Goal: Task Accomplishment & Management: Complete application form

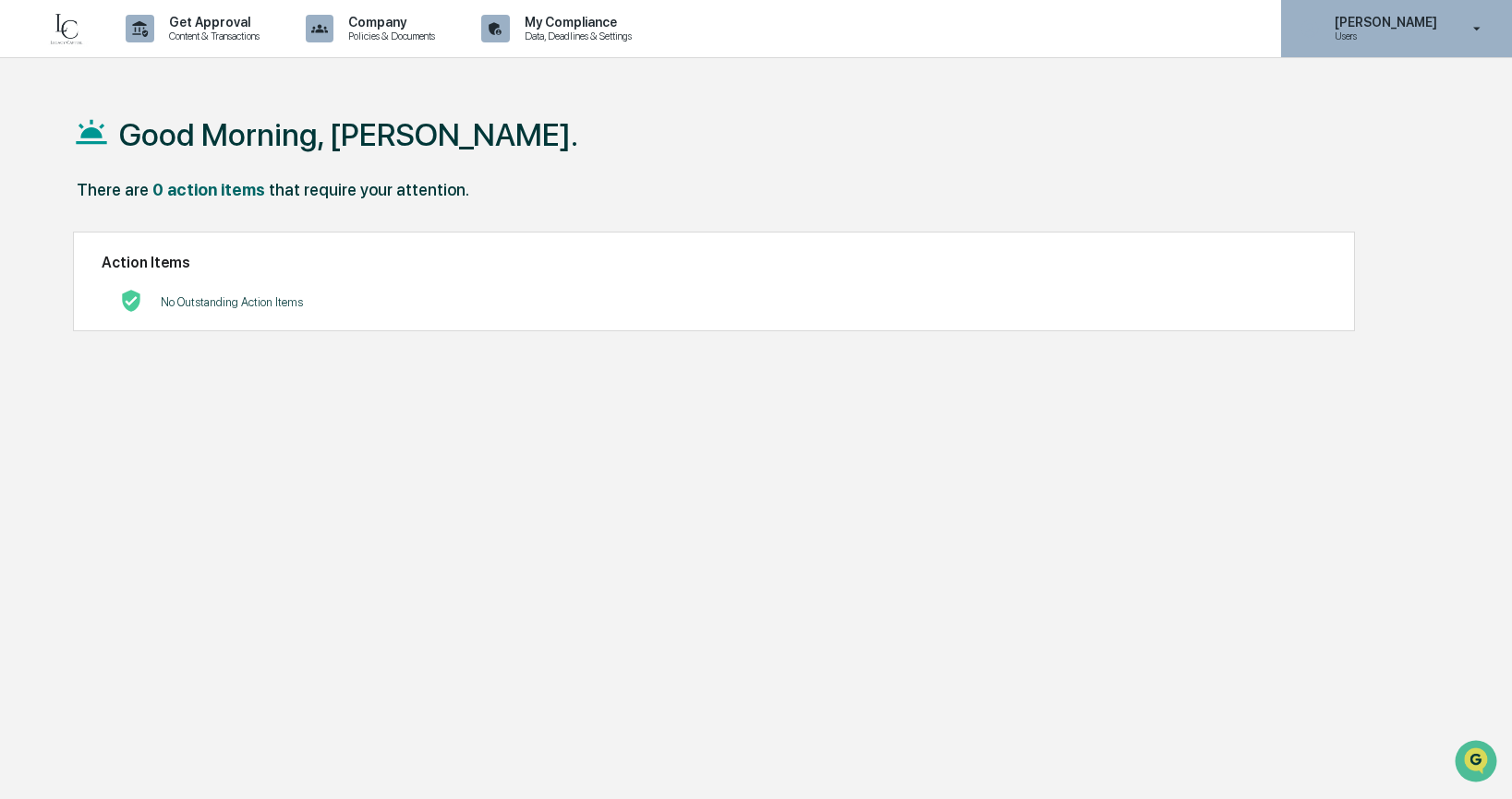
click at [1367, 41] on p "Users" at bounding box center [1383, 36] width 126 height 13
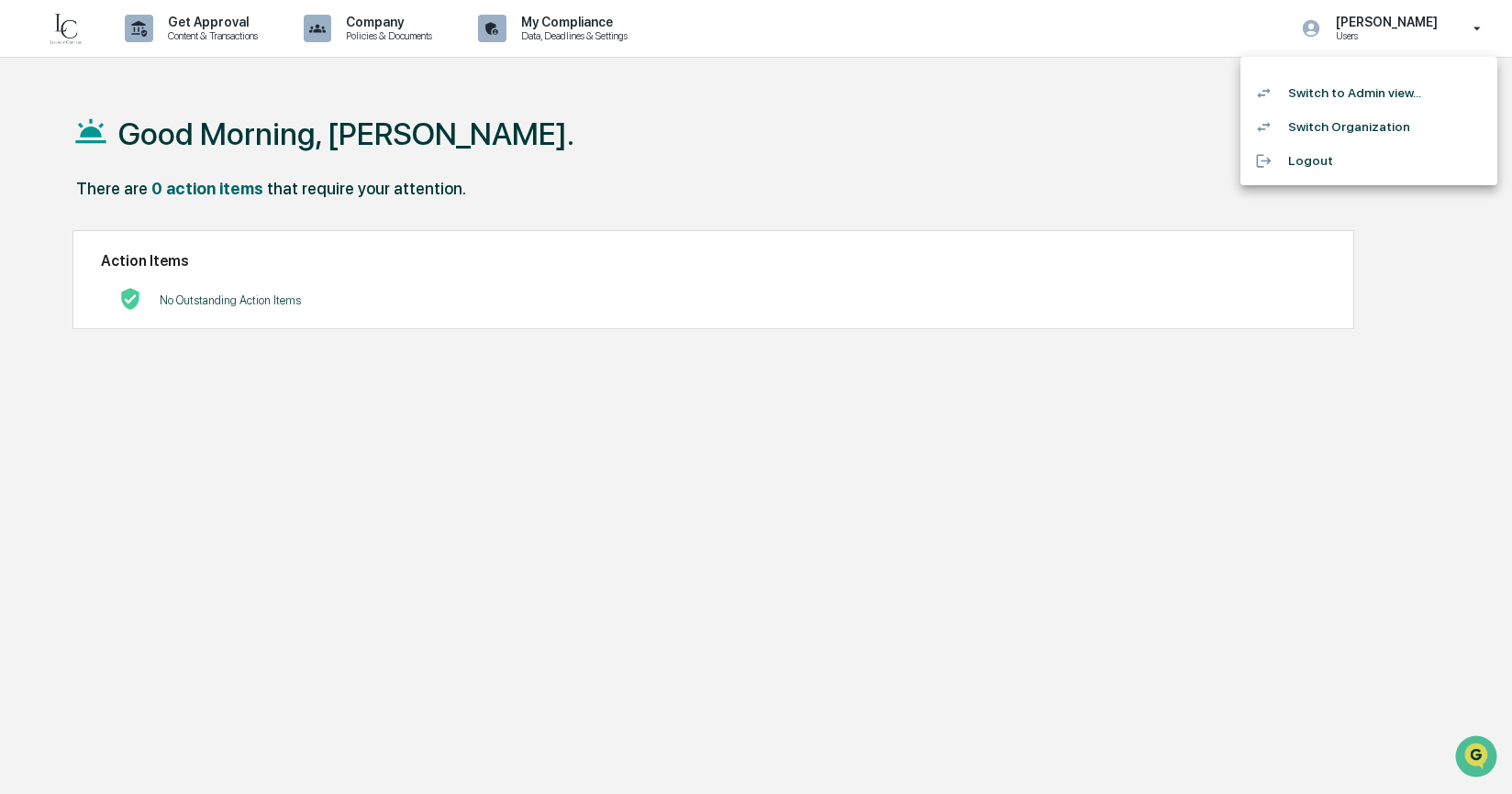
click at [1353, 93] on li "Switch to Admin view..." at bounding box center [1369, 93] width 257 height 34
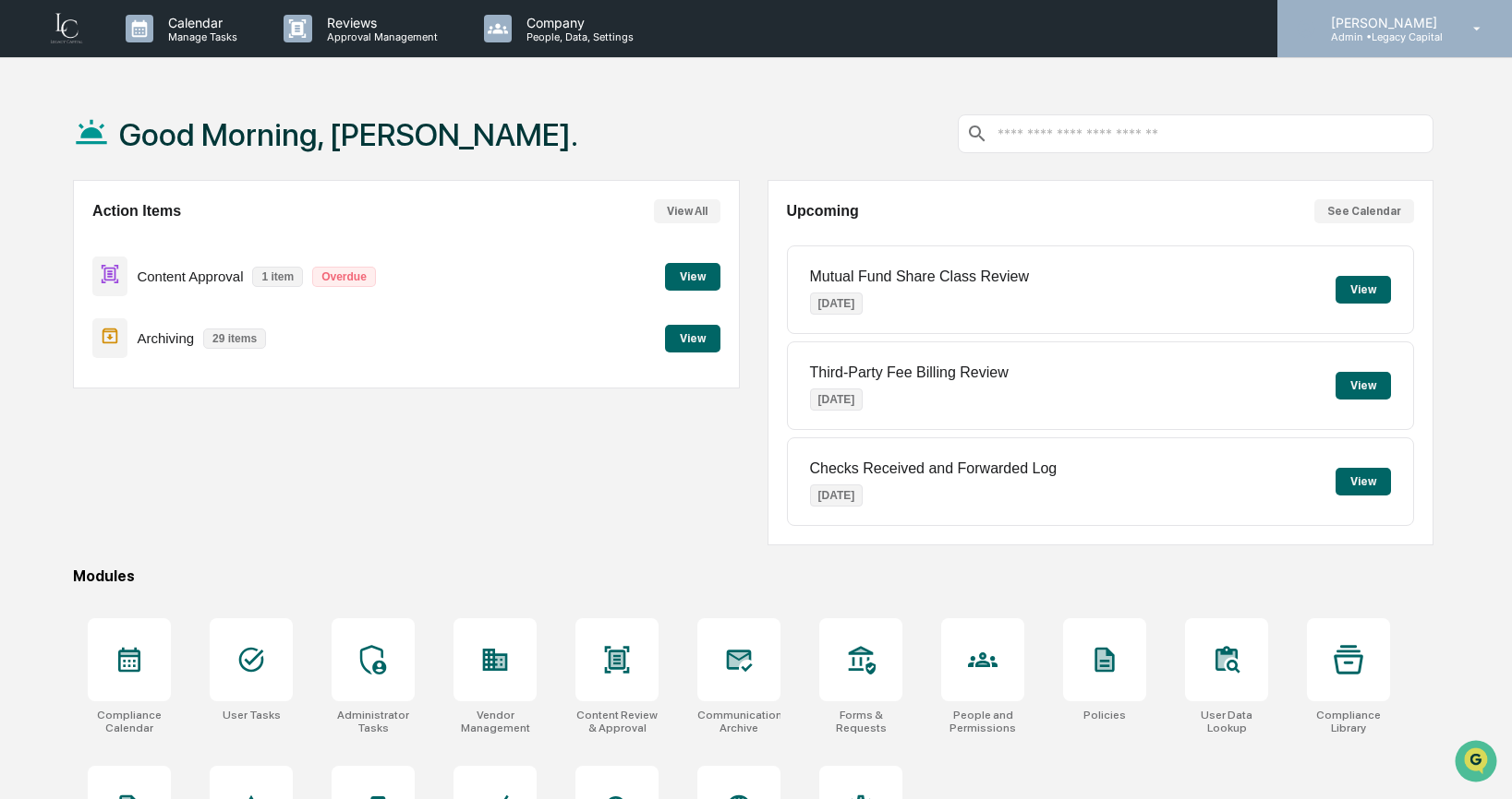
click at [1395, 45] on div "Lindsay Rider Admin • Legacy Capital" at bounding box center [1394, 28] width 235 height 58
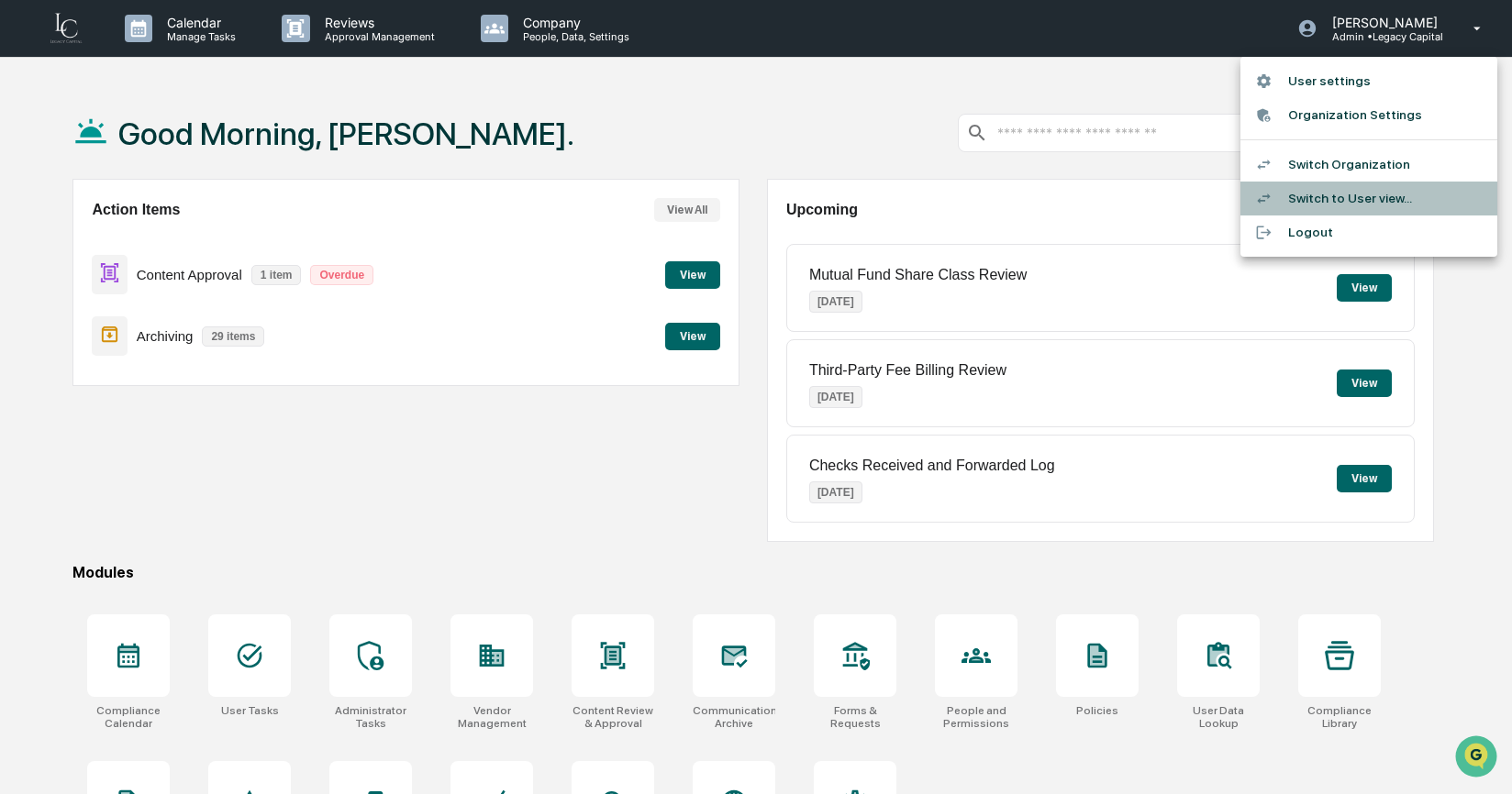
click at [1364, 196] on li "Switch to User view..." at bounding box center [1369, 199] width 257 height 34
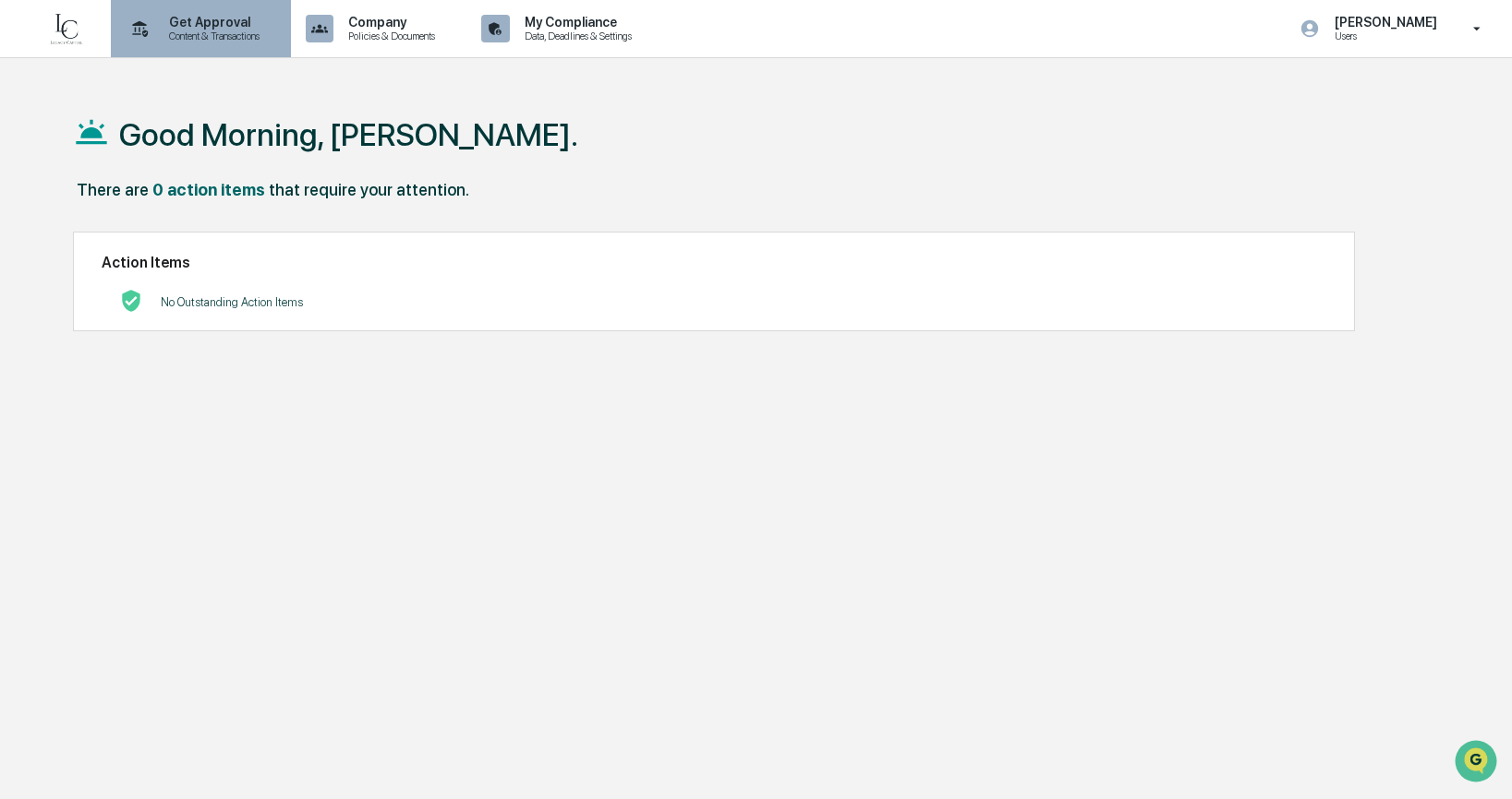
click at [226, 43] on div "Get Approval Content & Transactions" at bounding box center [198, 28] width 161 height 58
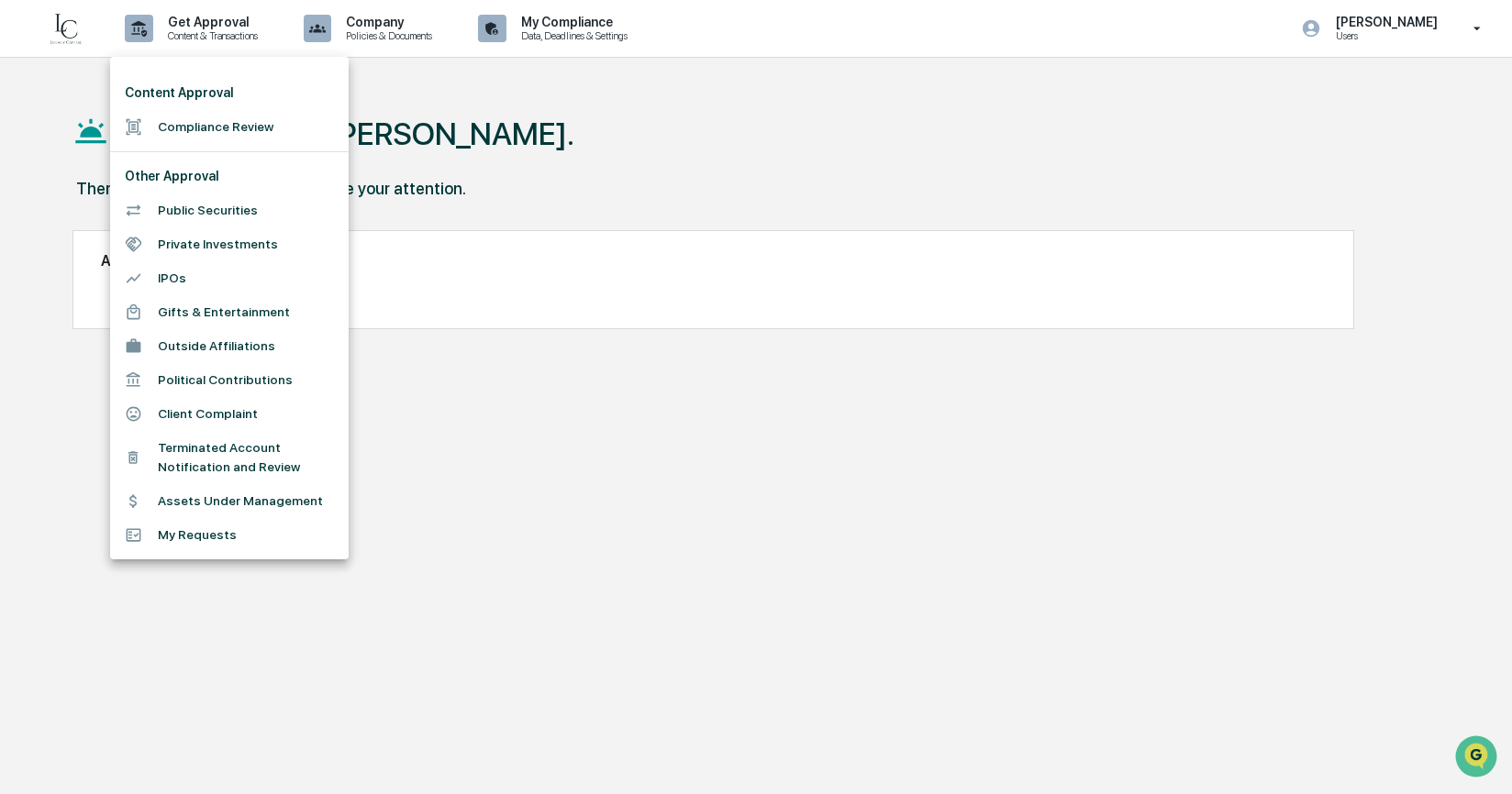
click at [192, 464] on li "Terminated Account Notification and Review" at bounding box center [229, 457] width 238 height 53
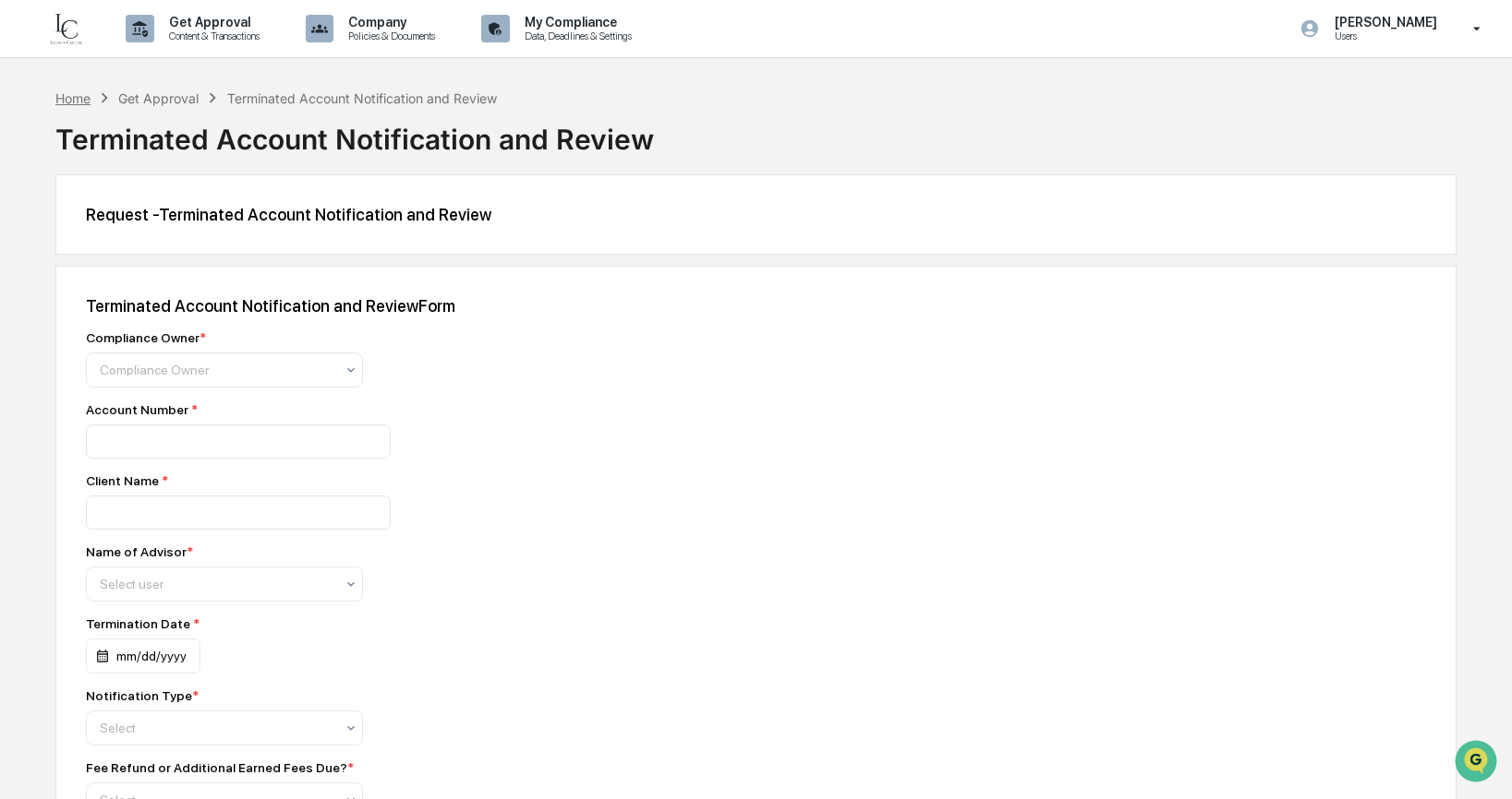
click at [62, 102] on div "Home" at bounding box center [73, 98] width 35 height 16
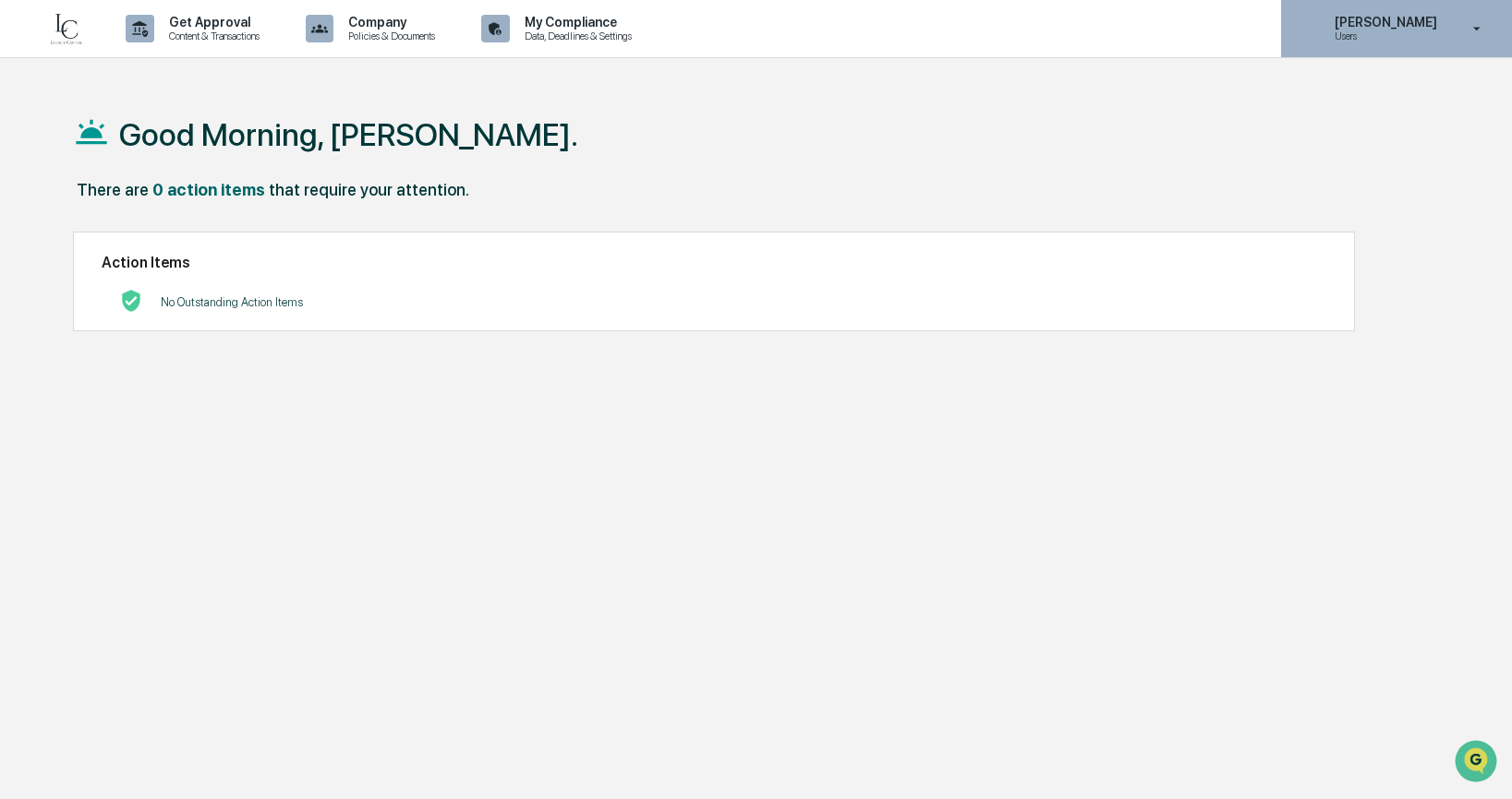
click at [1382, 40] on p "Users" at bounding box center [1383, 36] width 126 height 13
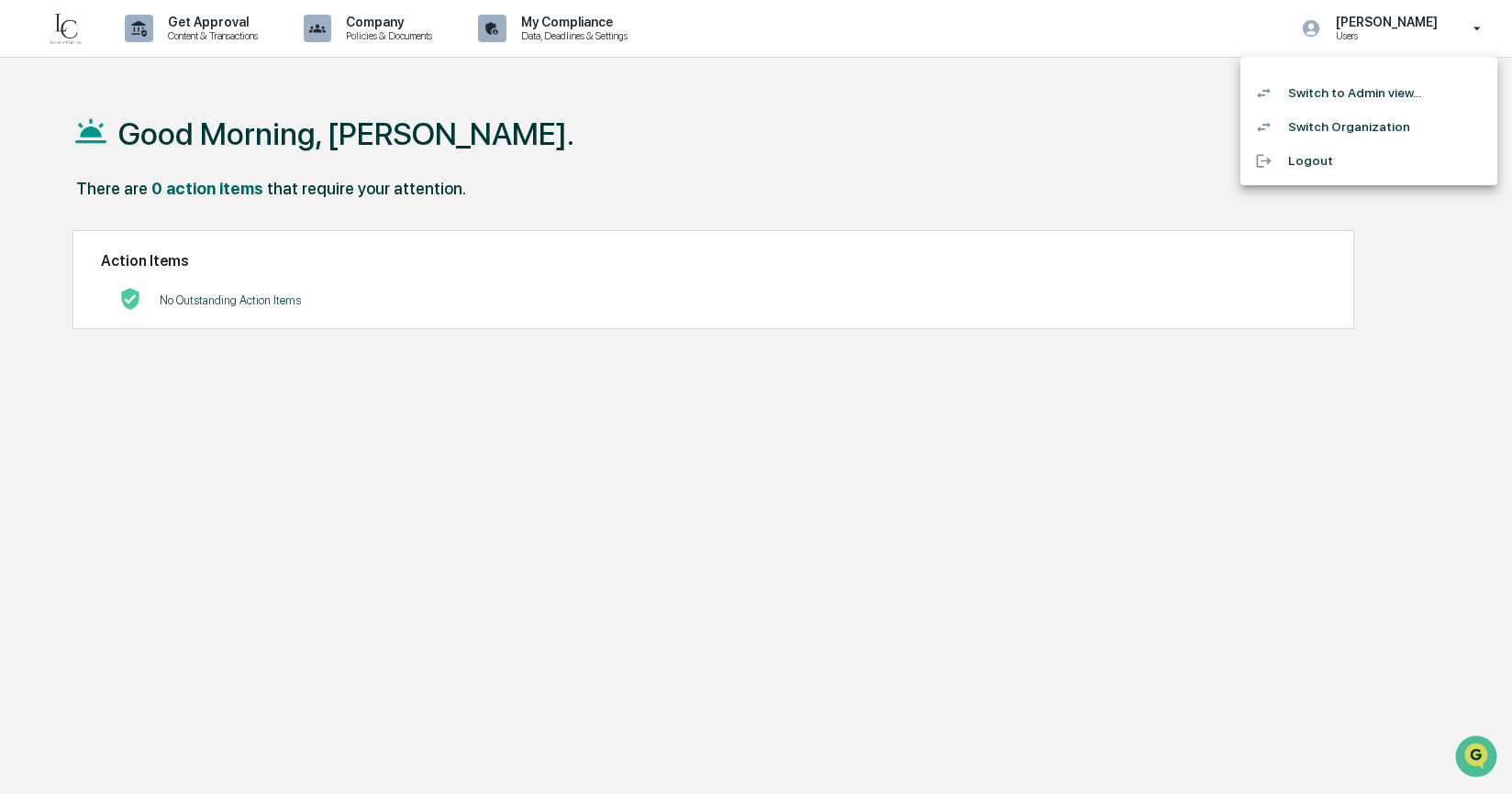
click at [1372, 101] on li "Switch to Admin view..." at bounding box center [1369, 93] width 257 height 34
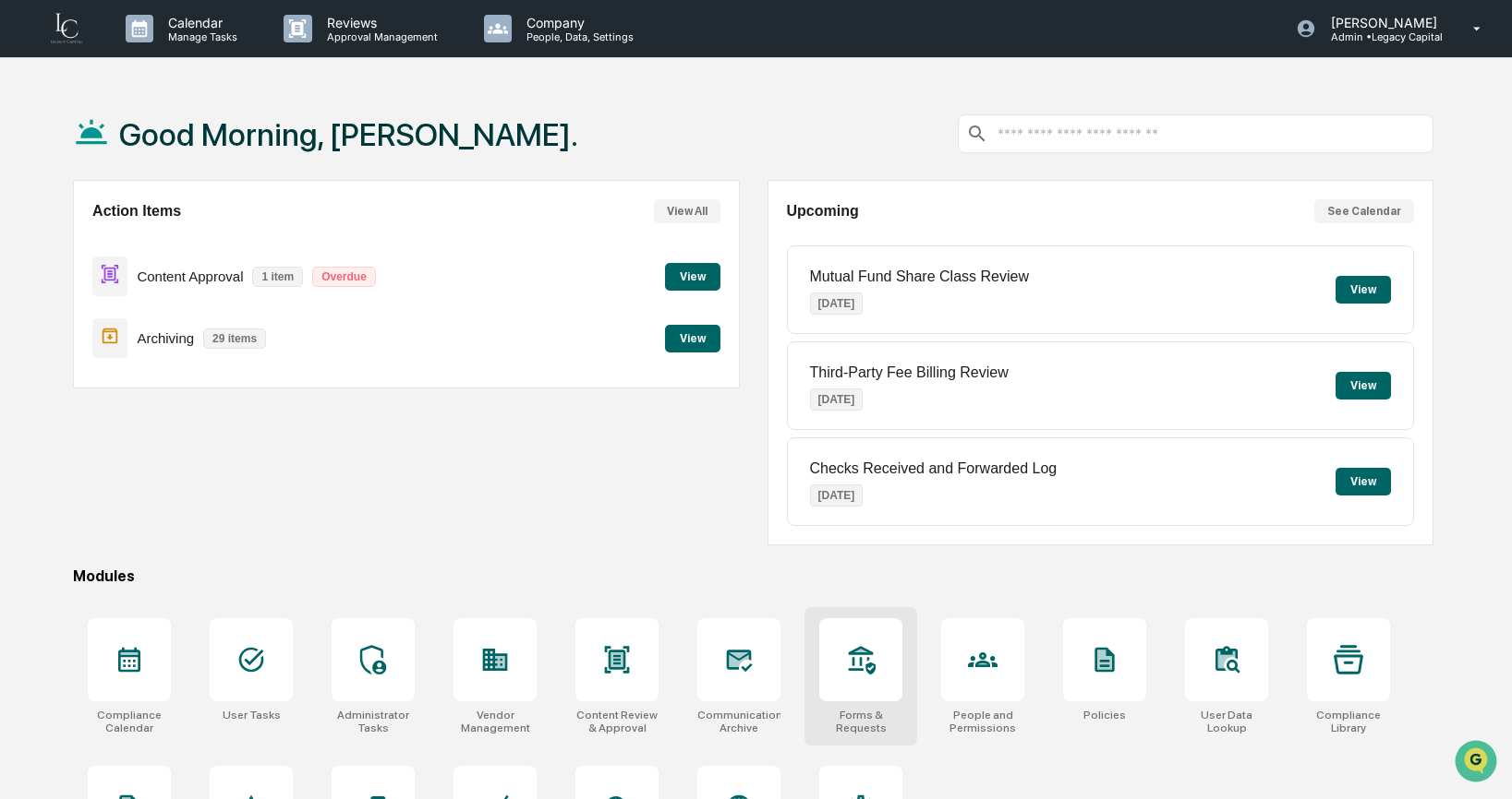
click at [831, 645] on div at bounding box center [861, 660] width 83 height 83
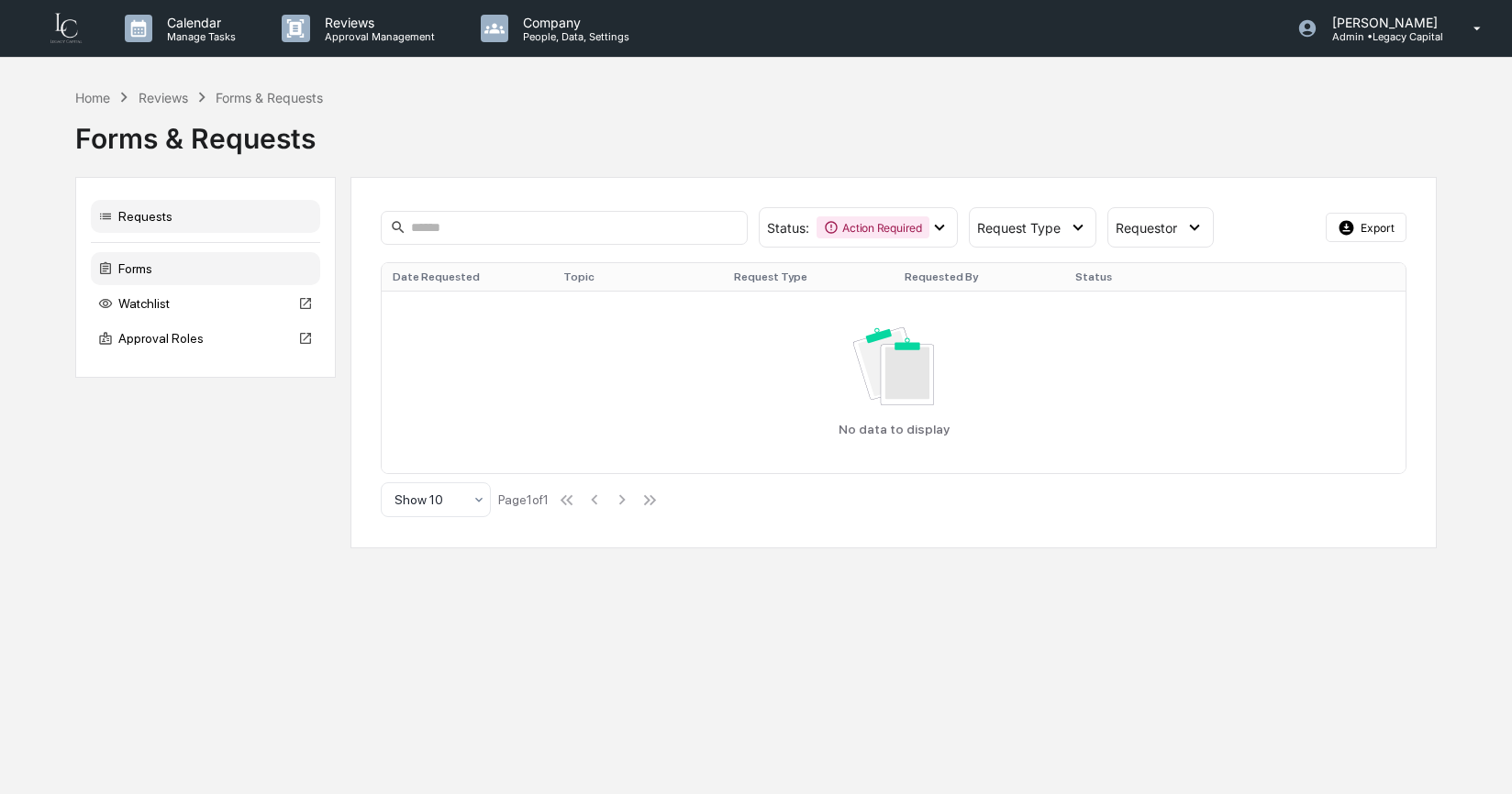
click at [199, 270] on div "Forms" at bounding box center [205, 268] width 230 height 33
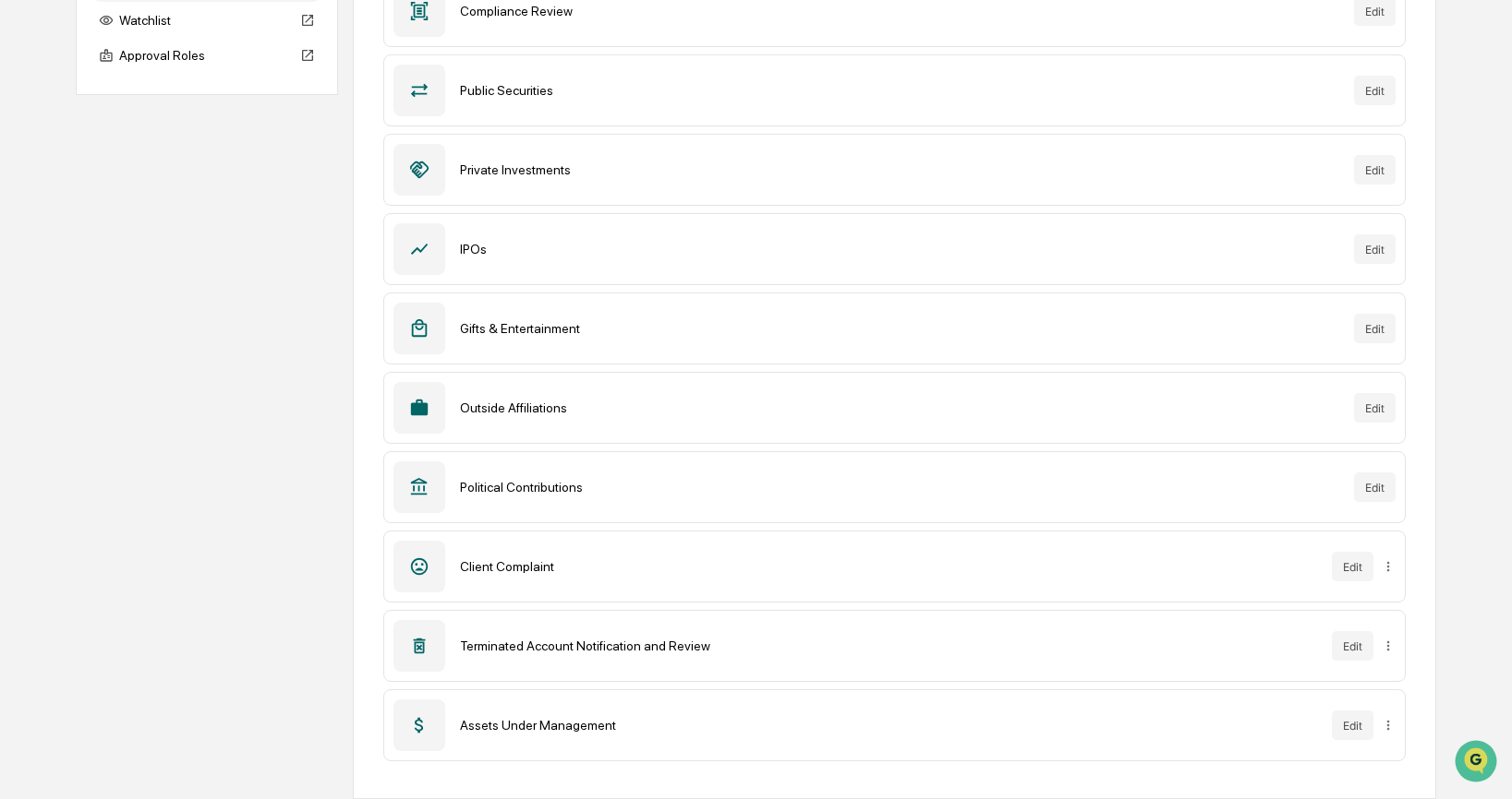
click at [764, 665] on div "Terminated Account Notification and Review Edit" at bounding box center [894, 646] width 1022 height 72
click at [762, 650] on div "Terminated Account Notification and Review" at bounding box center [888, 646] width 857 height 15
click at [1352, 637] on button "Edit" at bounding box center [1352, 645] width 42 height 29
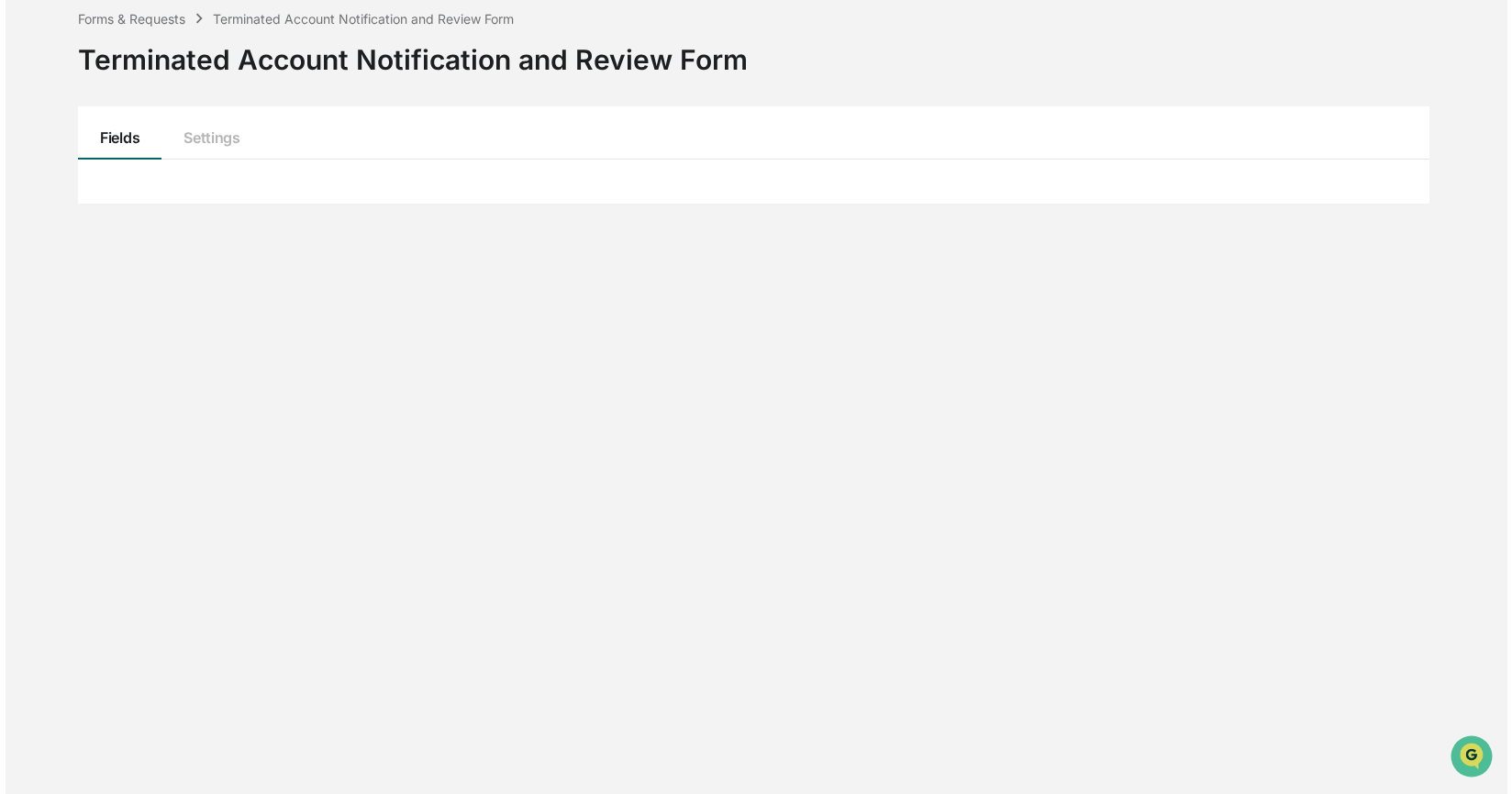
scroll to position [283, 0]
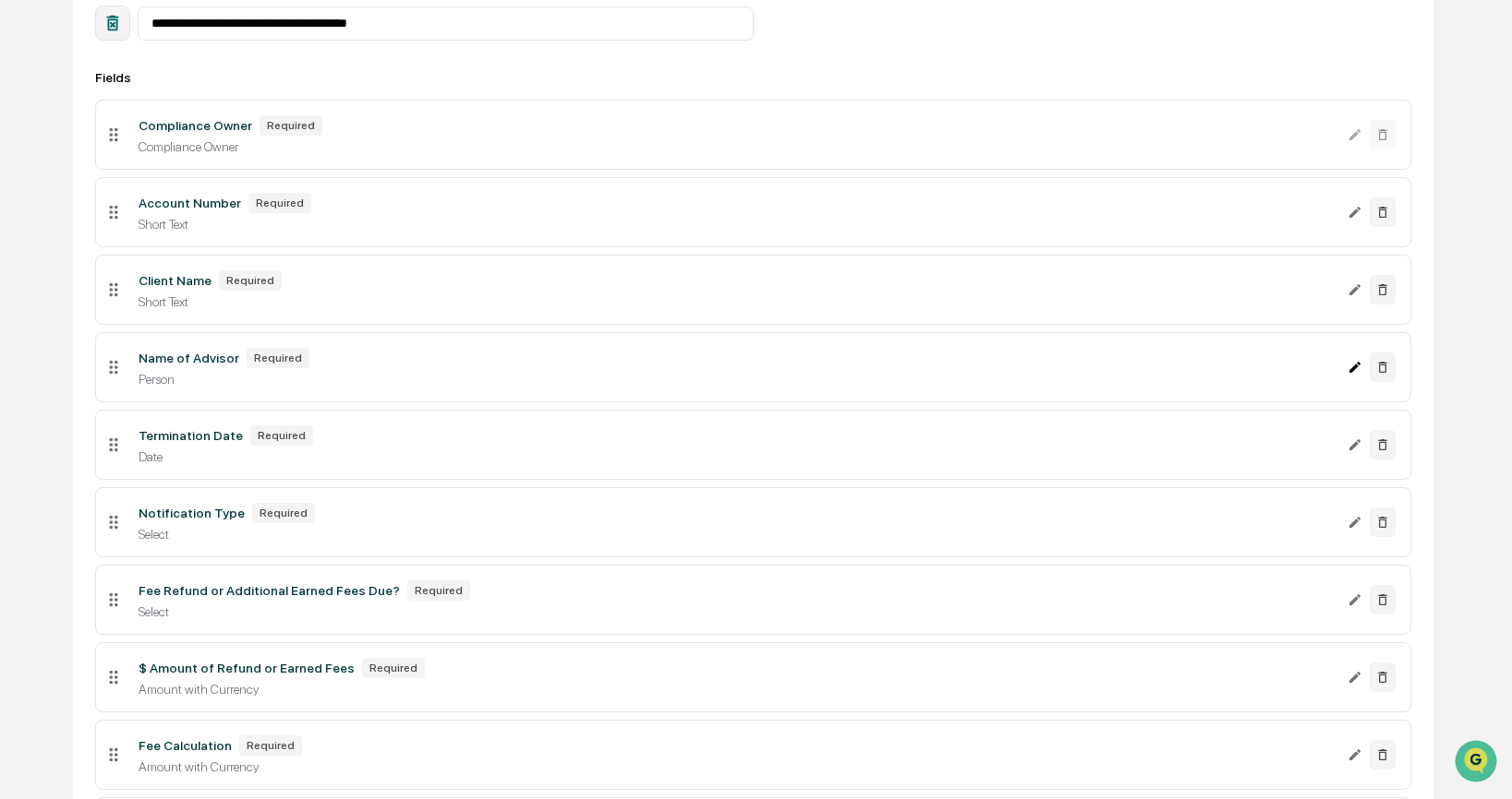
click at [1348, 375] on icon "Edit Name of Advisor field" at bounding box center [1355, 368] width 15 height 15
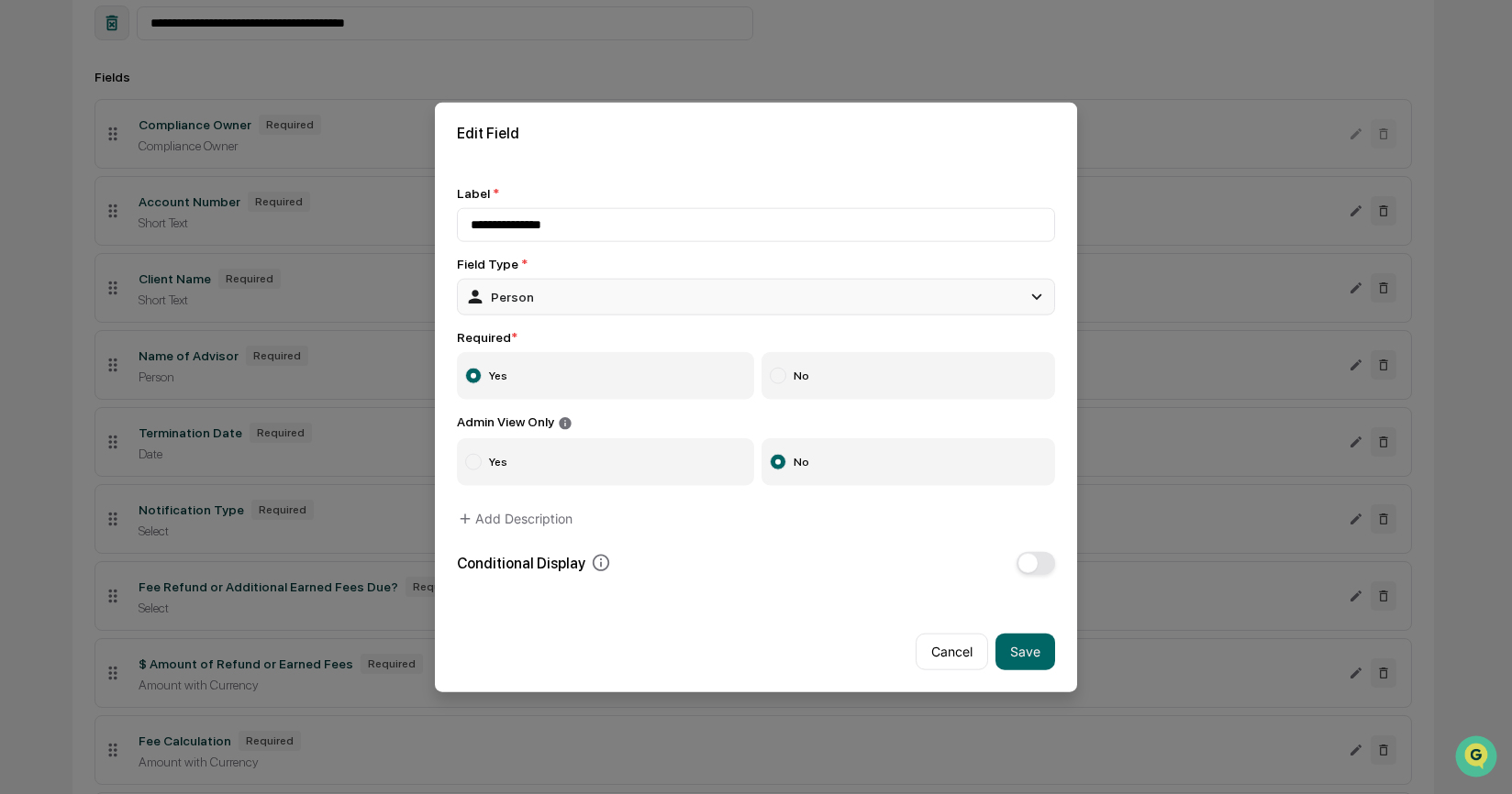
click at [648, 289] on div "Person" at bounding box center [756, 296] width 598 height 37
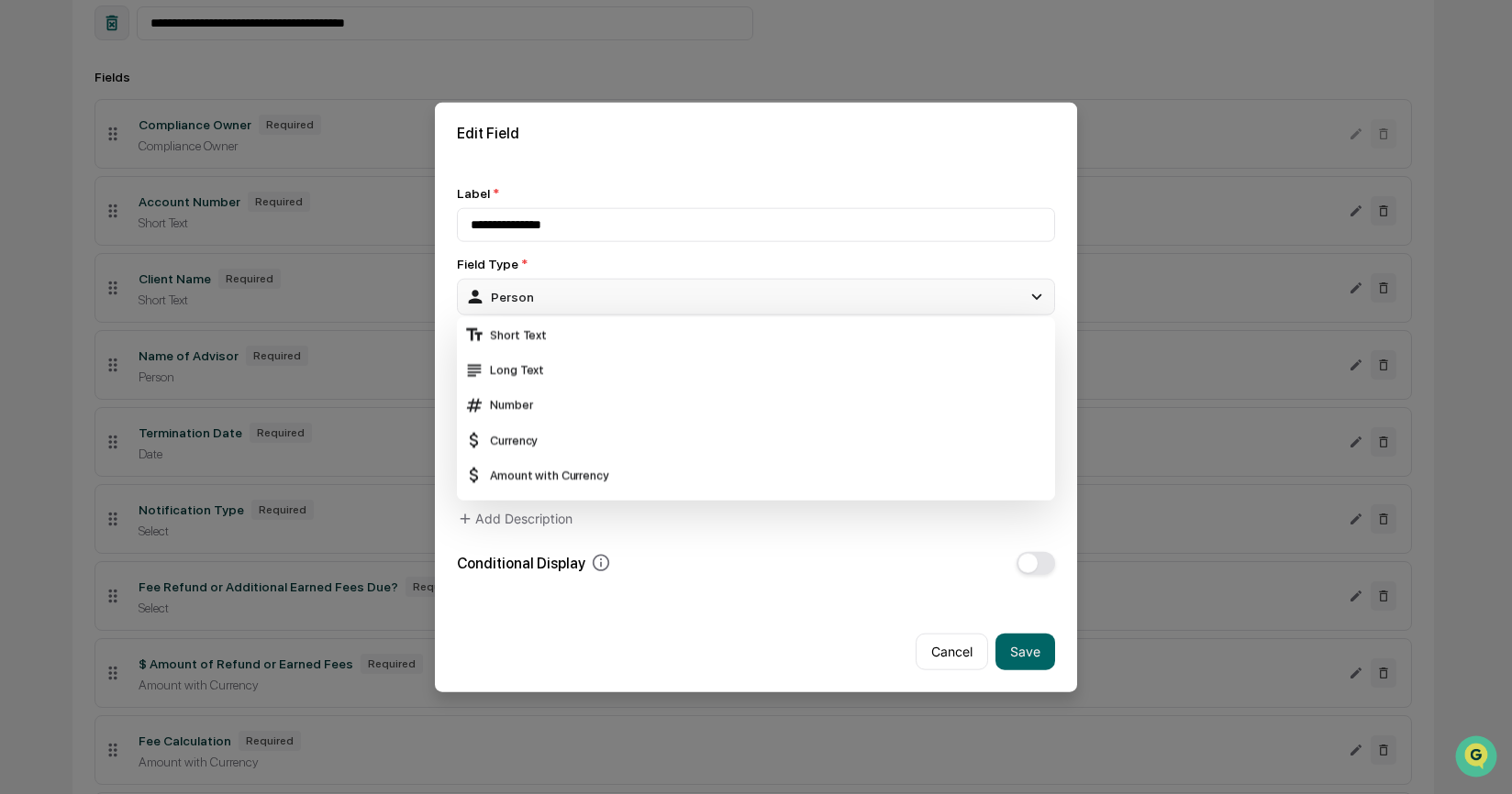
click at [648, 289] on div "Person" at bounding box center [756, 296] width 598 height 37
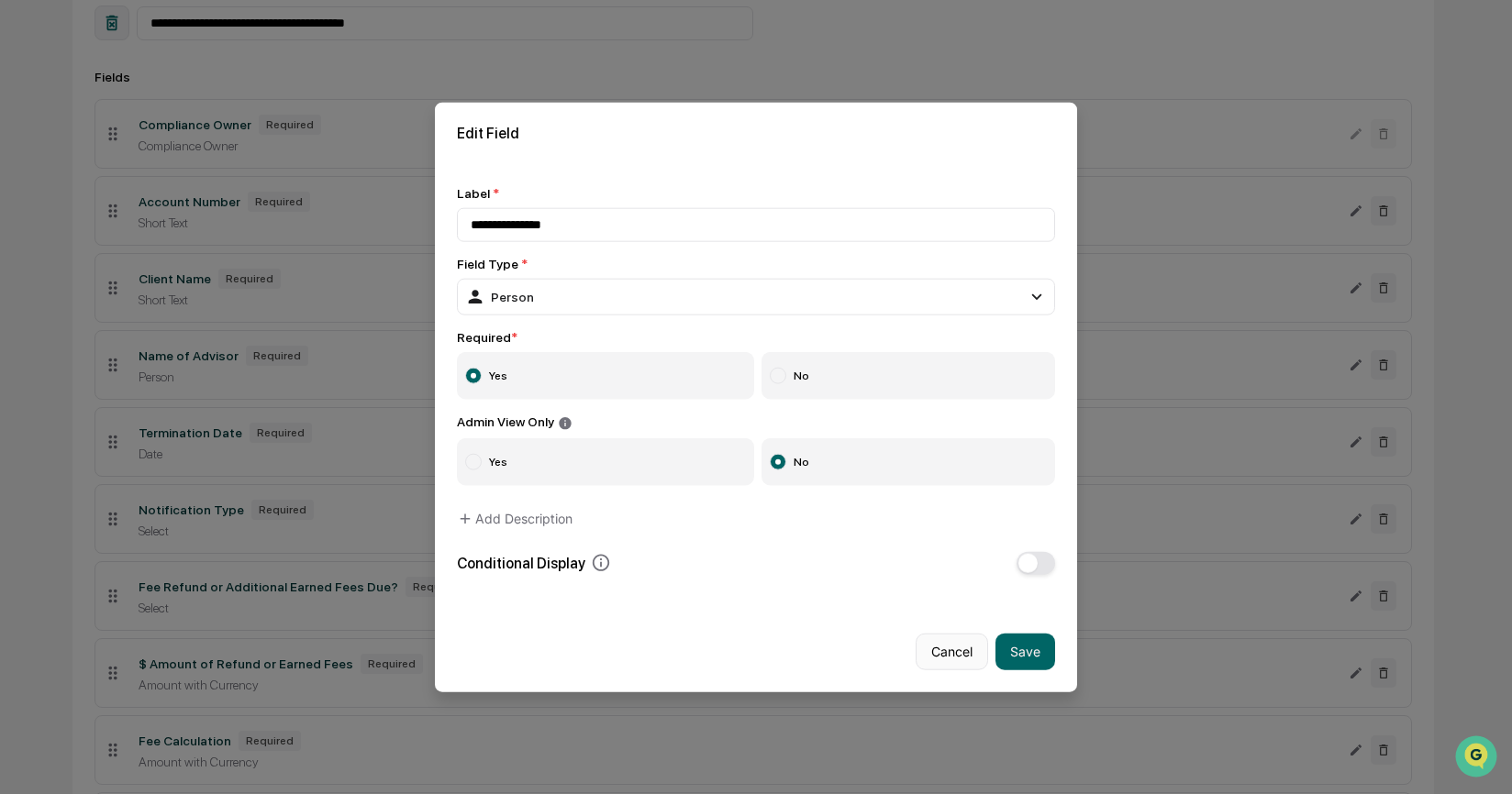
click at [951, 651] on button "Cancel" at bounding box center [951, 651] width 72 height 37
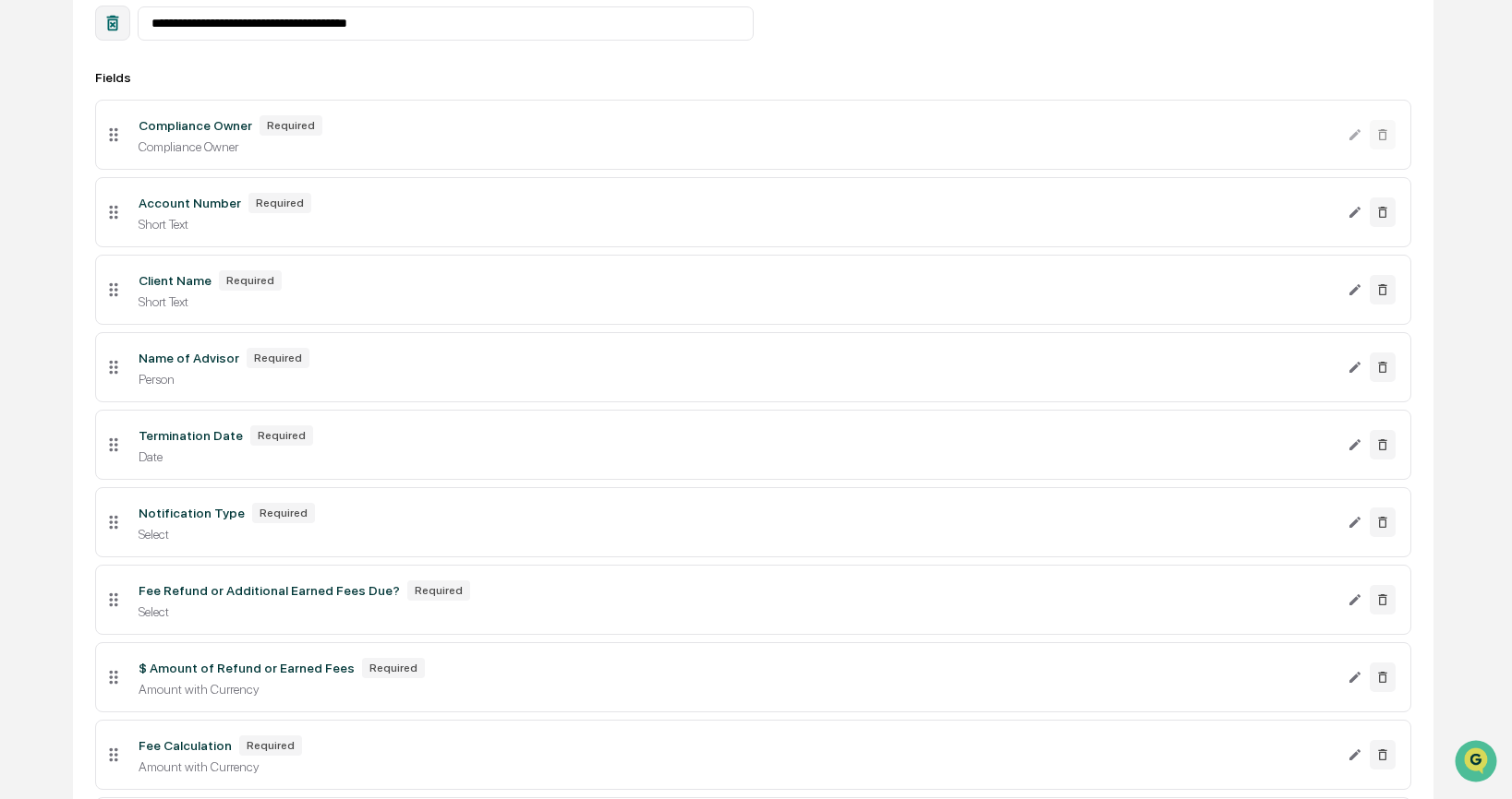
click at [240, 541] on div "Select" at bounding box center [735, 535] width 1194 height 15
click at [1355, 528] on icon "Edit Notification Type field" at bounding box center [1355, 523] width 11 height 11
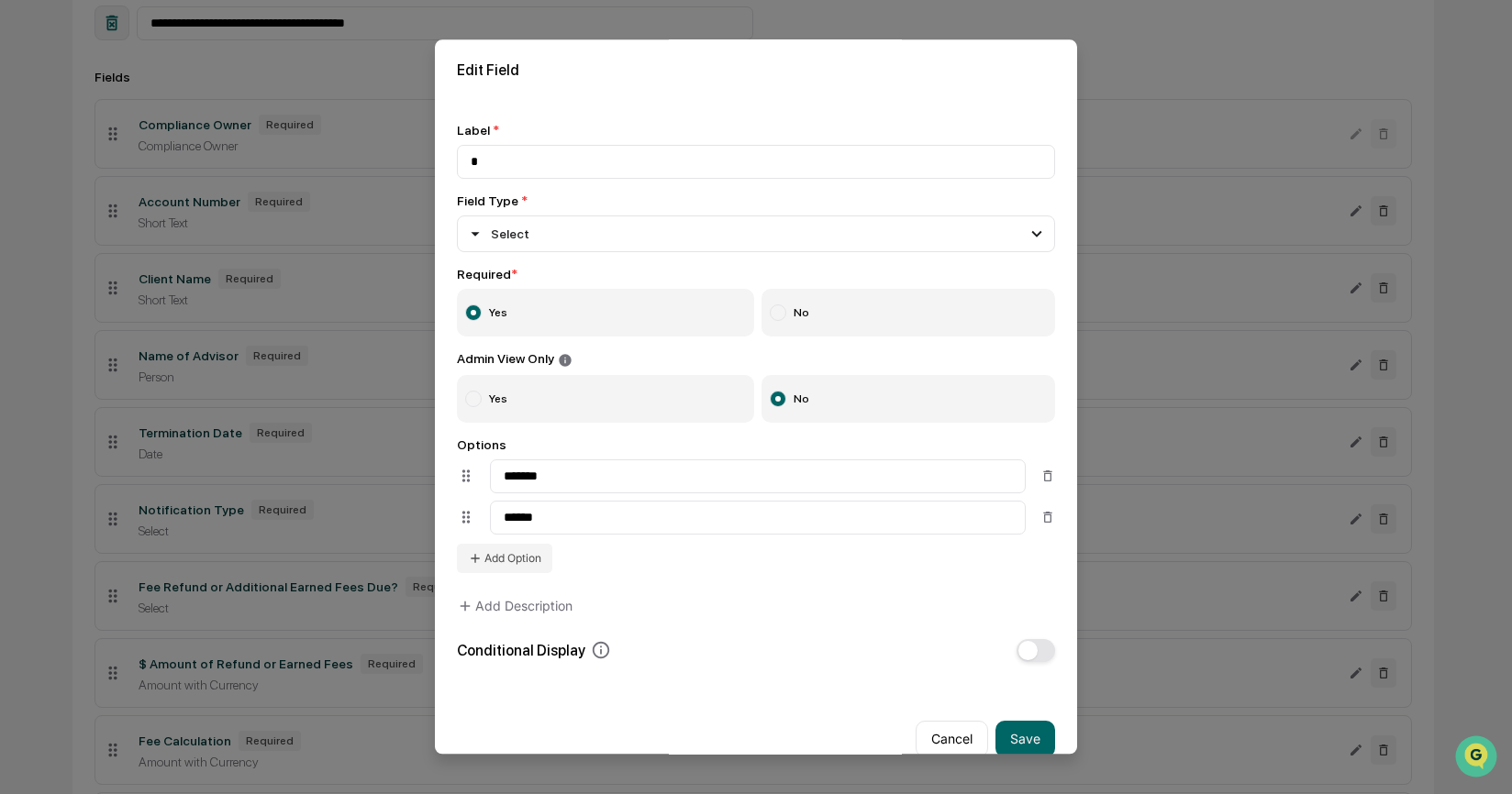
type input "*"
click at [950, 743] on button "Cancel" at bounding box center [951, 739] width 72 height 37
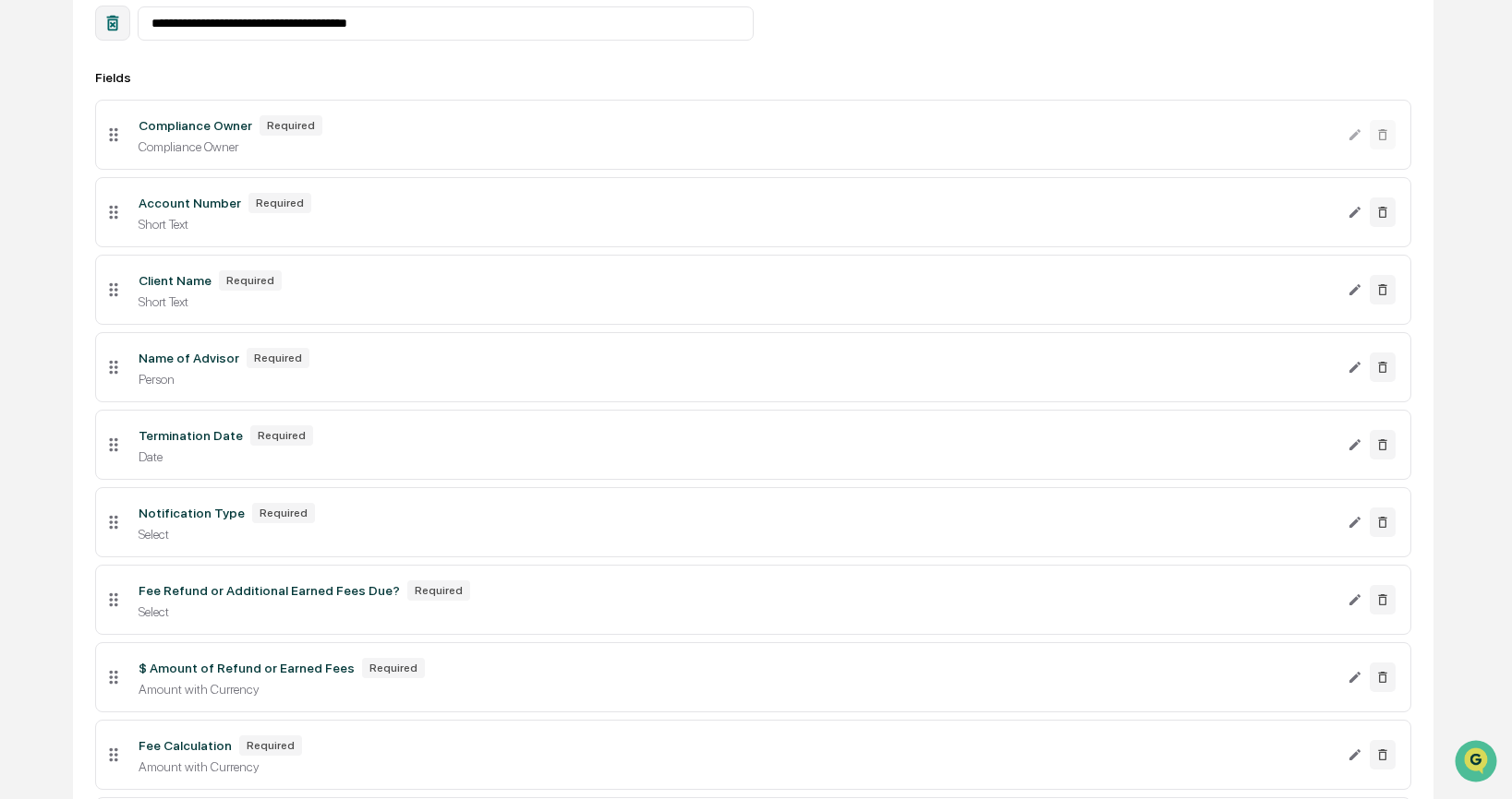
click at [653, 524] on div "Notification Type Required" at bounding box center [735, 513] width 1194 height 21
click at [207, 598] on div "Fee Refund or Additional Earned Fees Due?" at bounding box center [269, 591] width 261 height 15
click at [1357, 685] on icon "Edit $ Amount of Refund or Earned Fees field" at bounding box center [1355, 677] width 15 height 15
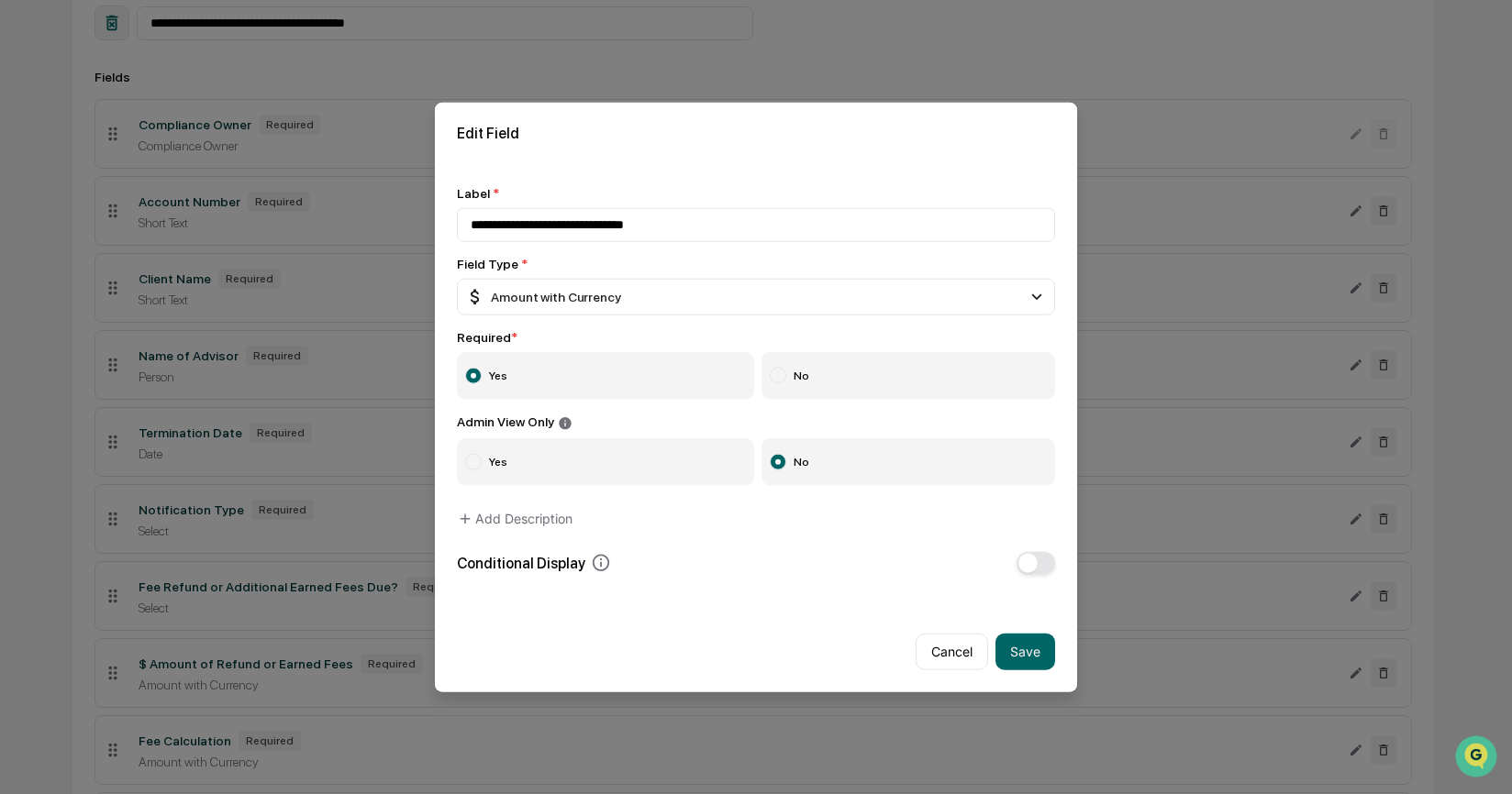
click at [1041, 560] on button "button" at bounding box center [1035, 562] width 38 height 22
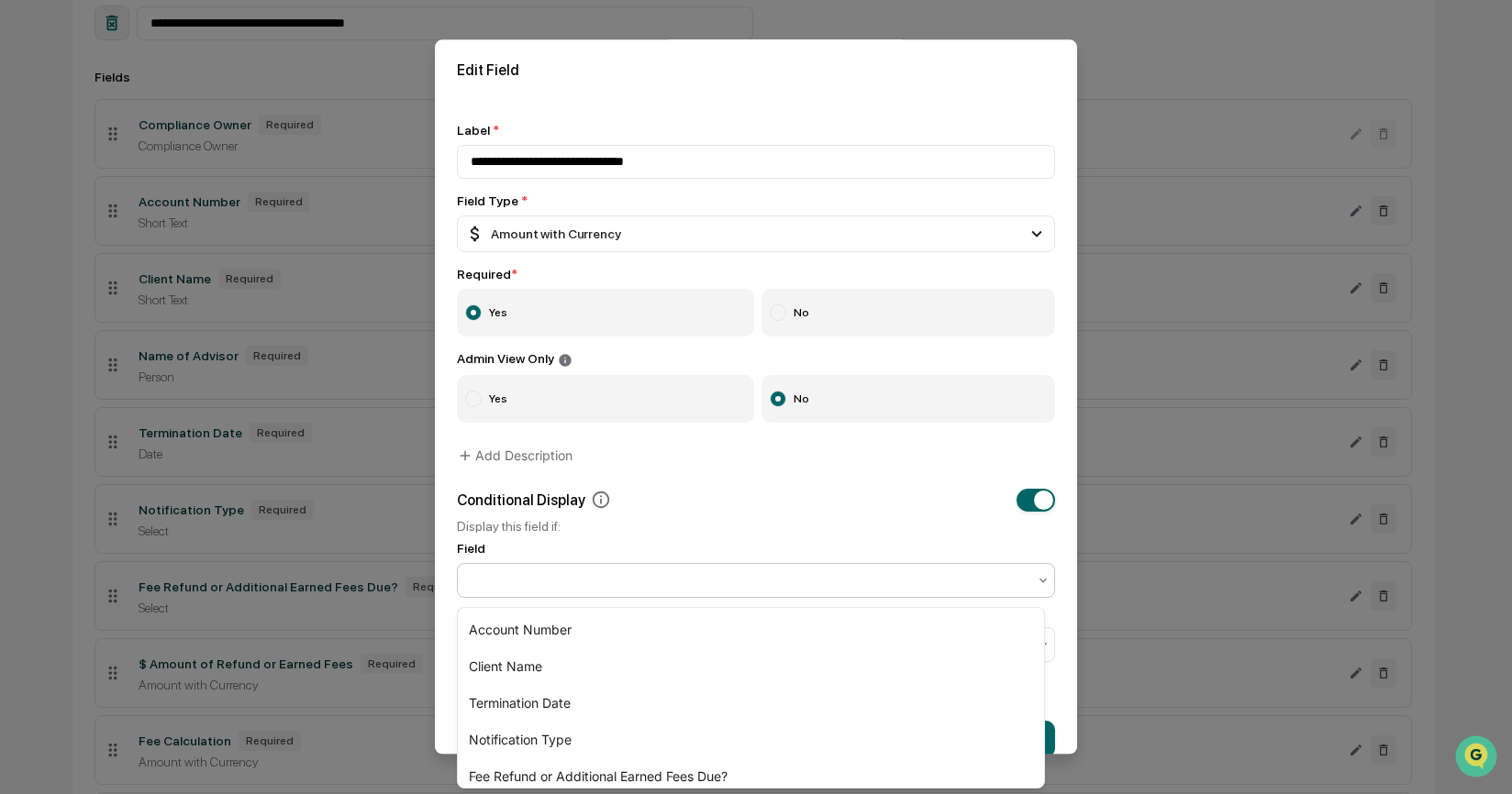
click at [741, 579] on div at bounding box center [748, 581] width 556 height 19
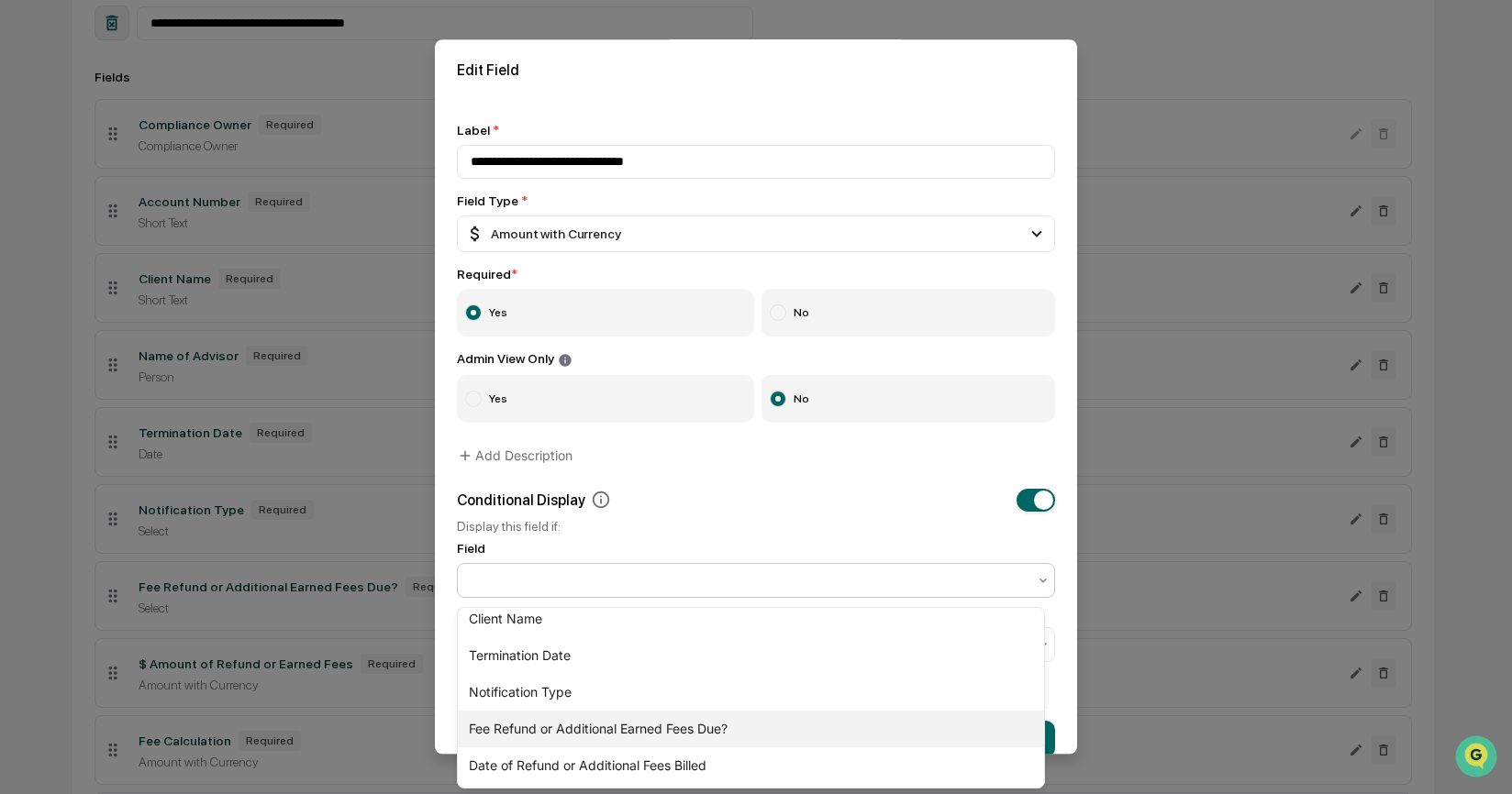
click at [691, 729] on div "Fee Refund or Additional Earned Fees Due?" at bounding box center [750, 728] width 586 height 37
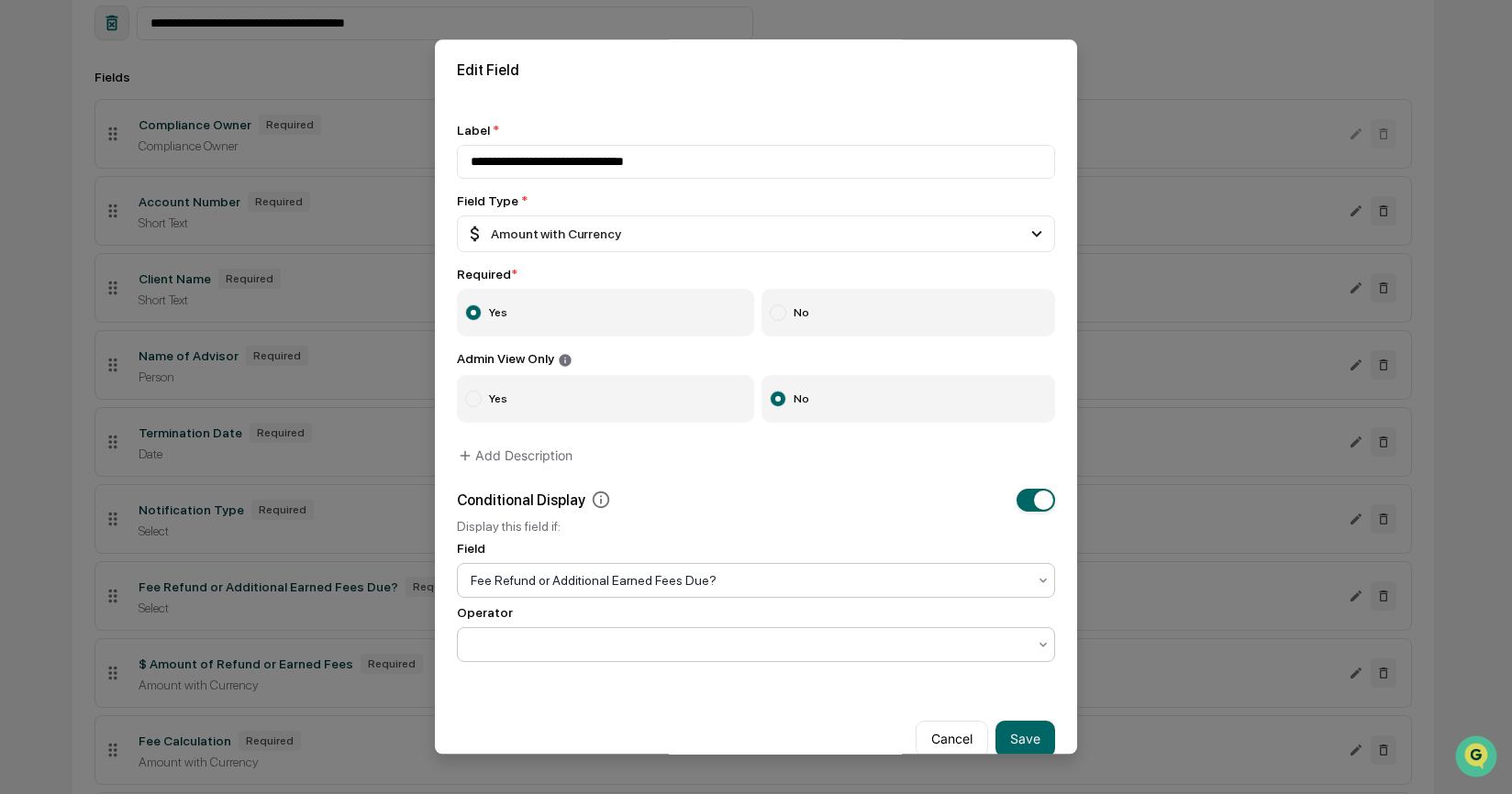
click at [641, 648] on div at bounding box center [748, 645] width 556 height 19
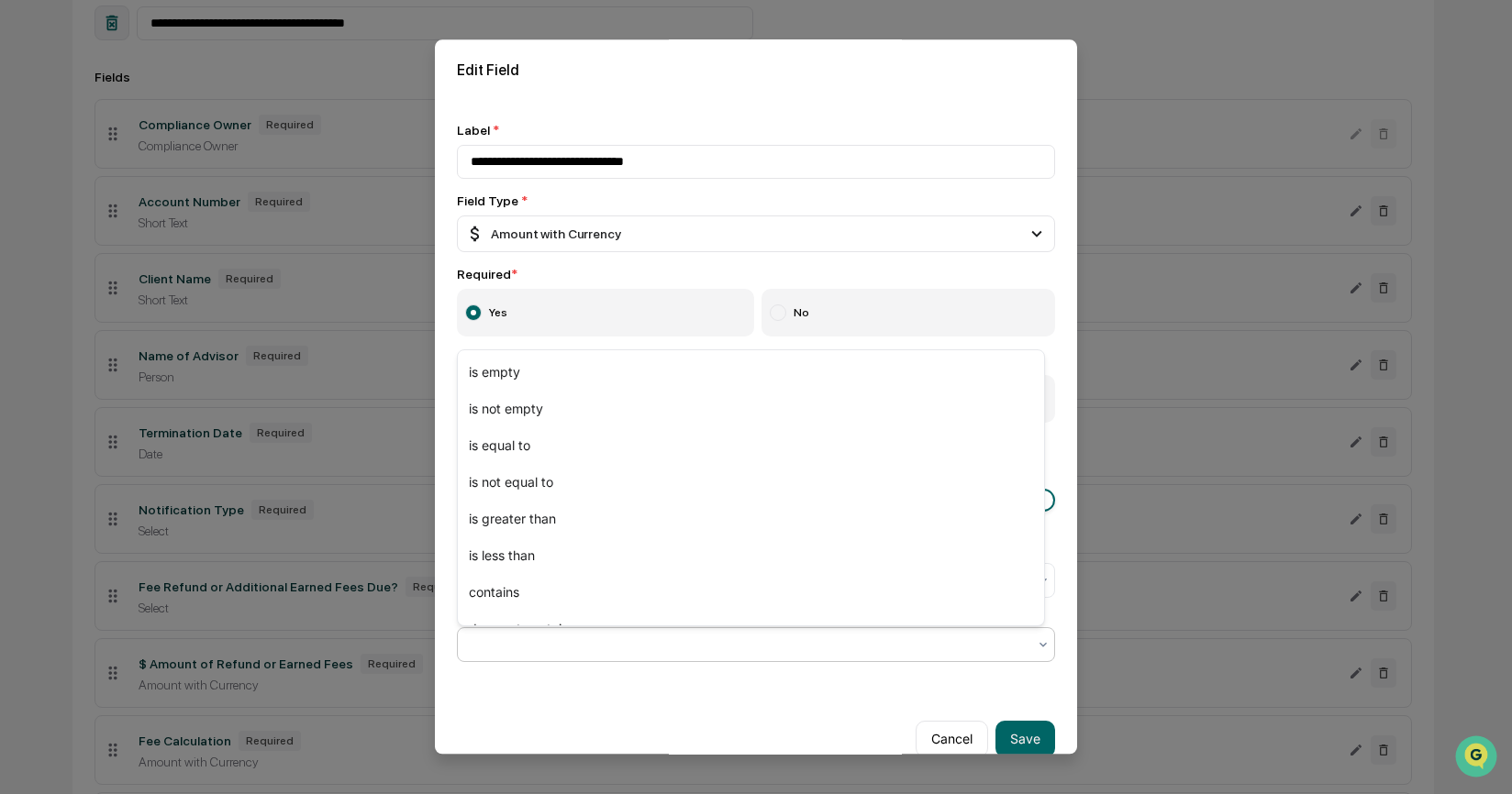
click at [591, 702] on div "Cancel Save" at bounding box center [756, 732] width 642 height 96
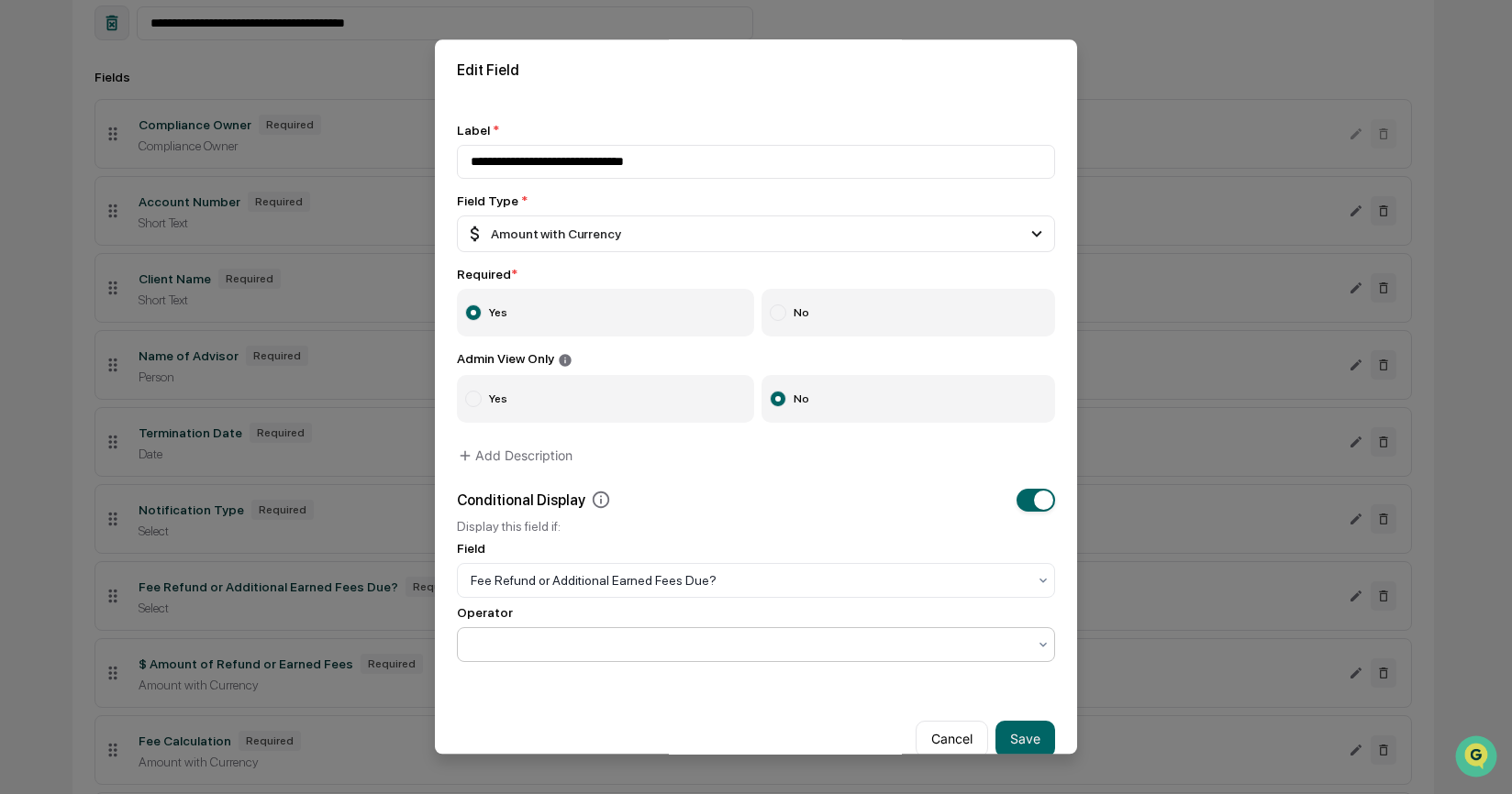
click at [908, 647] on div at bounding box center [748, 645] width 556 height 19
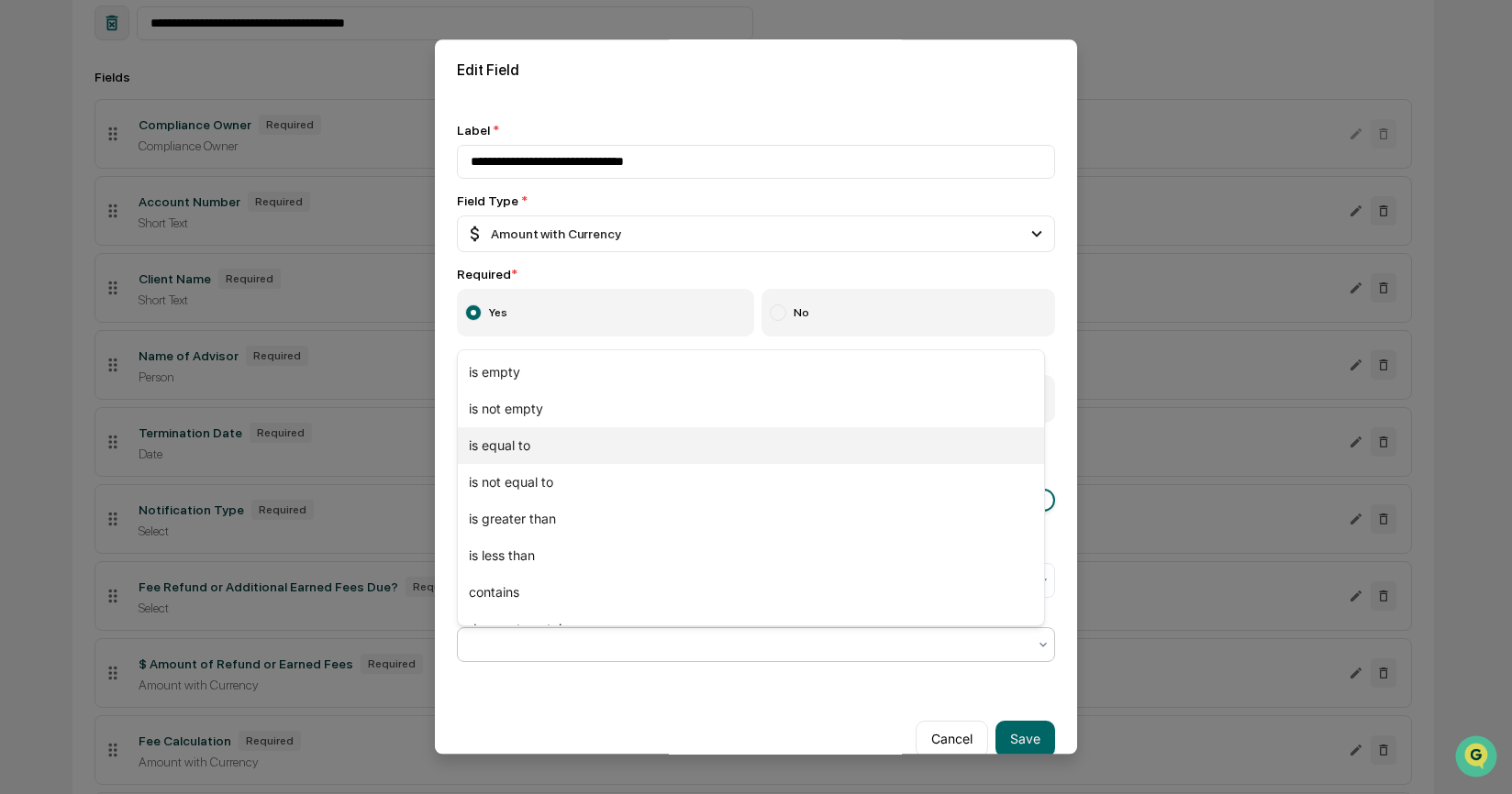
click at [842, 458] on div "is equal to" at bounding box center [750, 445] width 586 height 37
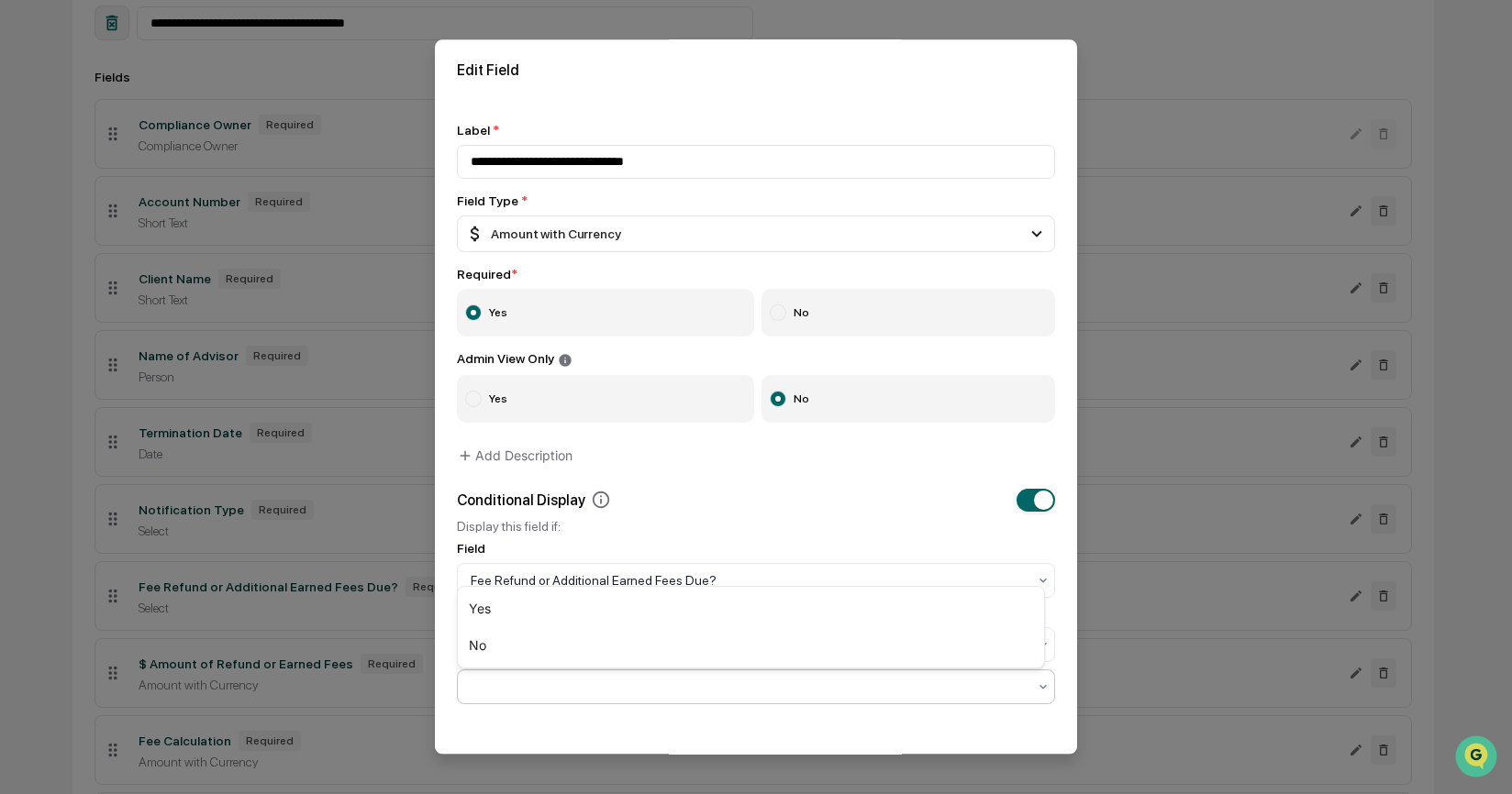
click at [703, 700] on div at bounding box center [748, 686] width 575 height 25
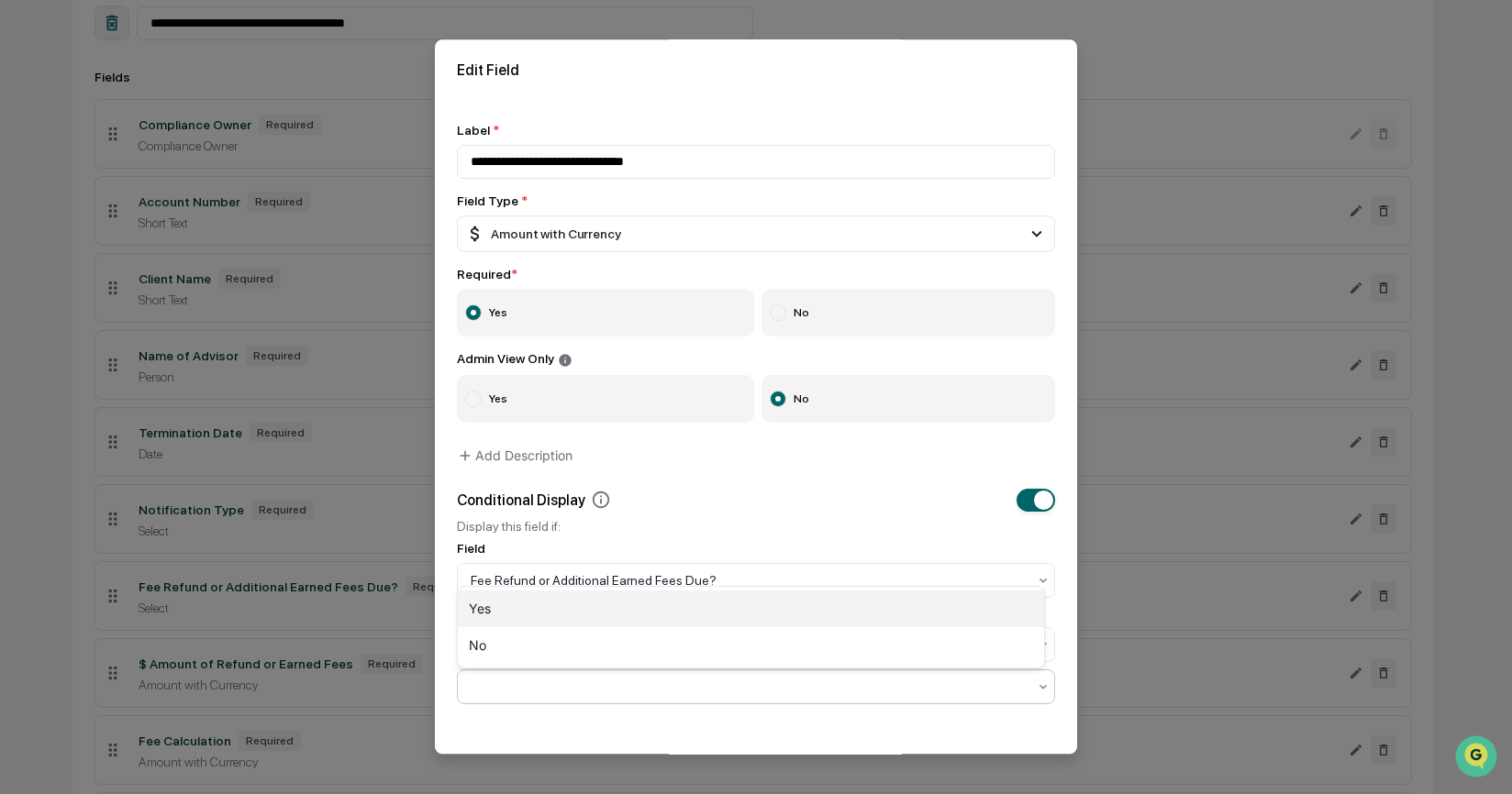
click at [667, 593] on div "Yes" at bounding box center [750, 608] width 586 height 37
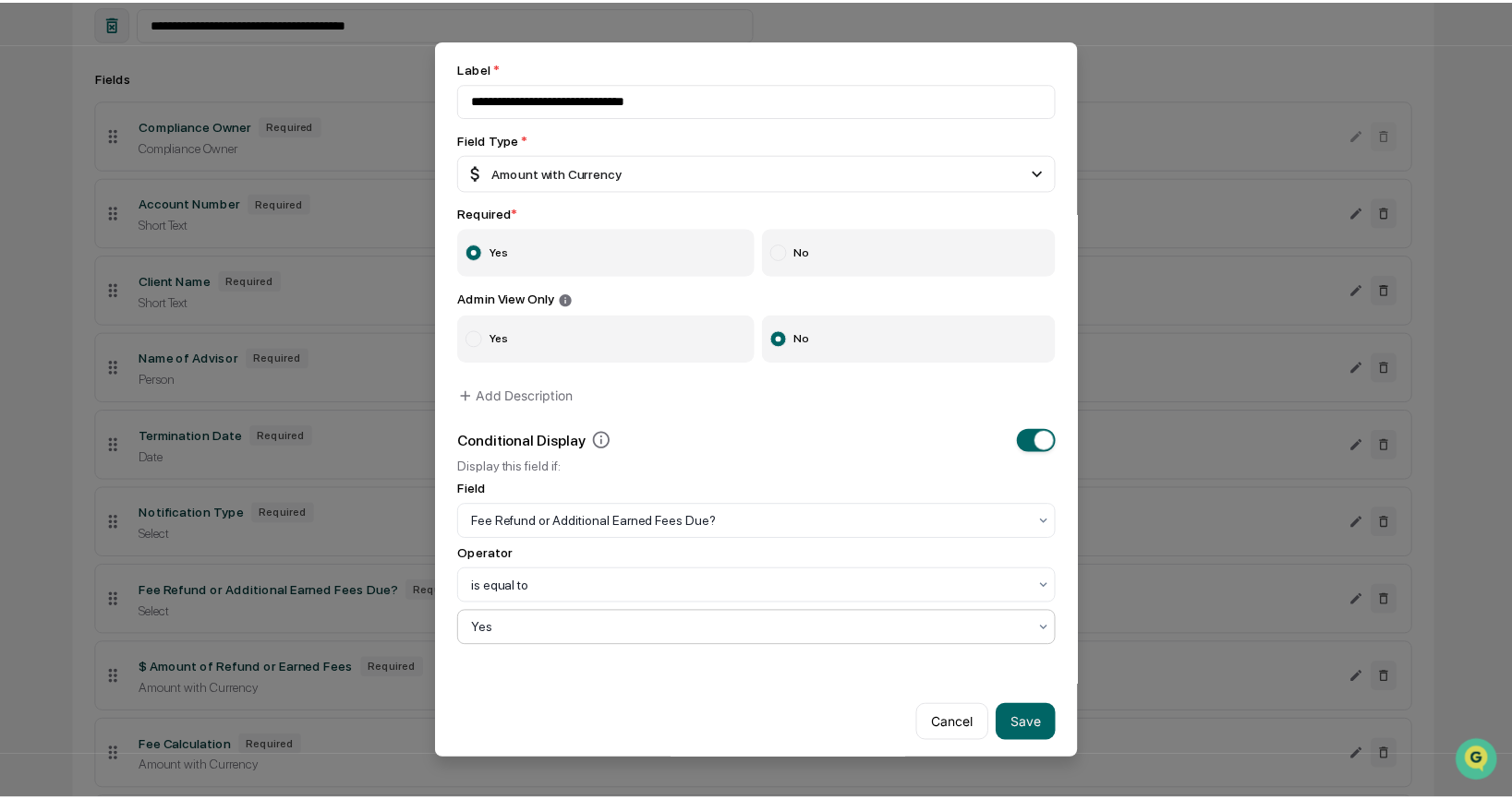
scroll to position [75, 0]
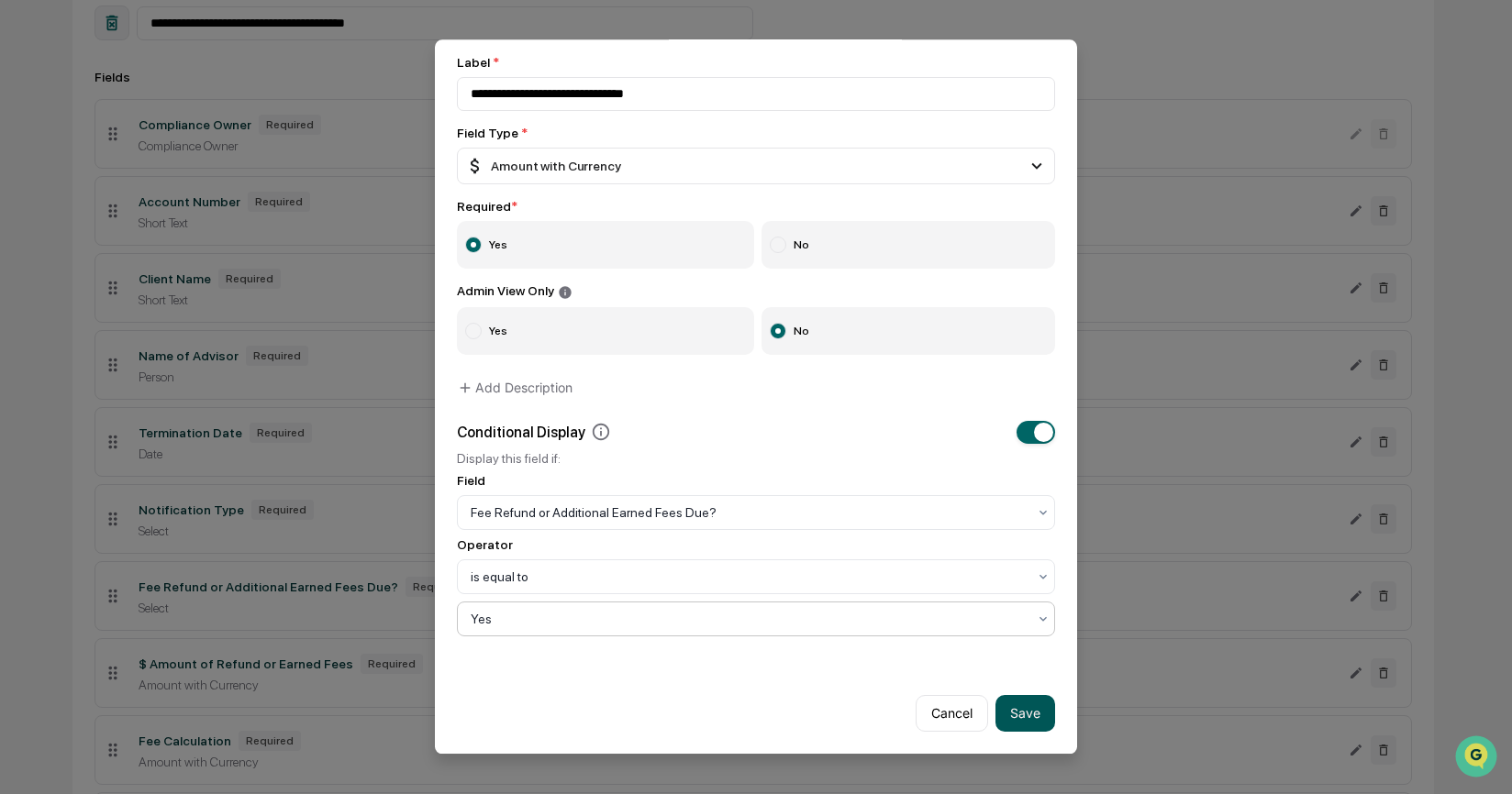
click at [1024, 703] on button "Save" at bounding box center [1025, 713] width 60 height 37
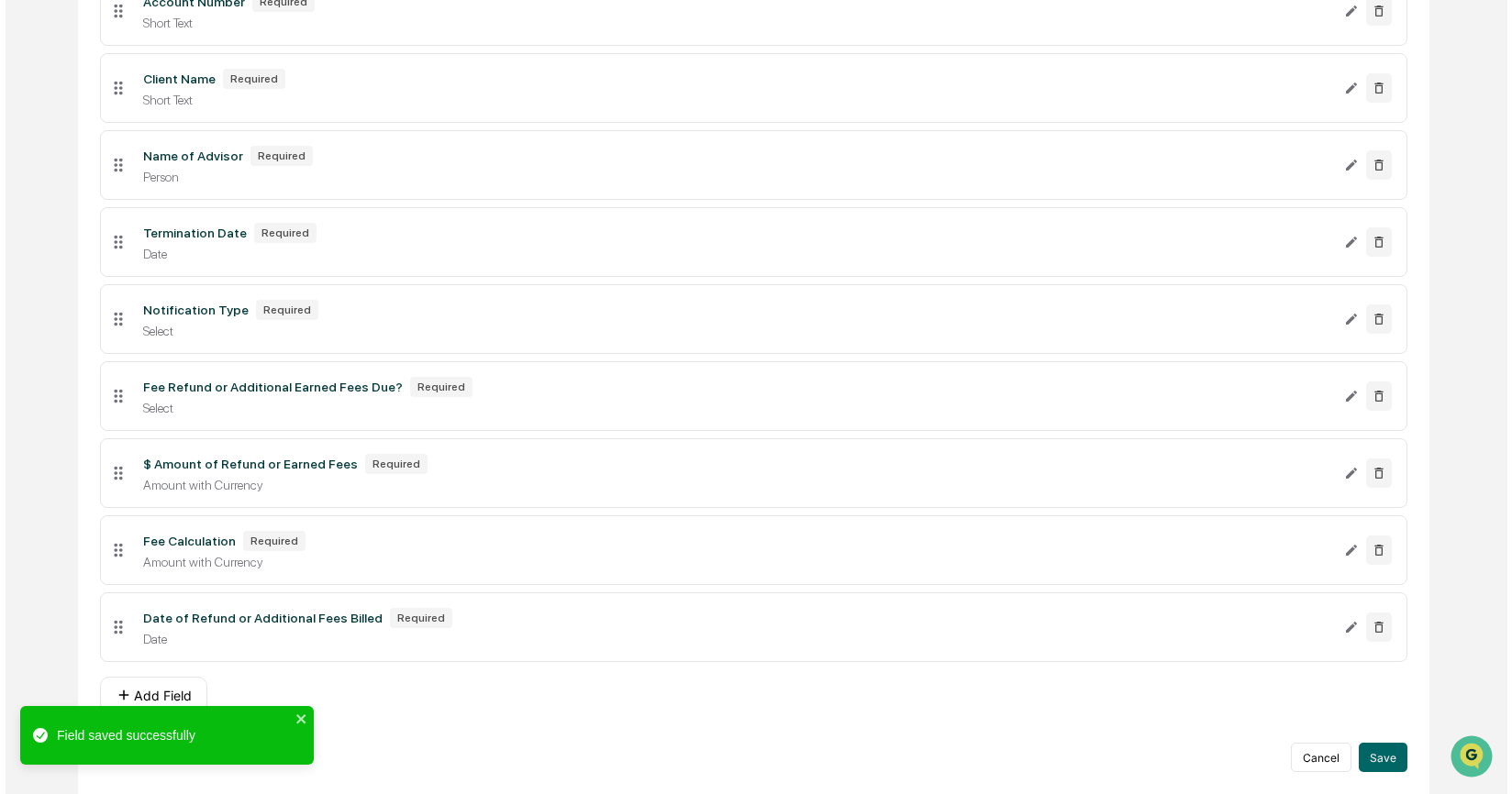
scroll to position [503, 0]
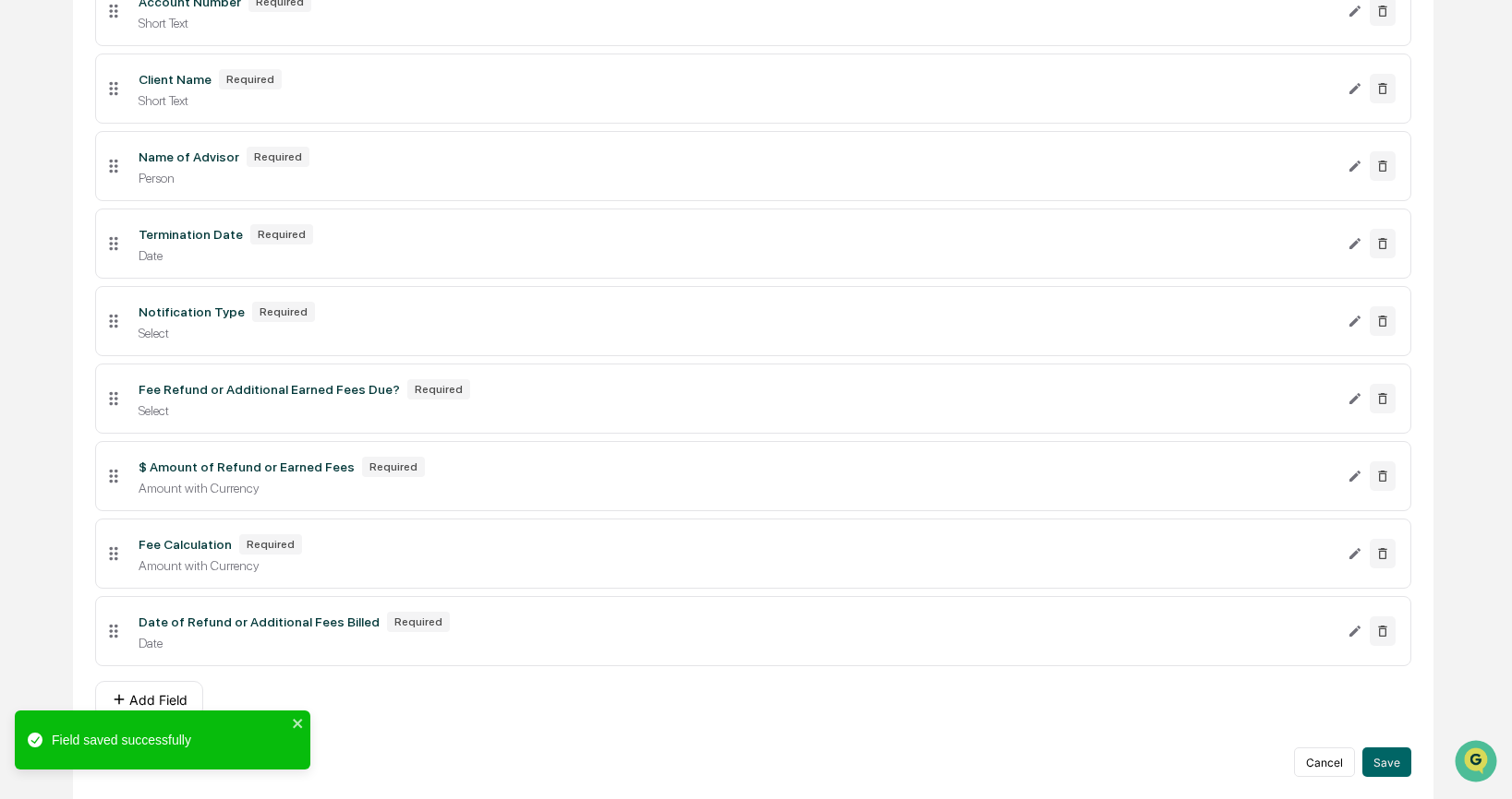
click at [367, 554] on div "Fee Calculation Required Amount with Currency" at bounding box center [735, 554] width 1223 height 39
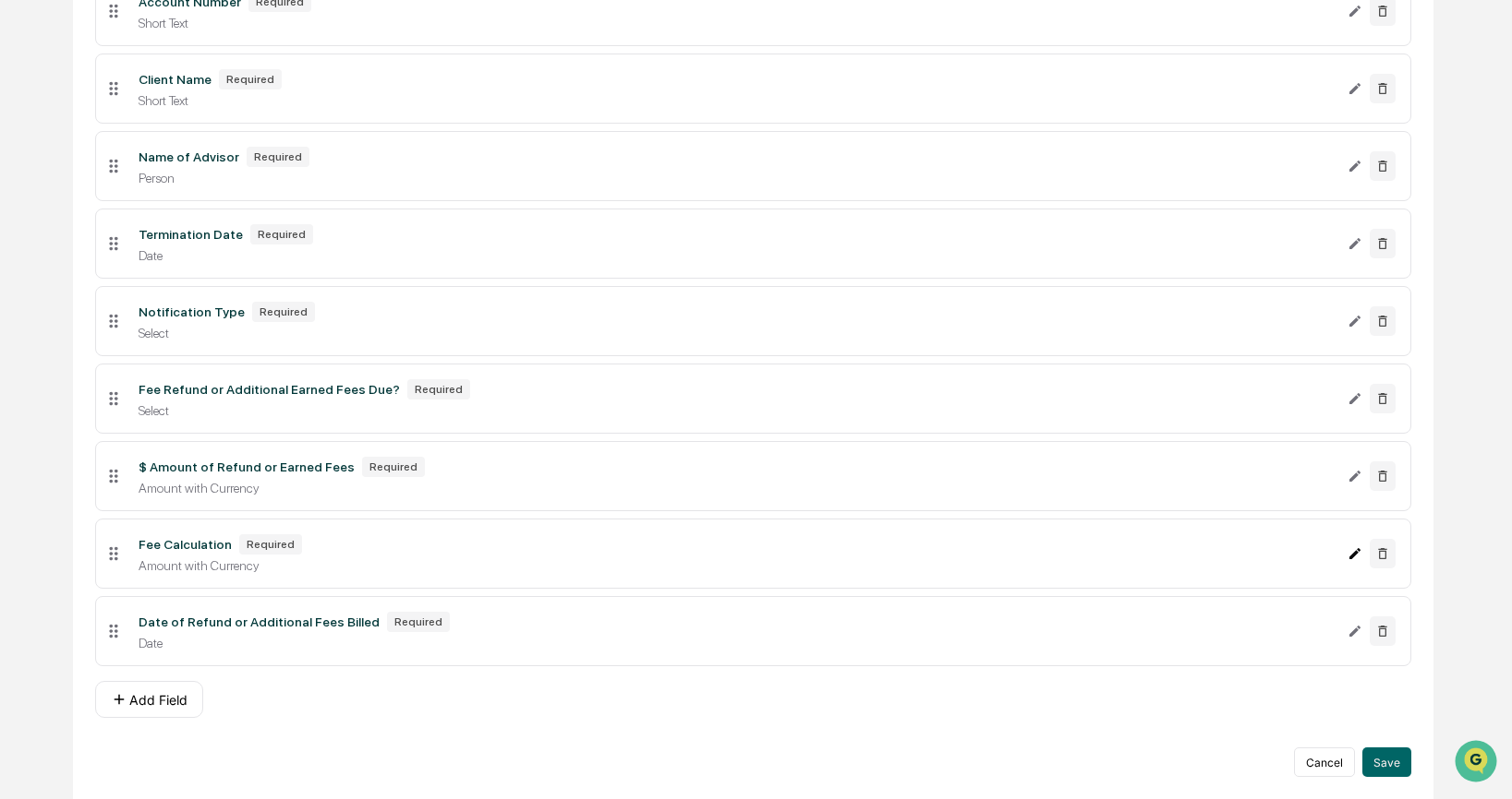
click at [1361, 546] on icon "Edit Fee Calculation field" at bounding box center [1355, 554] width 15 height 15
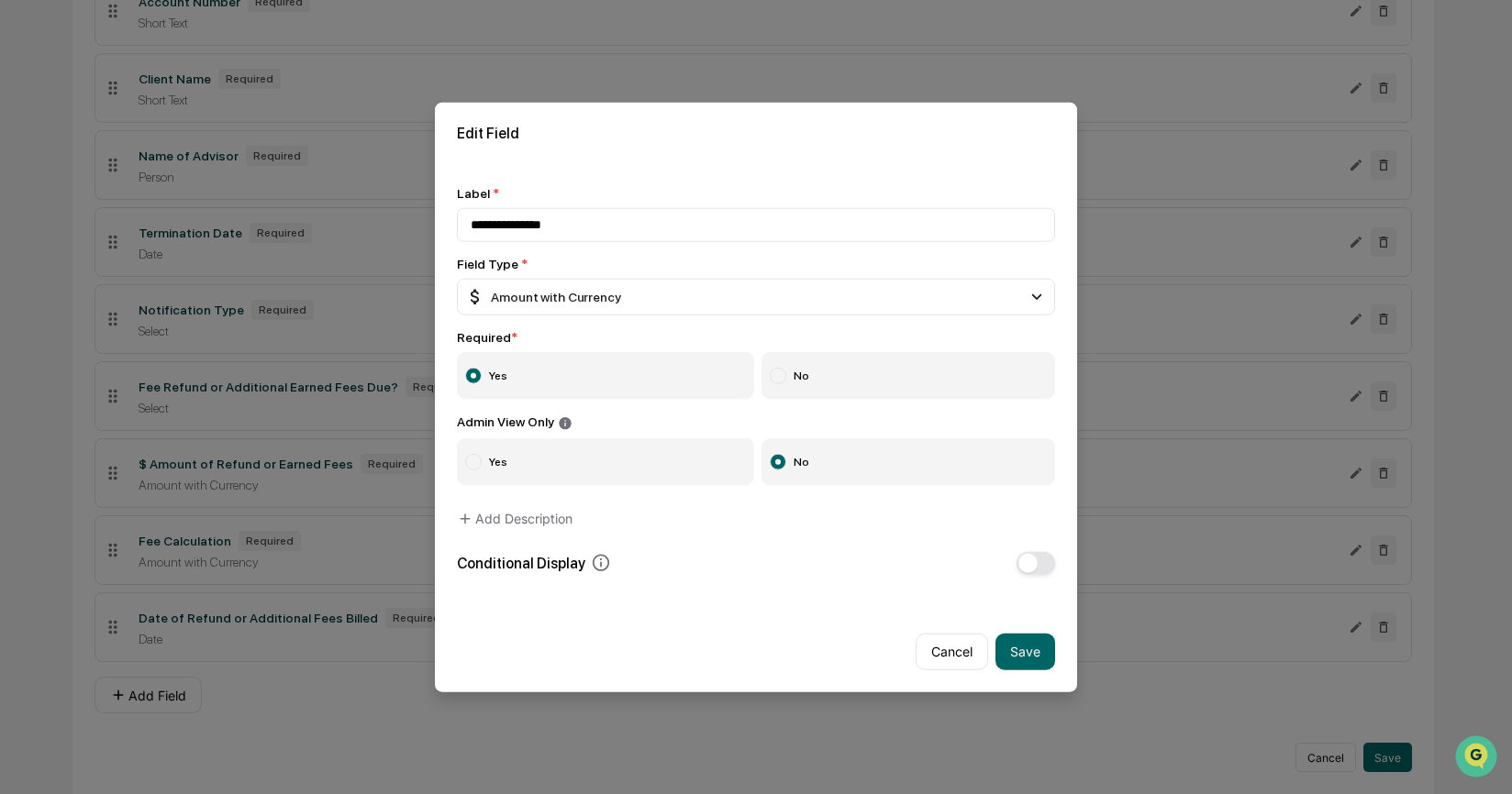
click at [1023, 562] on span "button" at bounding box center [1027, 562] width 20 height 20
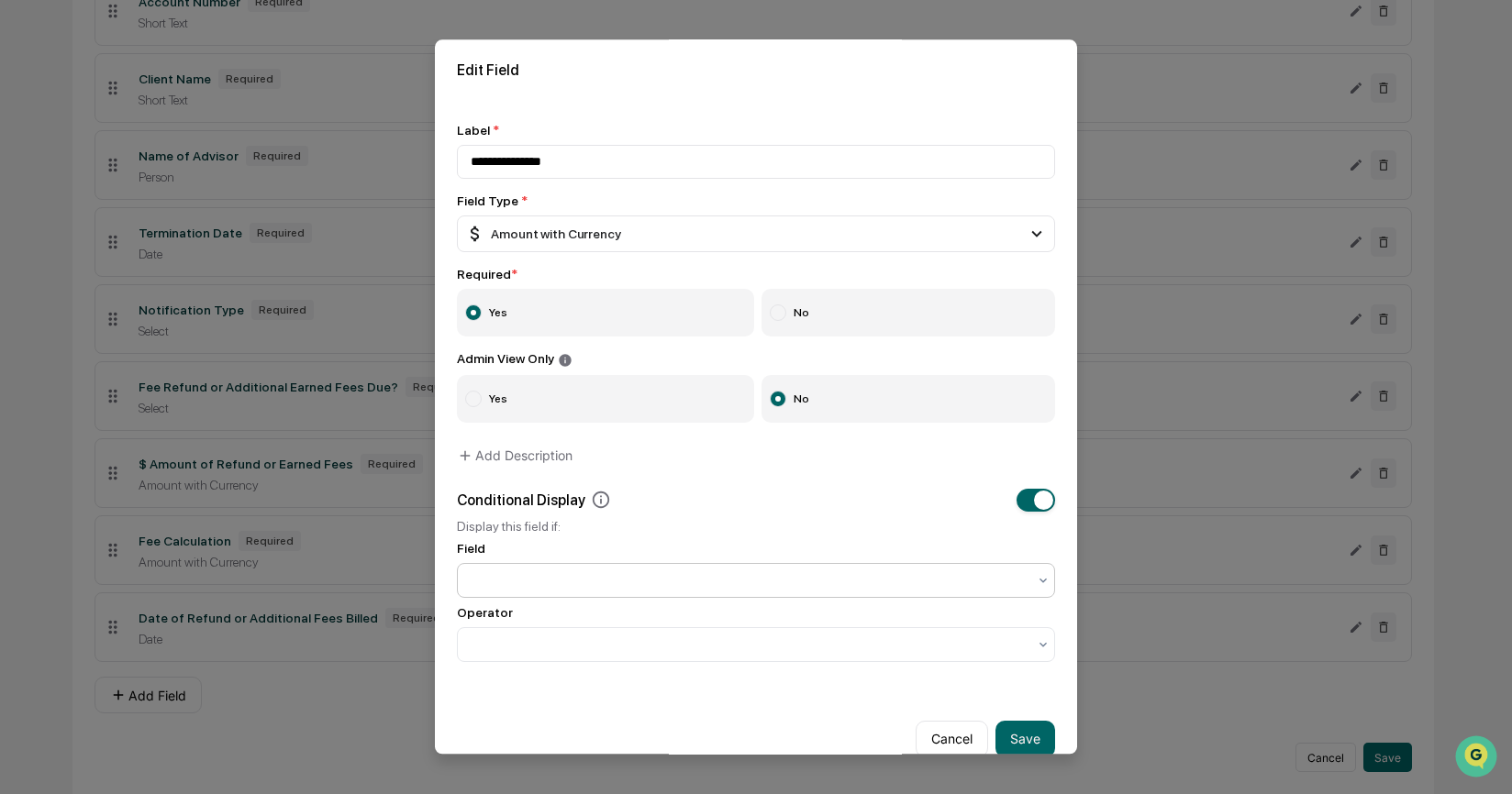
click at [831, 593] on div at bounding box center [748, 580] width 575 height 25
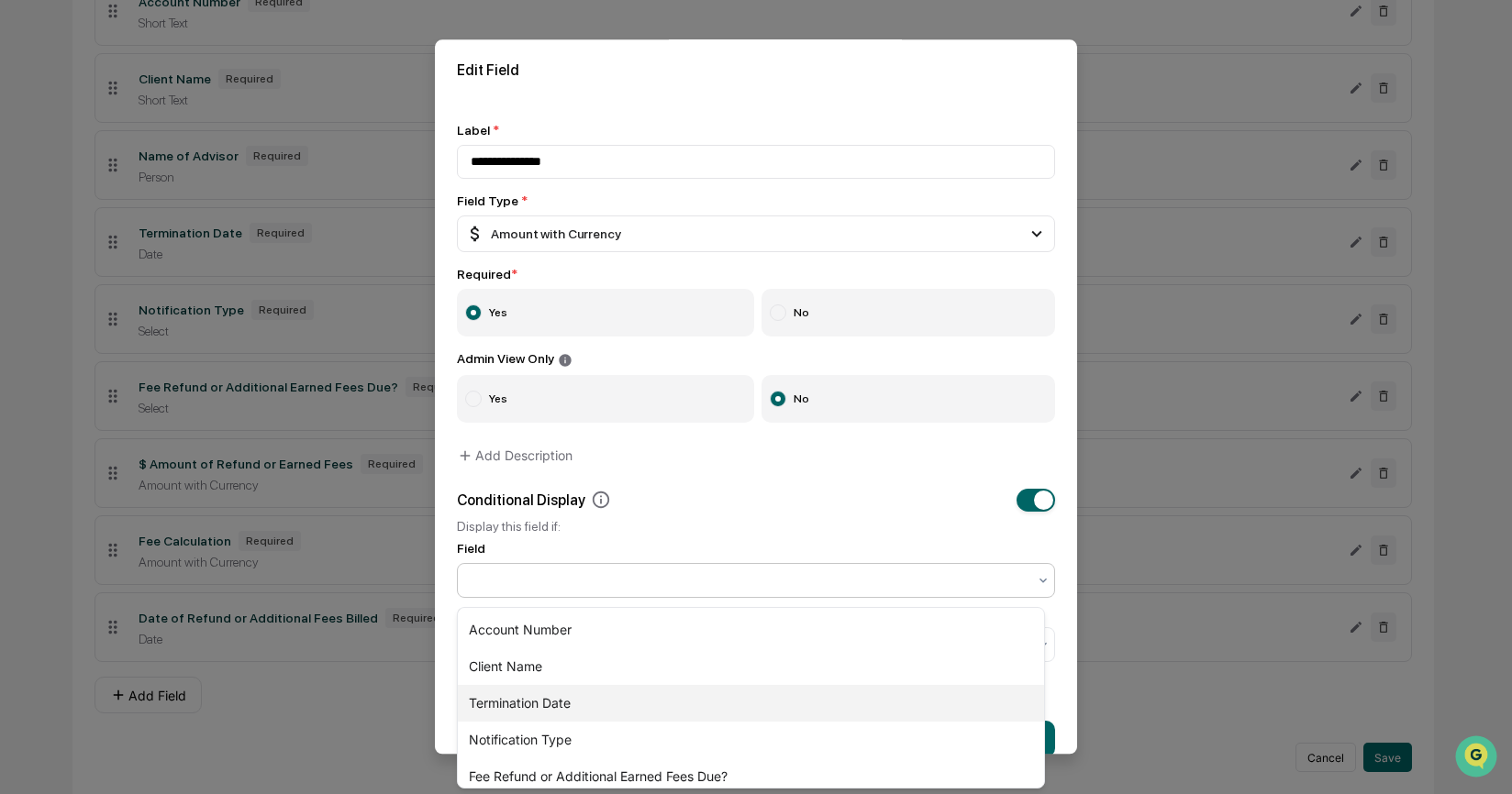
scroll to position [48, 0]
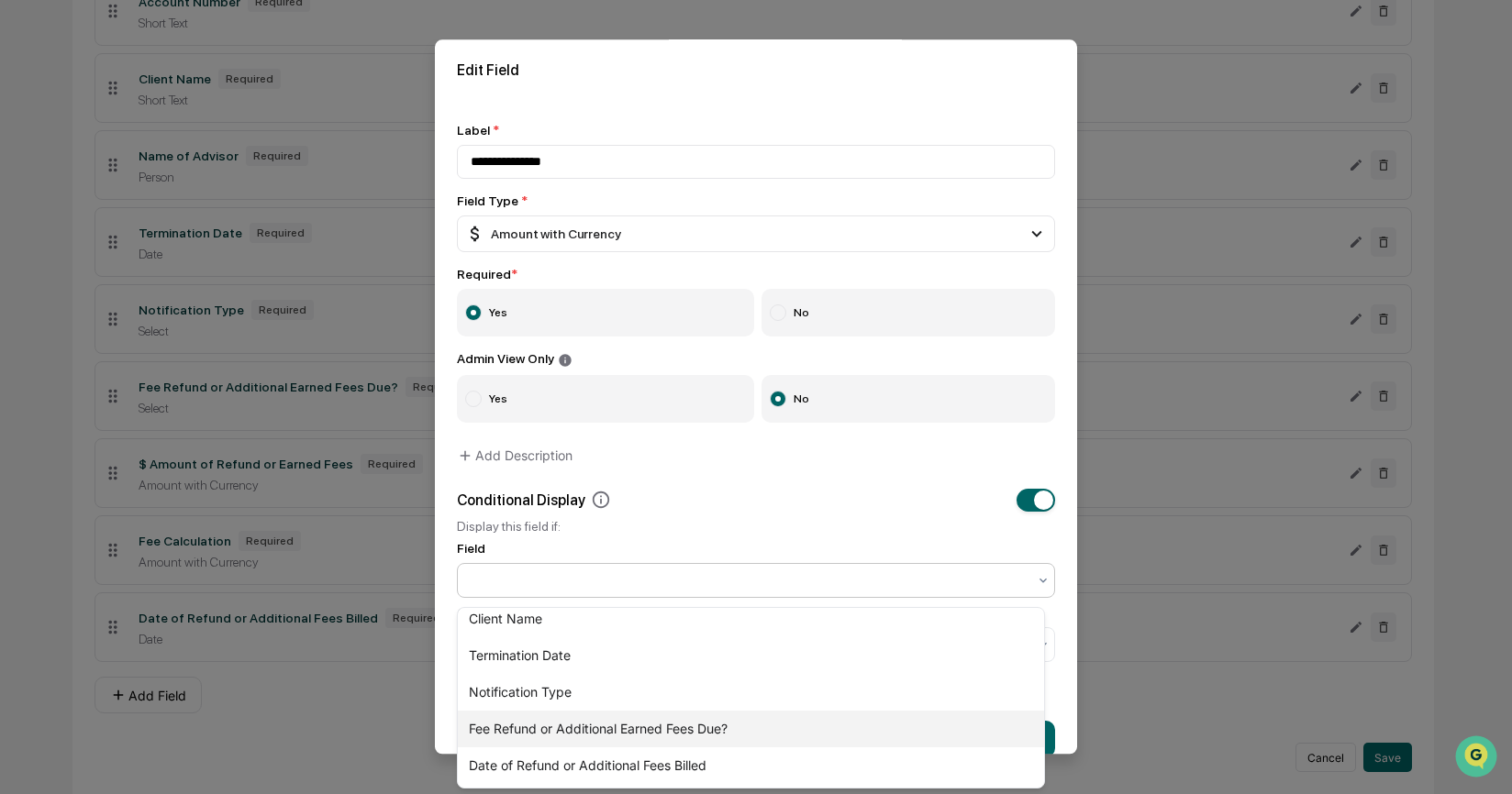
click at [747, 731] on div "Fee Refund or Additional Earned Fees Due?" at bounding box center [750, 728] width 586 height 37
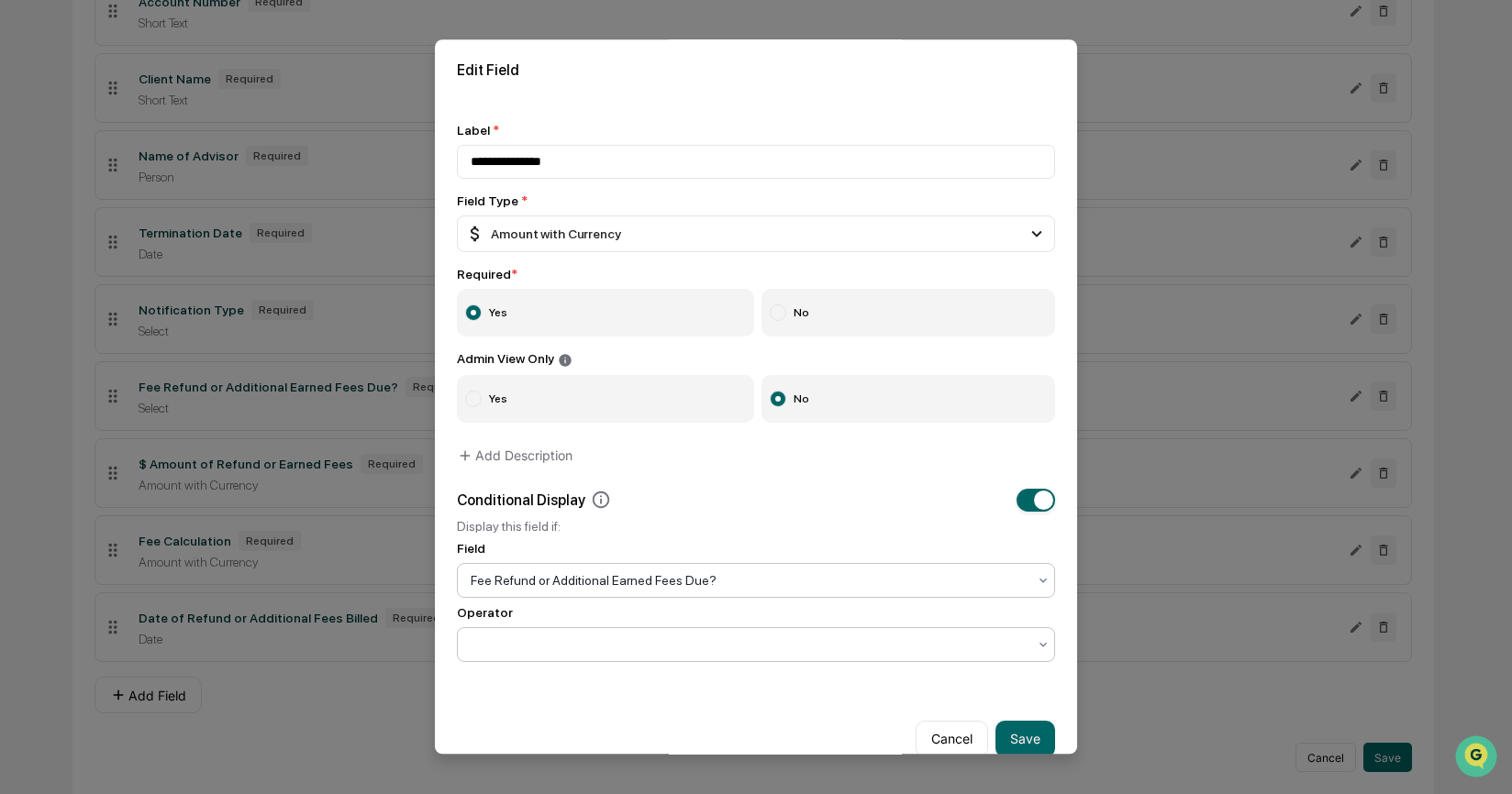
click at [720, 642] on div at bounding box center [748, 645] width 556 height 19
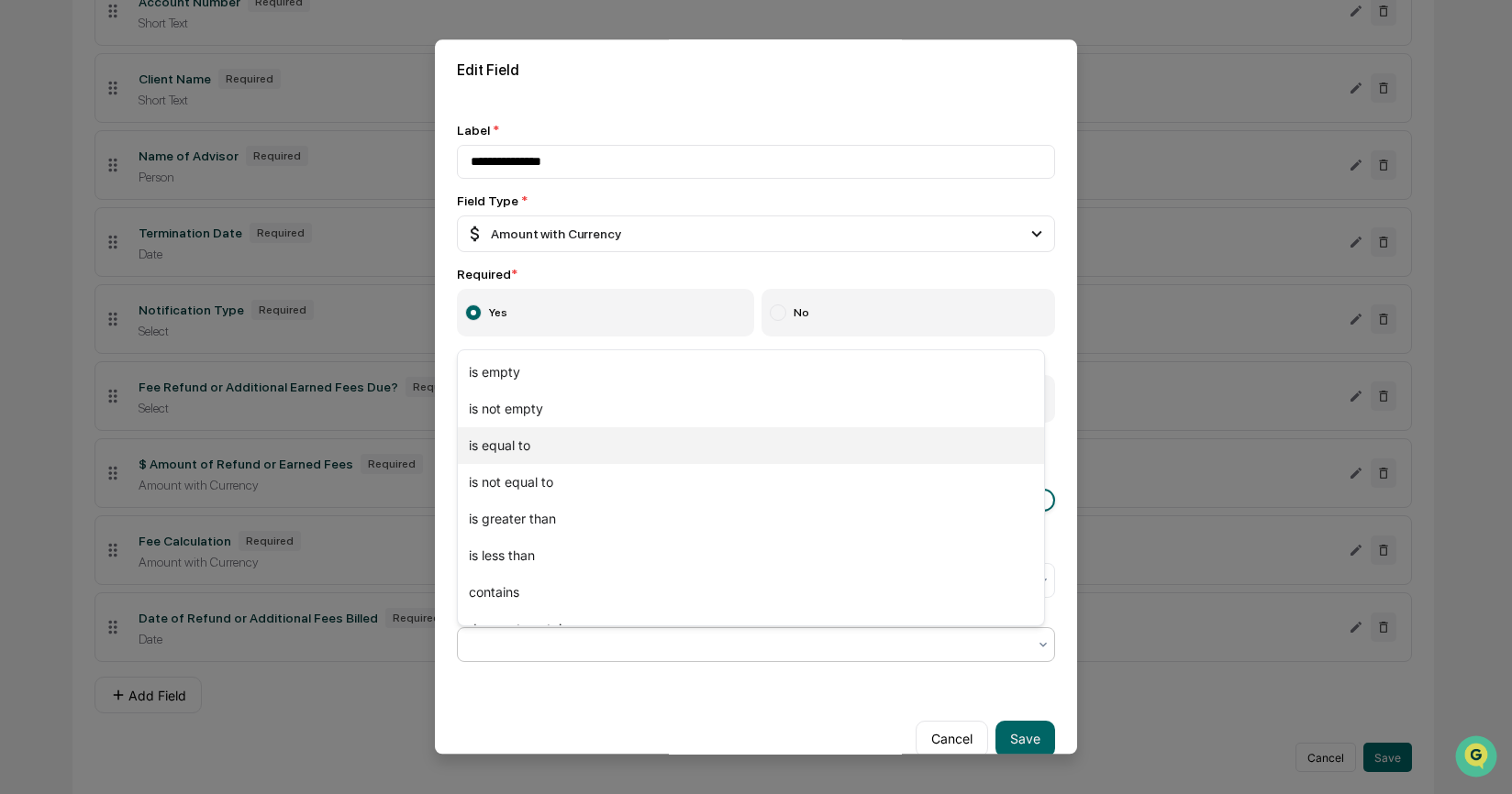
click at [666, 444] on div "is equal to" at bounding box center [750, 445] width 586 height 37
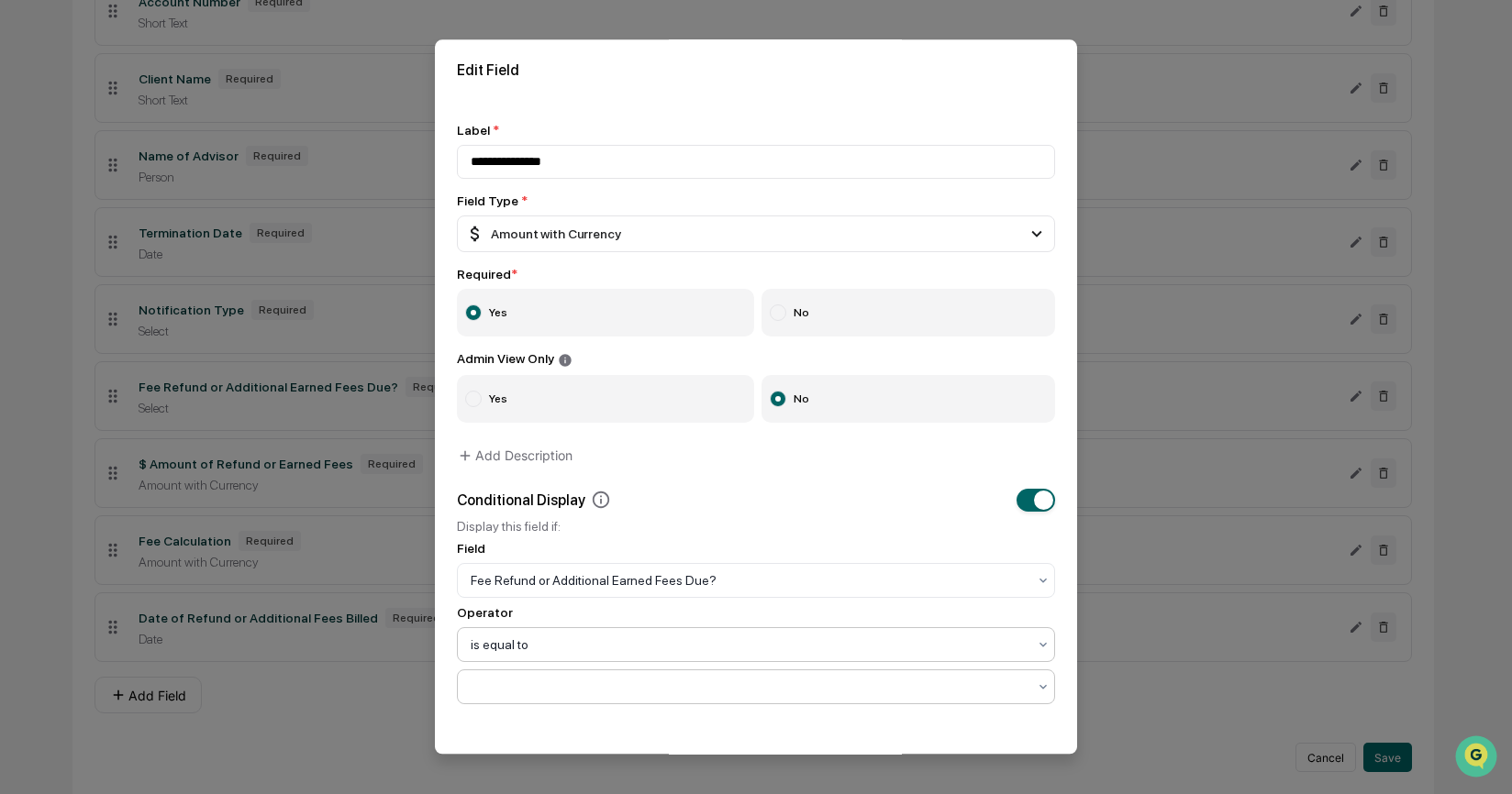
click at [615, 697] on div at bounding box center [748, 687] width 556 height 19
click at [621, 612] on div "Yes" at bounding box center [750, 608] width 586 height 37
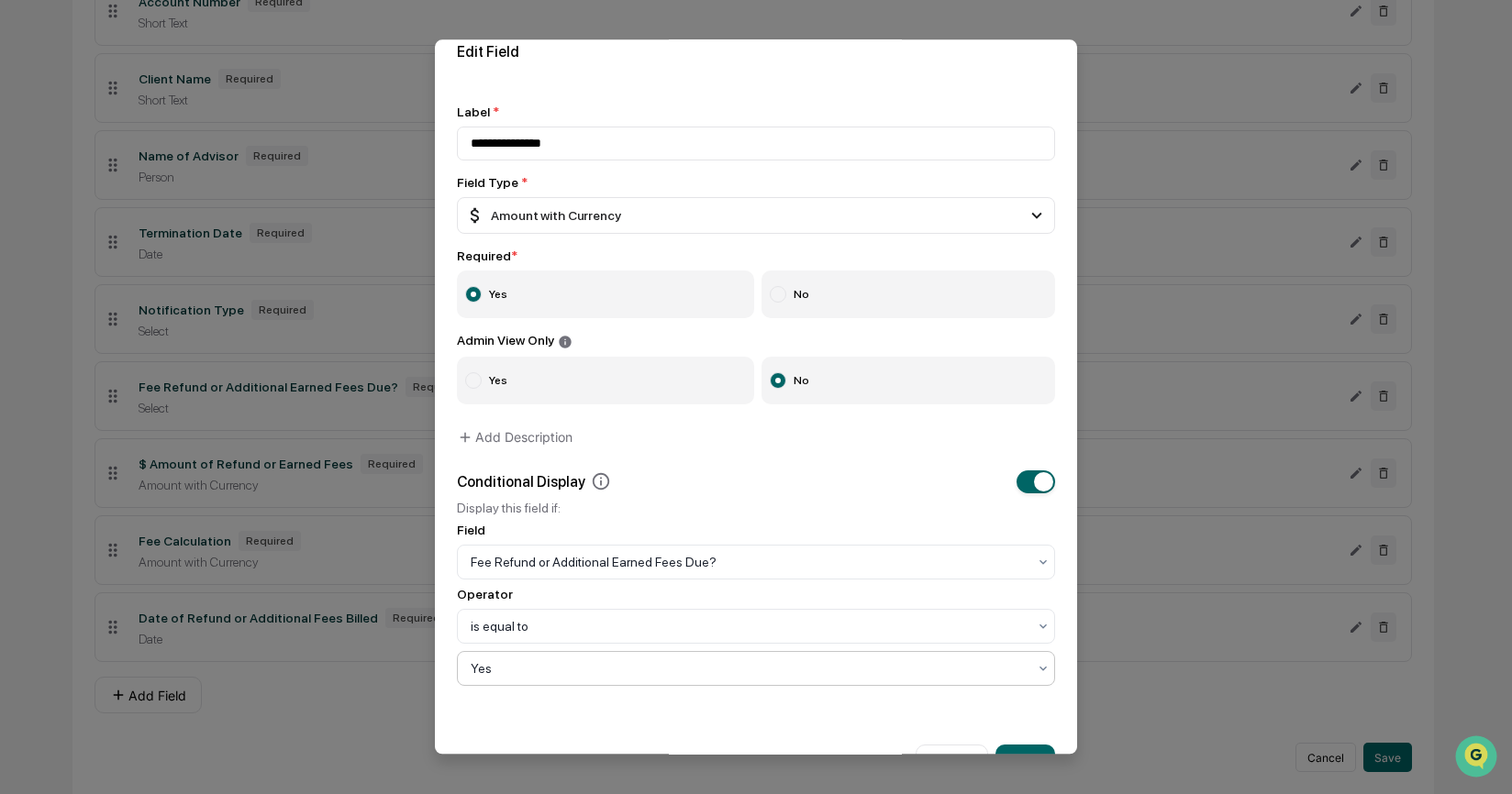
scroll to position [74, 0]
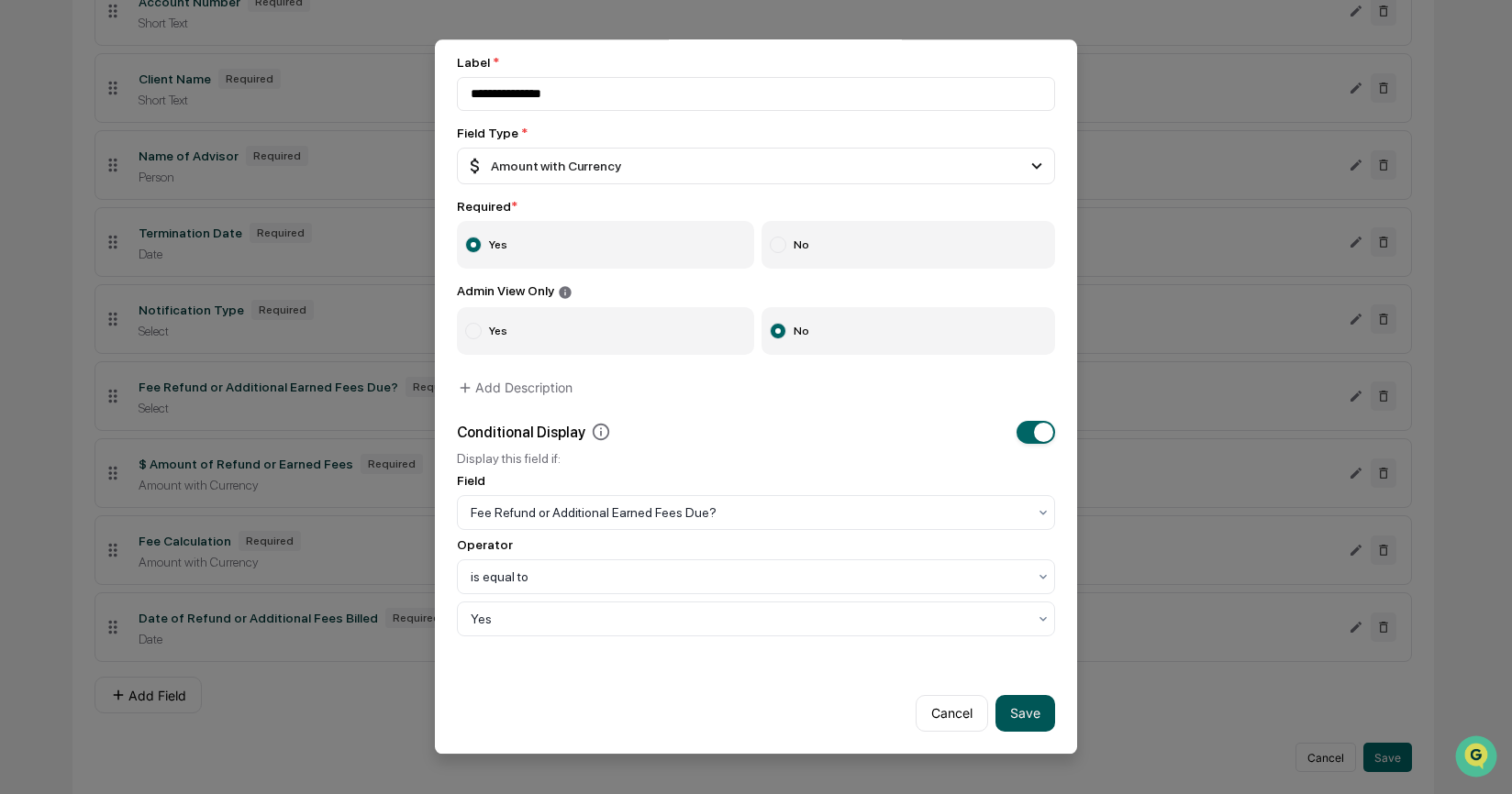
click at [1014, 704] on button "Save" at bounding box center [1025, 713] width 60 height 37
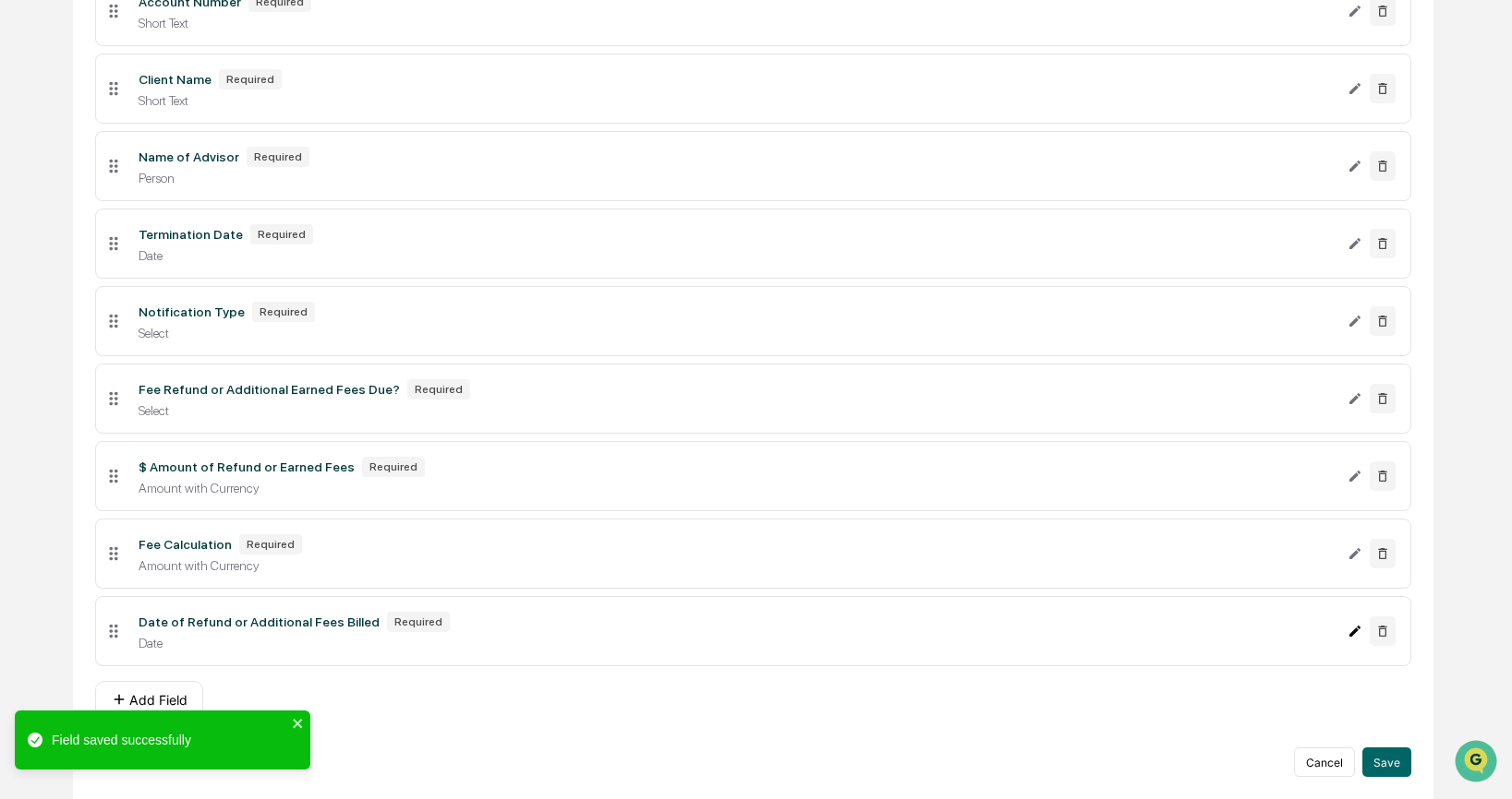
click at [1355, 631] on icon "Edit Date of Refund or Additional Fees Billed field" at bounding box center [1355, 631] width 11 height 11
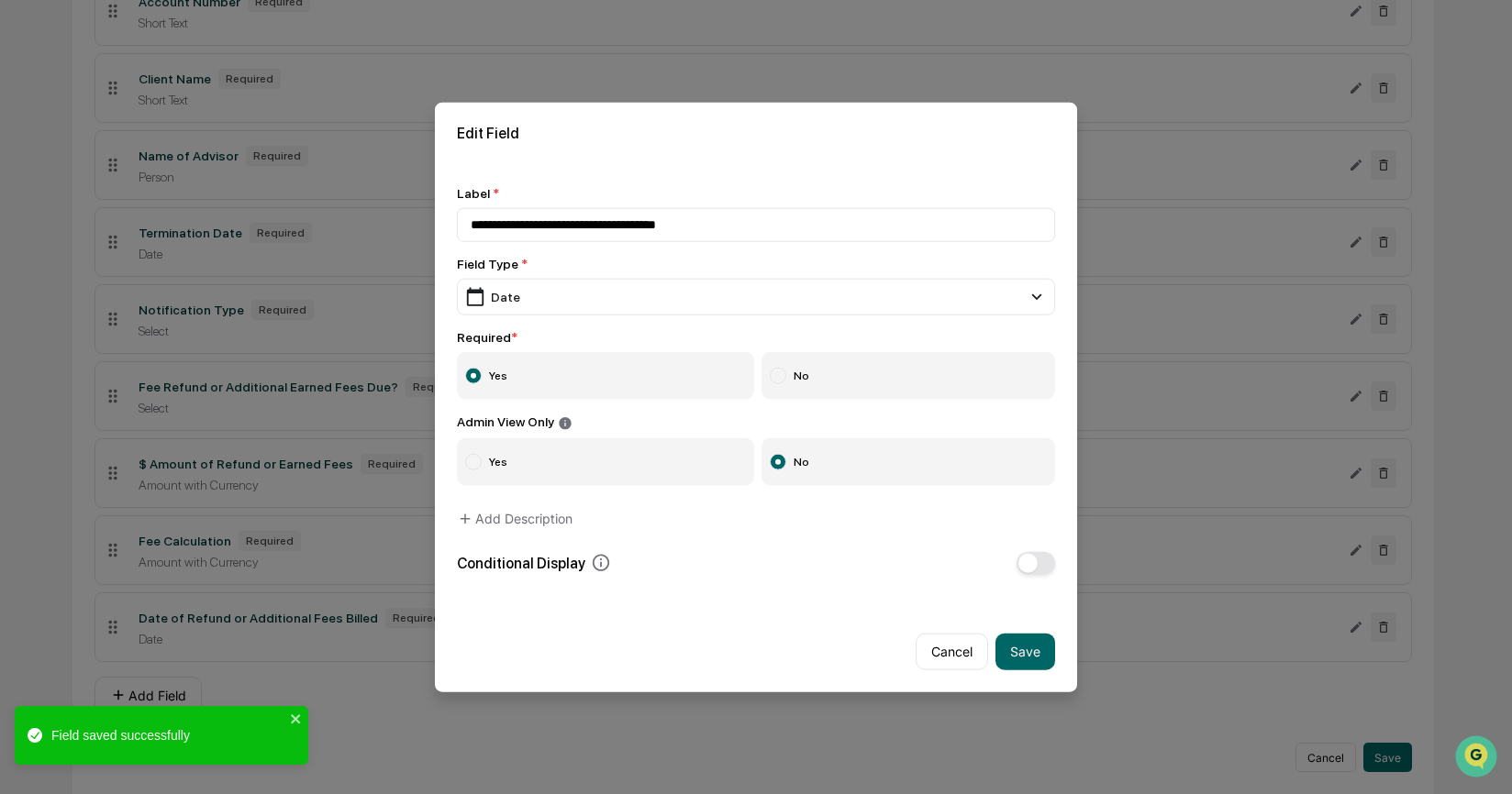
click at [1036, 564] on span "button" at bounding box center [1027, 562] width 20 height 20
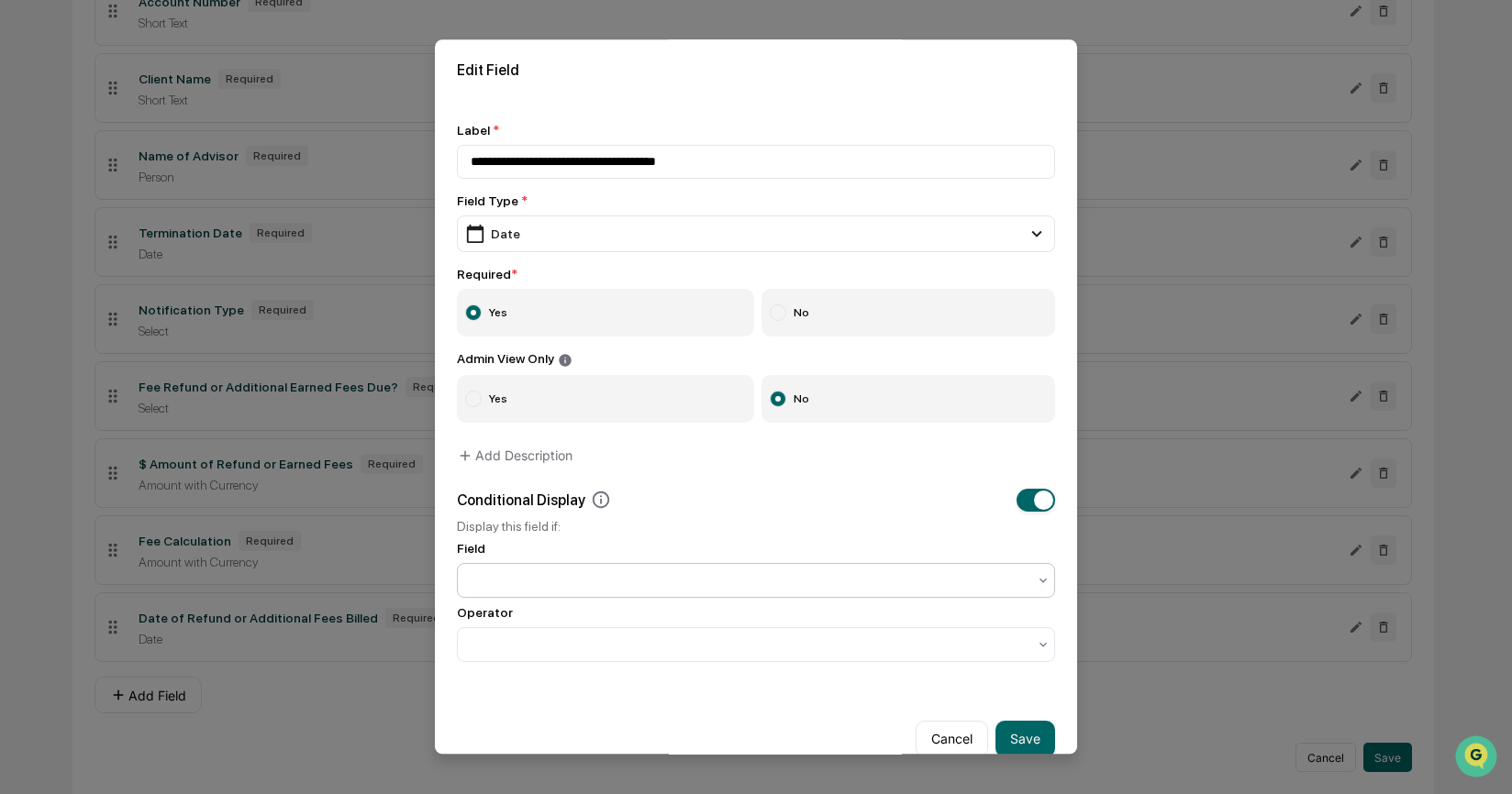
click at [845, 584] on div at bounding box center [748, 581] width 556 height 19
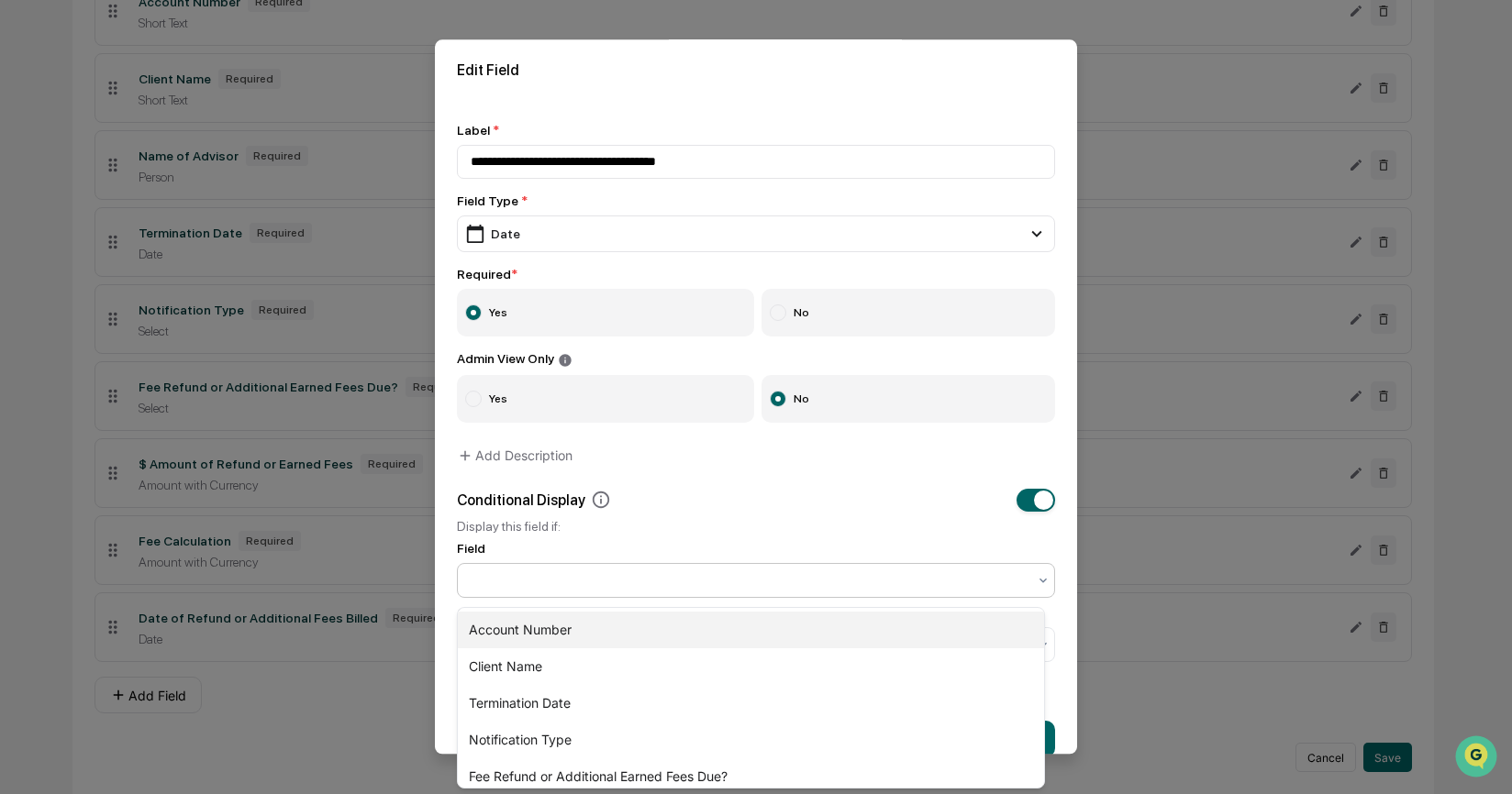
scroll to position [11, 0]
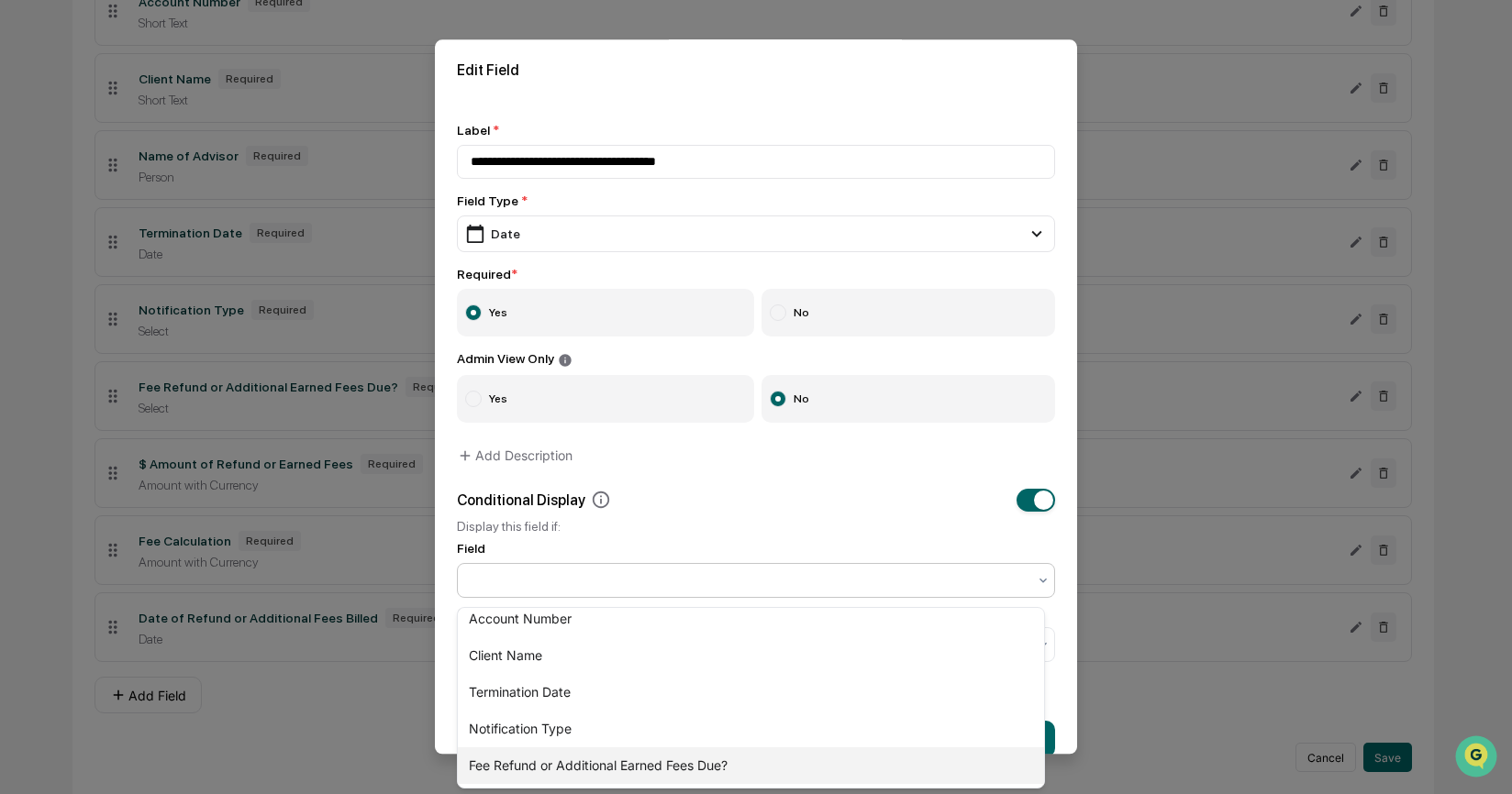
click at [738, 763] on div "Fee Refund or Additional Earned Fees Due?" at bounding box center [750, 765] width 586 height 37
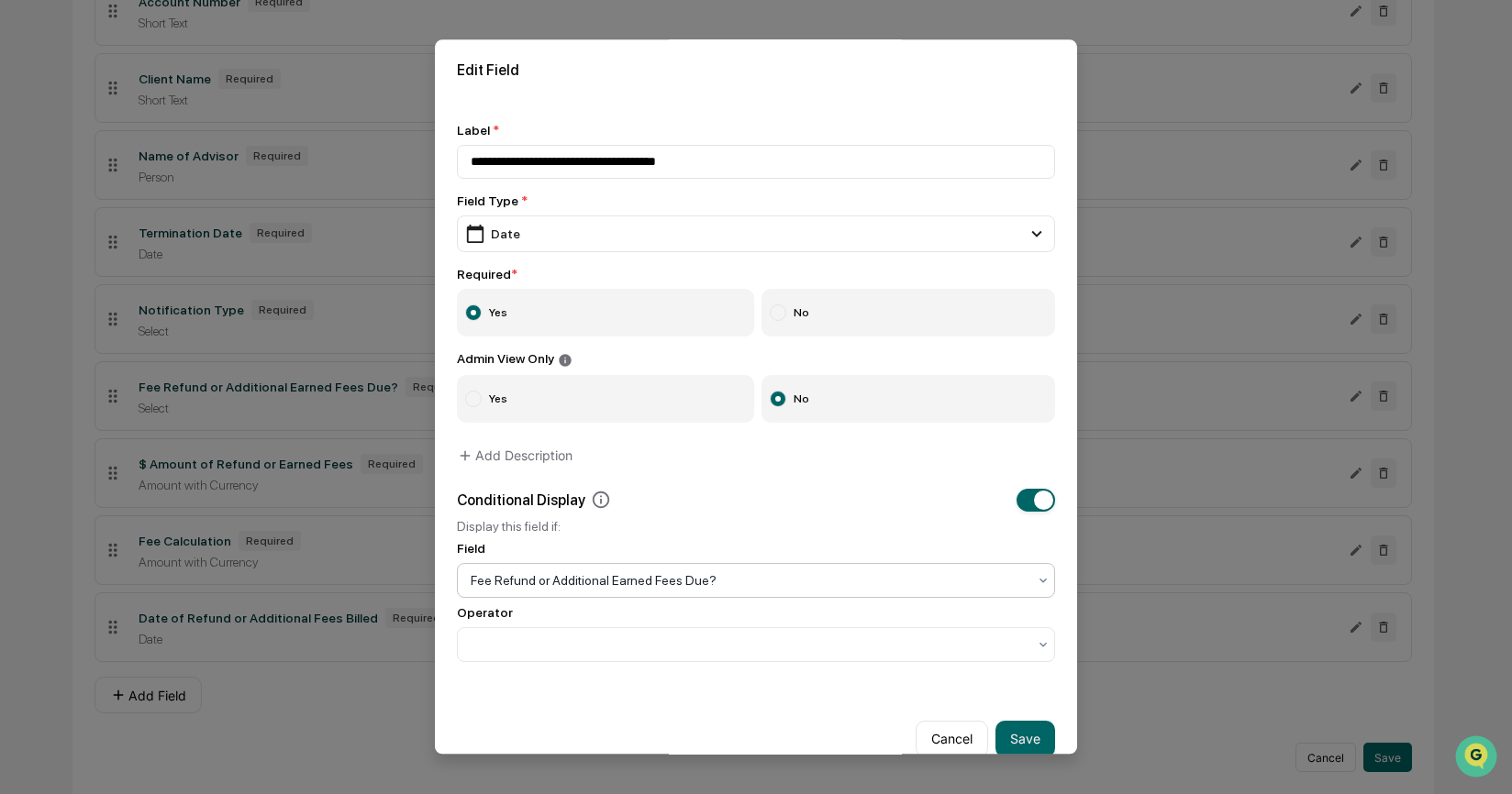
click at [698, 620] on div "Operator" at bounding box center [756, 613] width 598 height 15
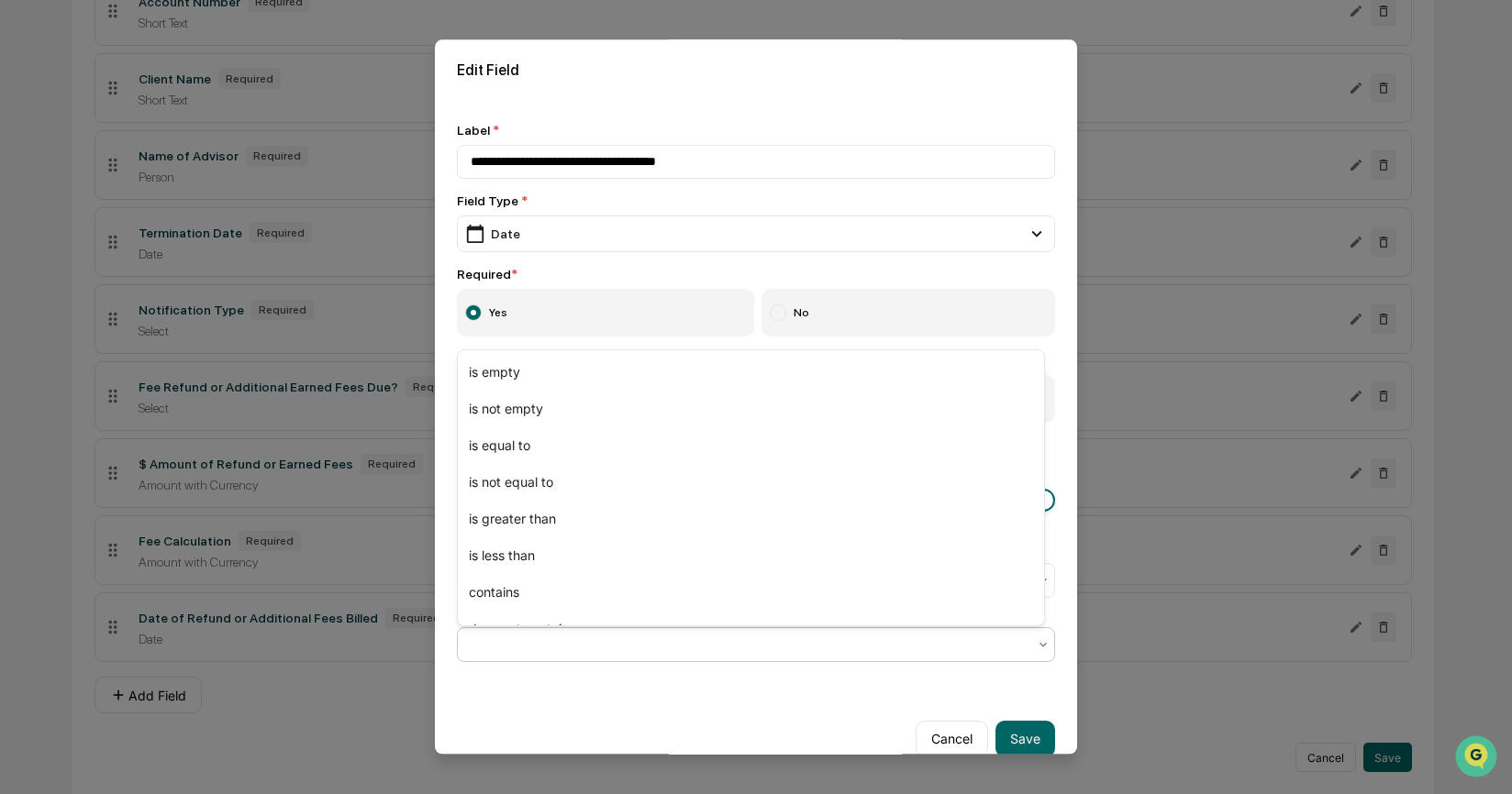
click at [696, 644] on div at bounding box center [748, 645] width 556 height 19
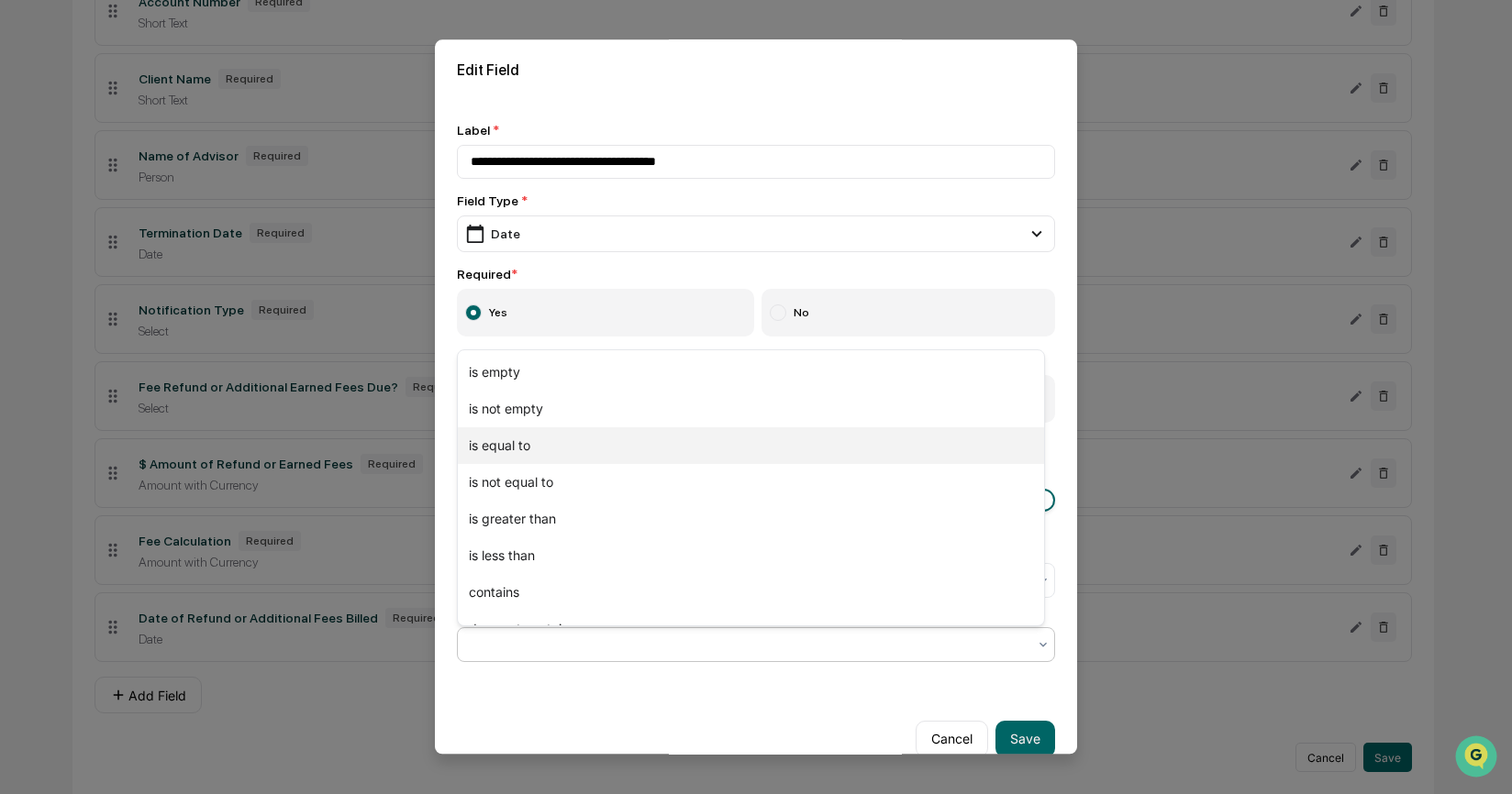
click at [628, 457] on div "is equal to" at bounding box center [750, 445] width 586 height 37
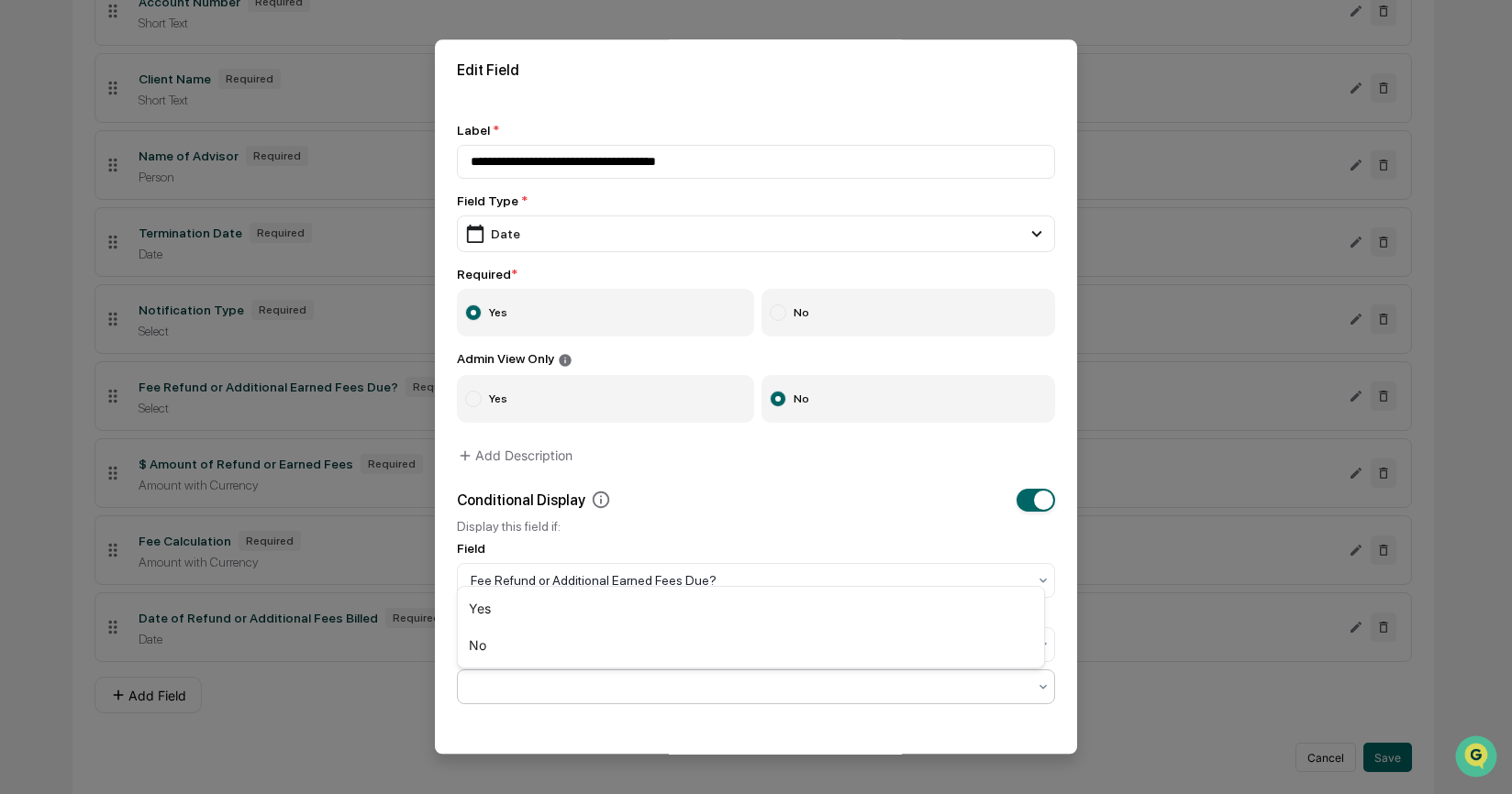
click at [584, 689] on div at bounding box center [748, 687] width 556 height 19
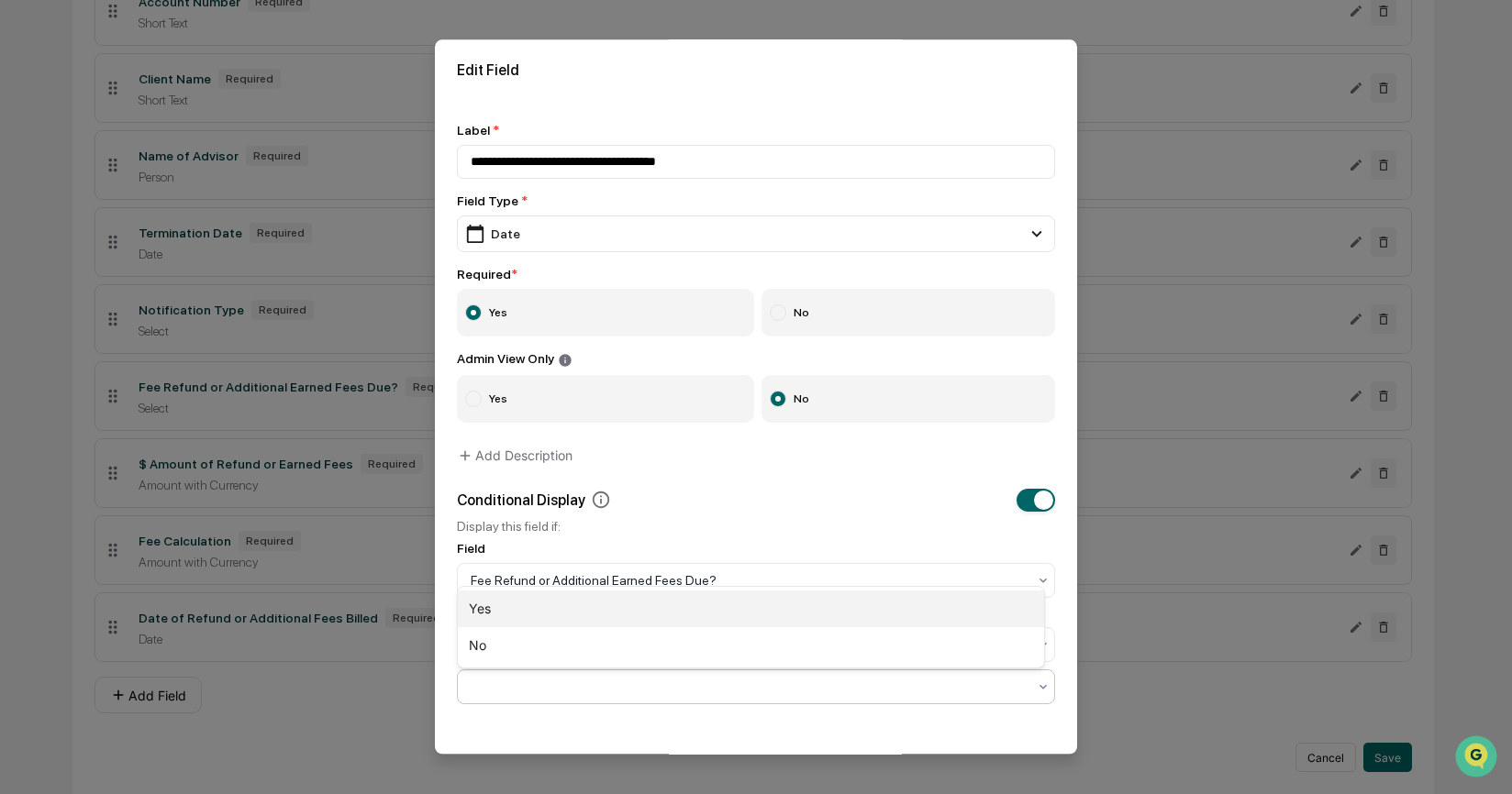
click at [559, 609] on div "Yes" at bounding box center [750, 608] width 586 height 37
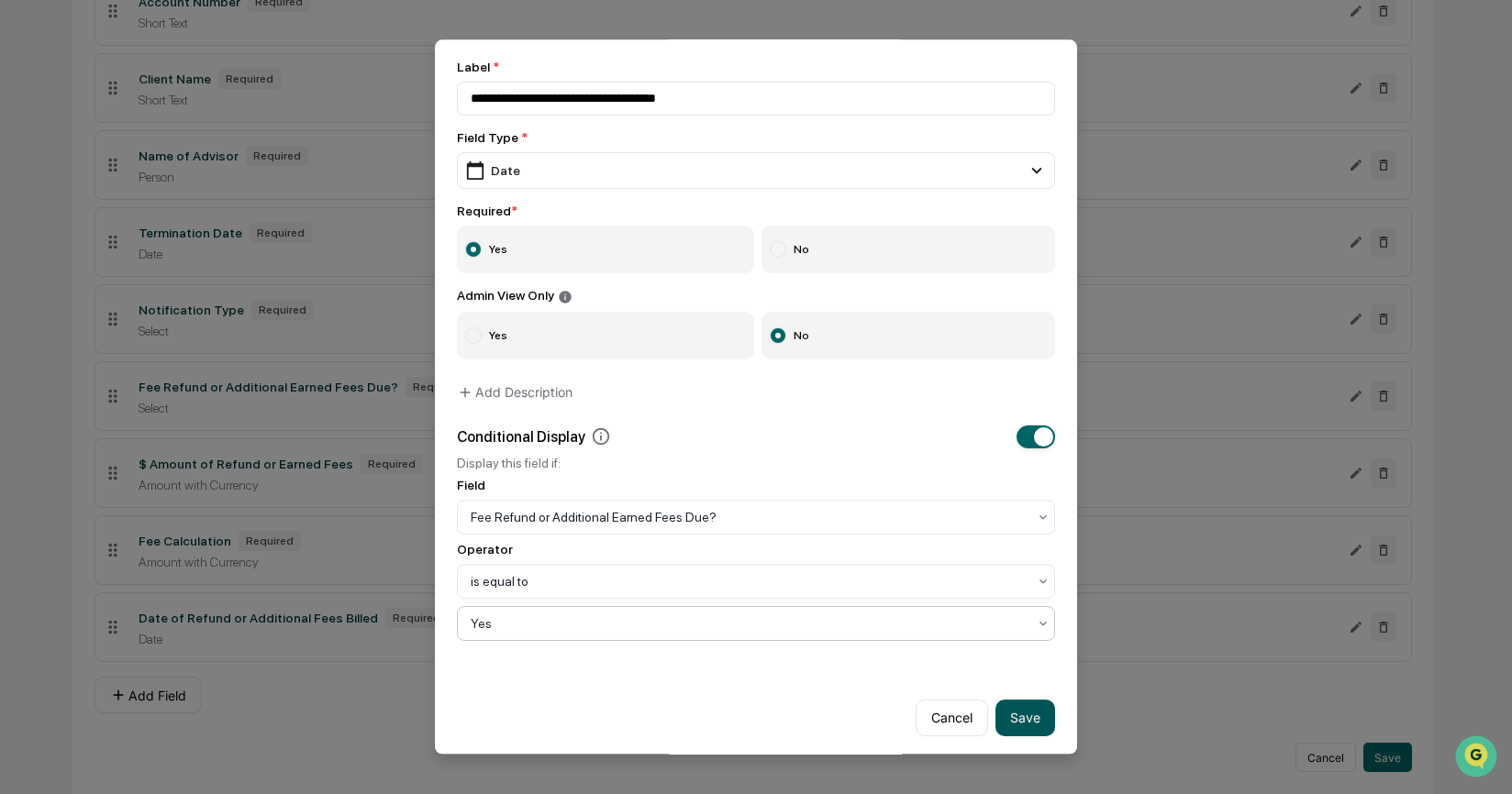
scroll to position [74, 0]
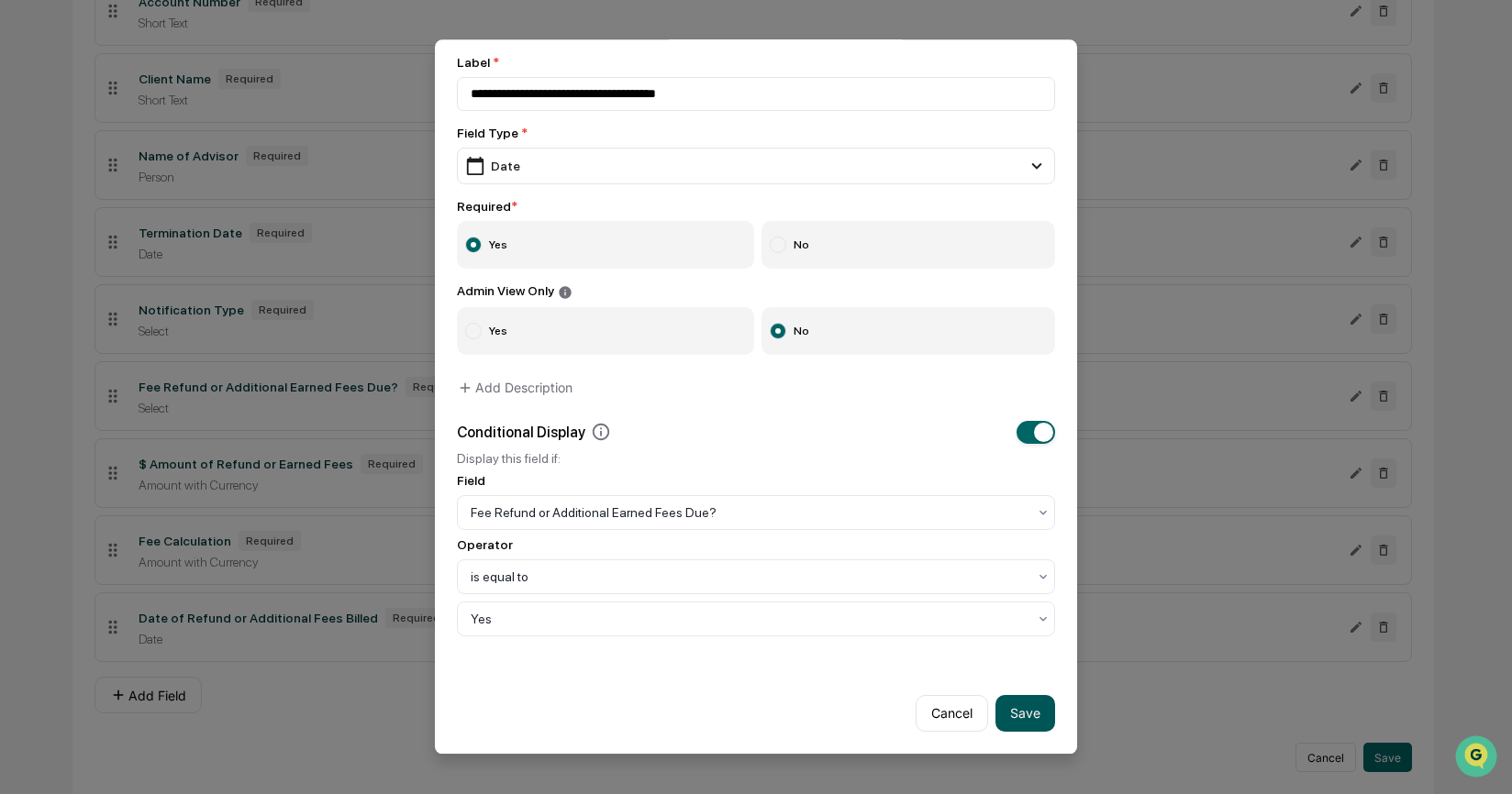
click at [1013, 716] on button "Save" at bounding box center [1025, 713] width 60 height 37
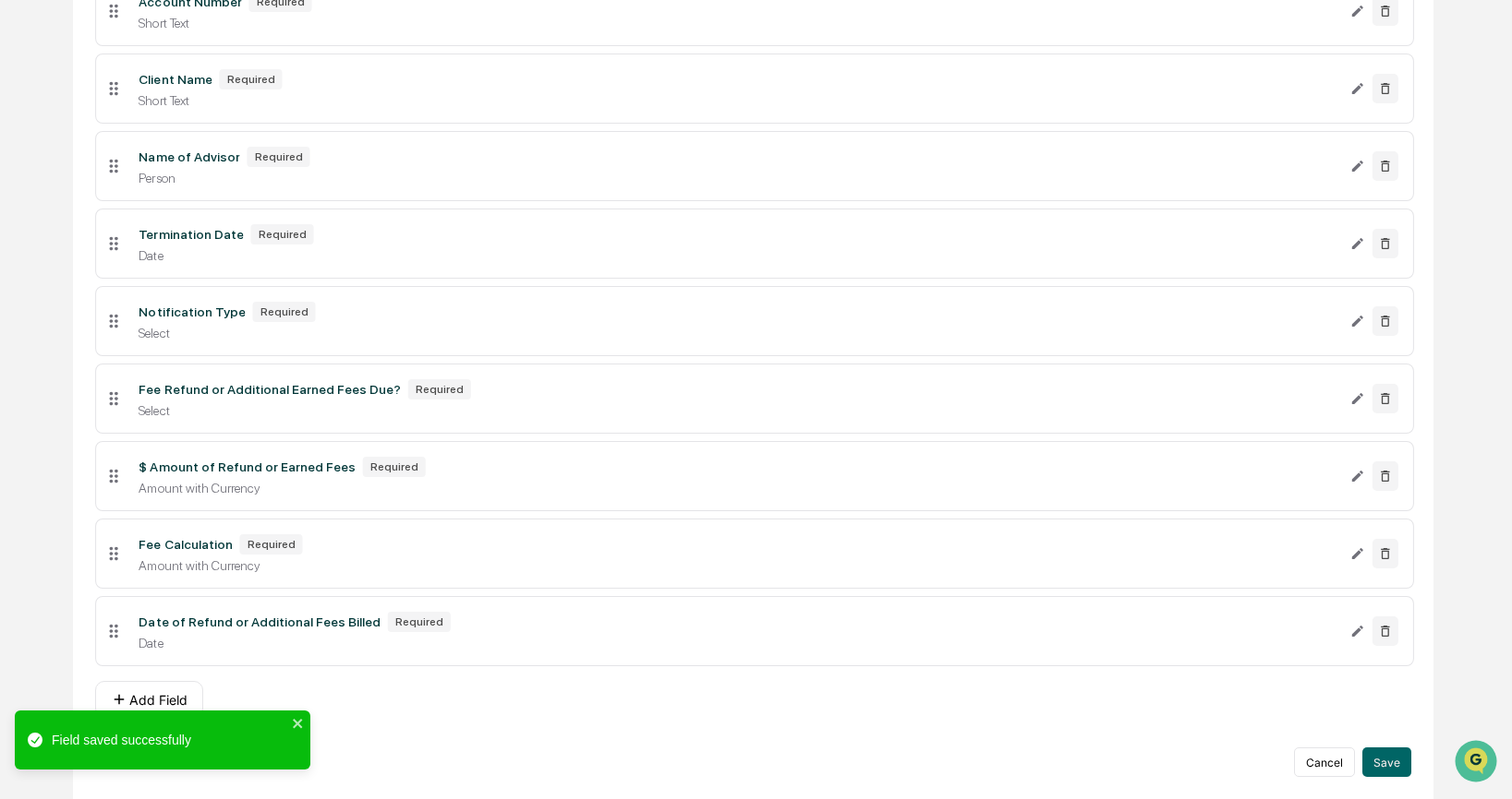
click at [898, 730] on div "**********" at bounding box center [753, 280] width 1316 height 993
click at [1378, 768] on button "Save" at bounding box center [1386, 762] width 49 height 29
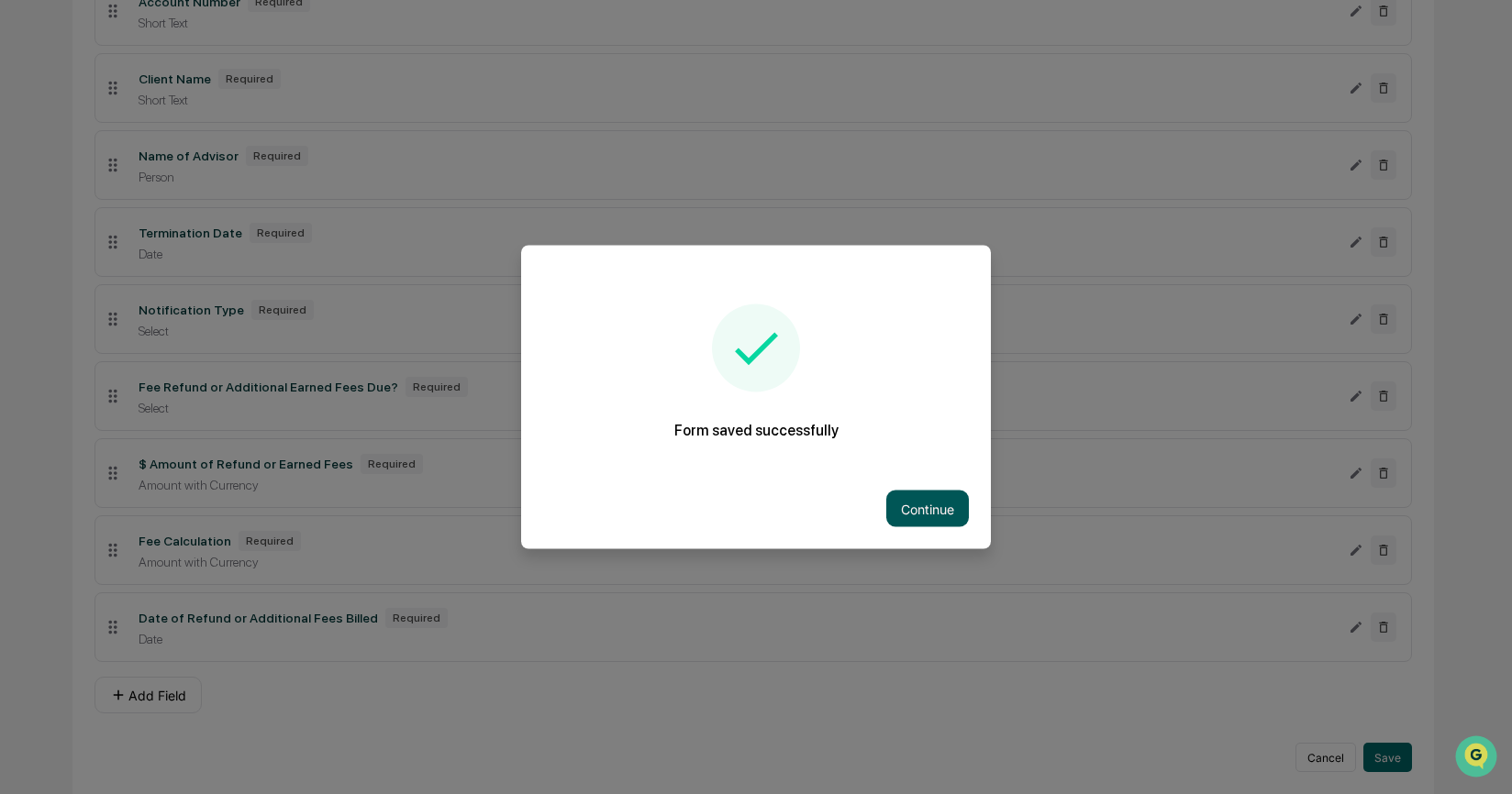
click at [912, 514] on button "Continue" at bounding box center [927, 508] width 82 height 37
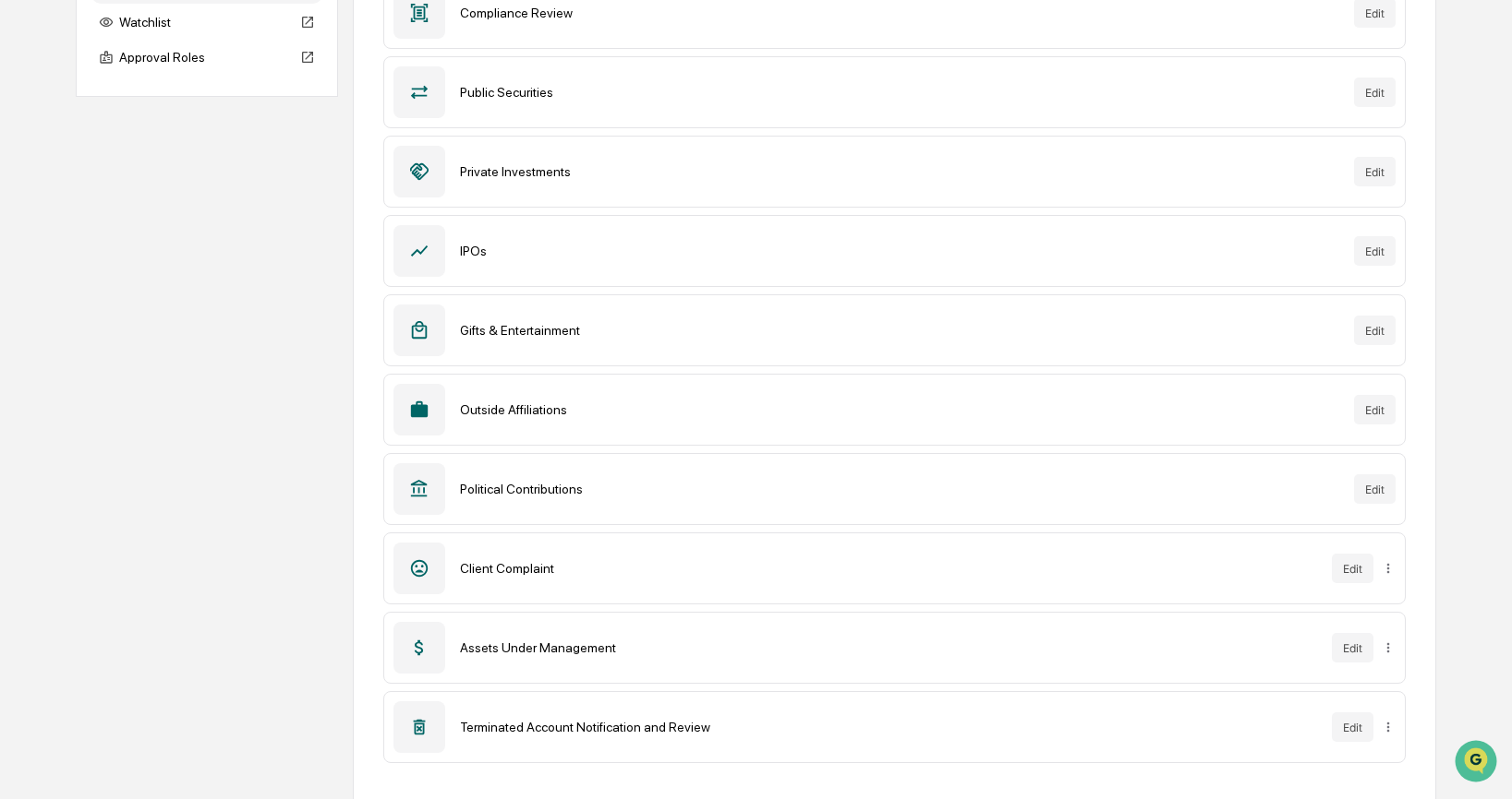
scroll to position [285, 0]
click at [1362, 562] on button "Edit" at bounding box center [1352, 566] width 42 height 29
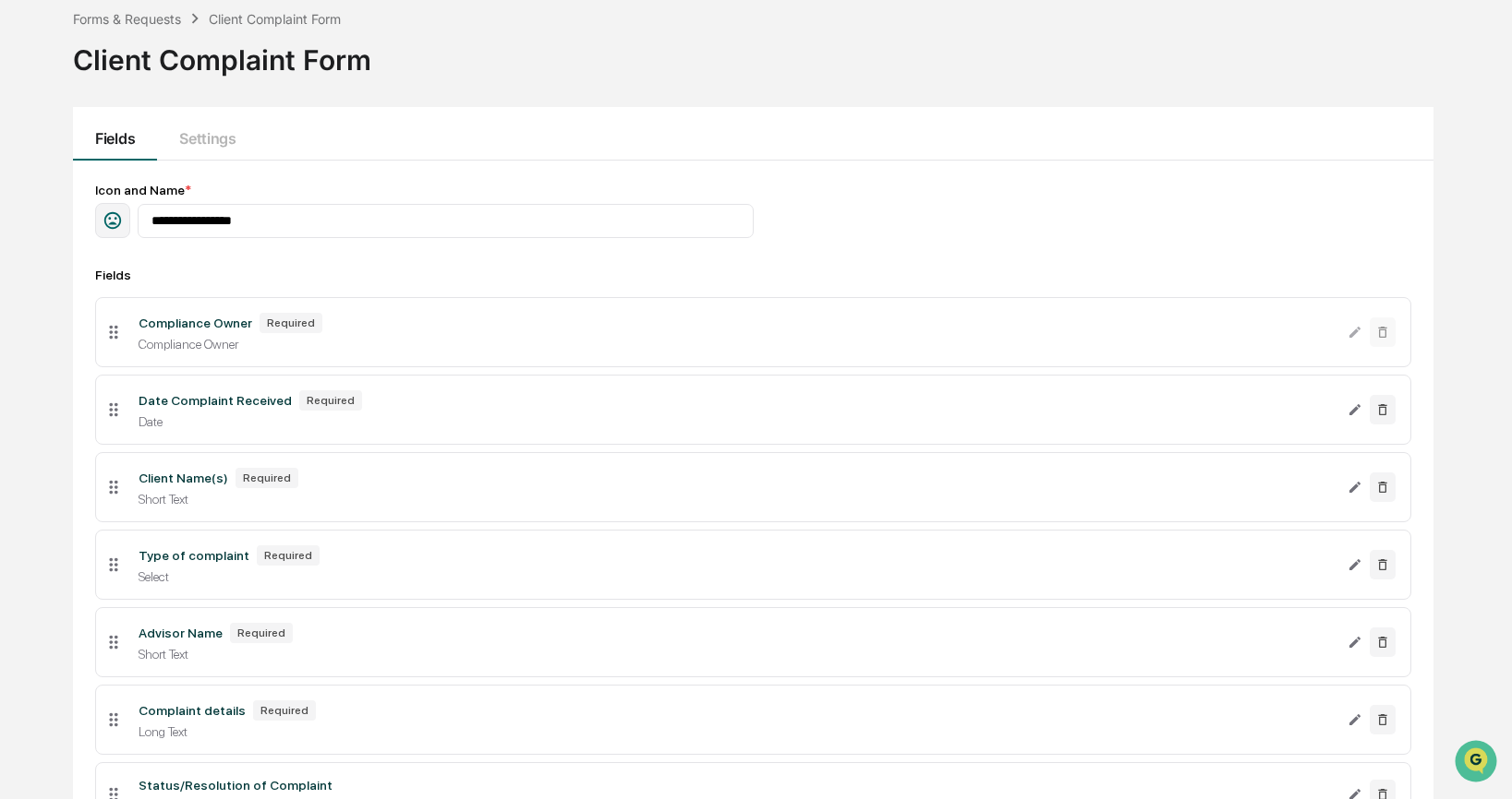
scroll to position [263, 0]
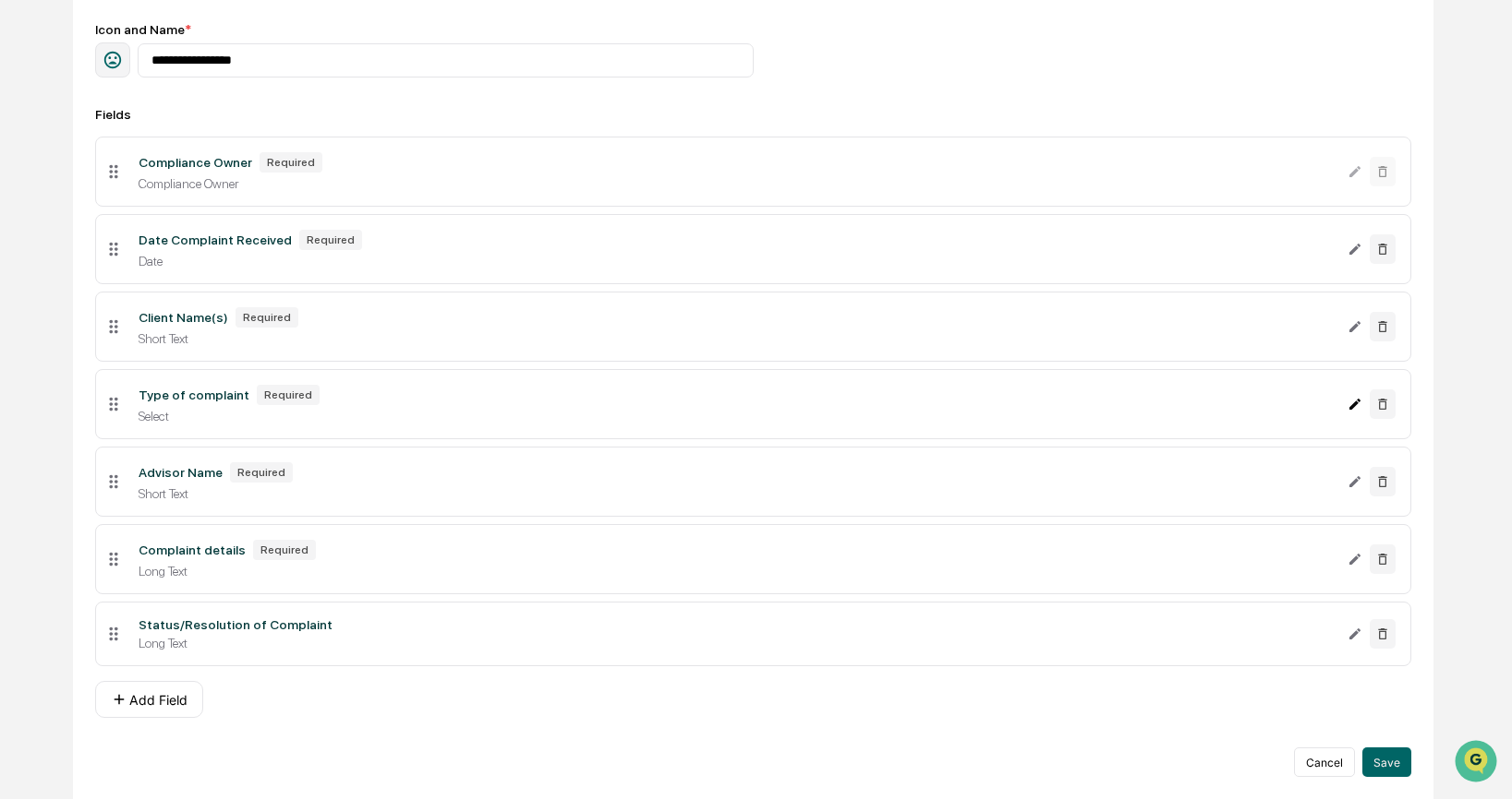
click at [1354, 399] on icon "Edit Type of complaint field" at bounding box center [1355, 405] width 11 height 11
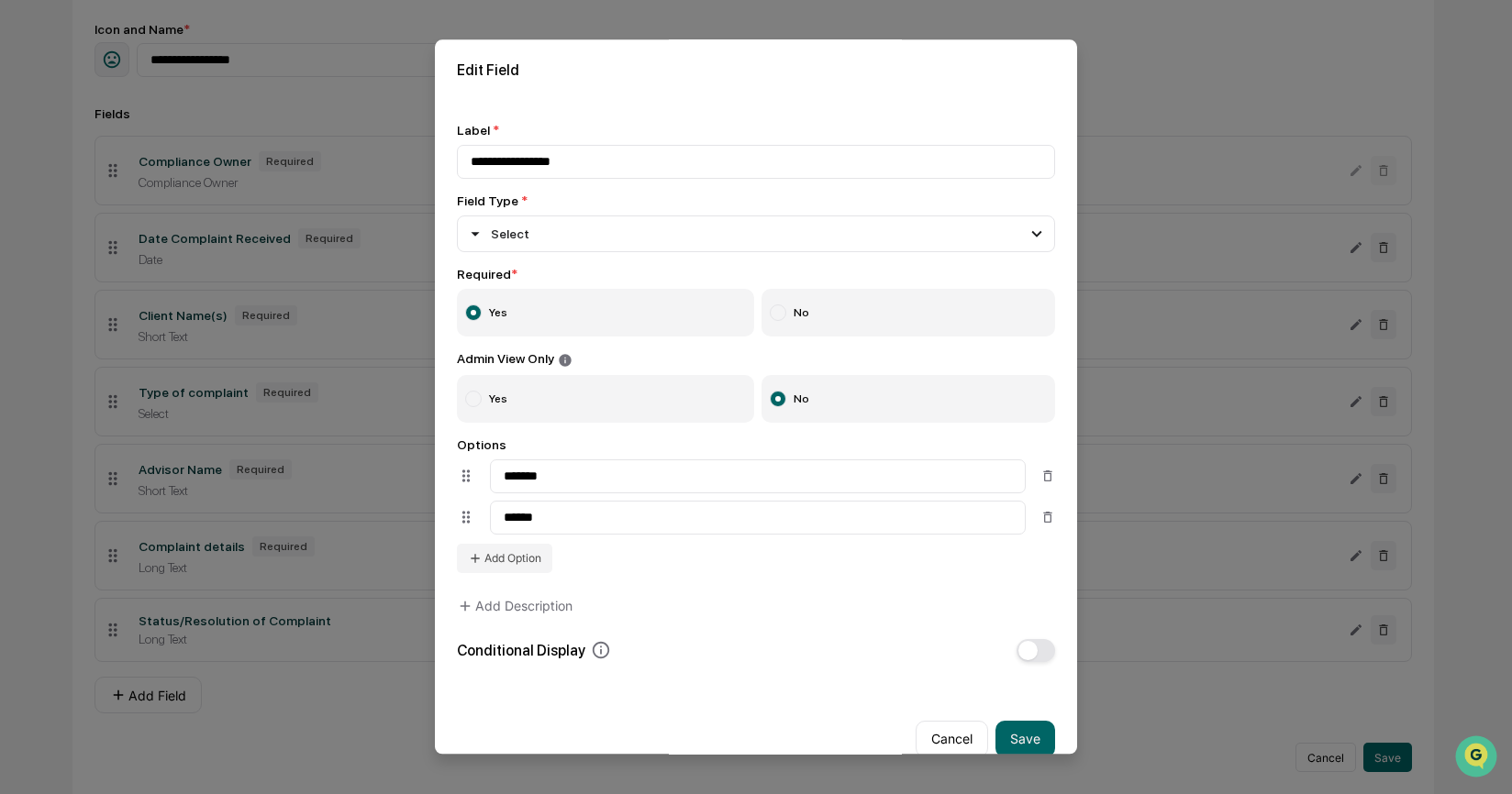
click at [374, 394] on div "Type of complaint Required" at bounding box center [736, 393] width 1195 height 21
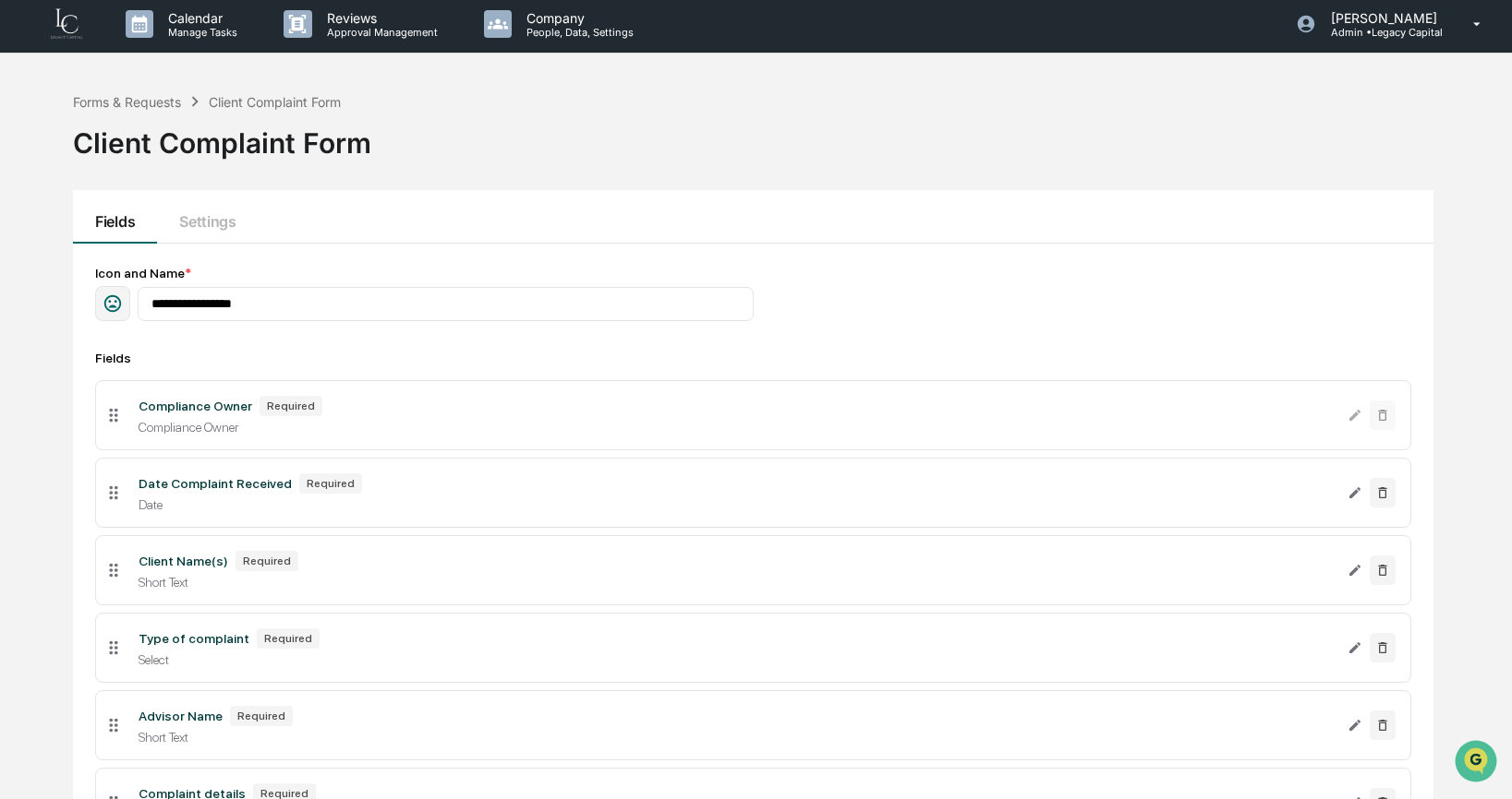
scroll to position [0, 0]
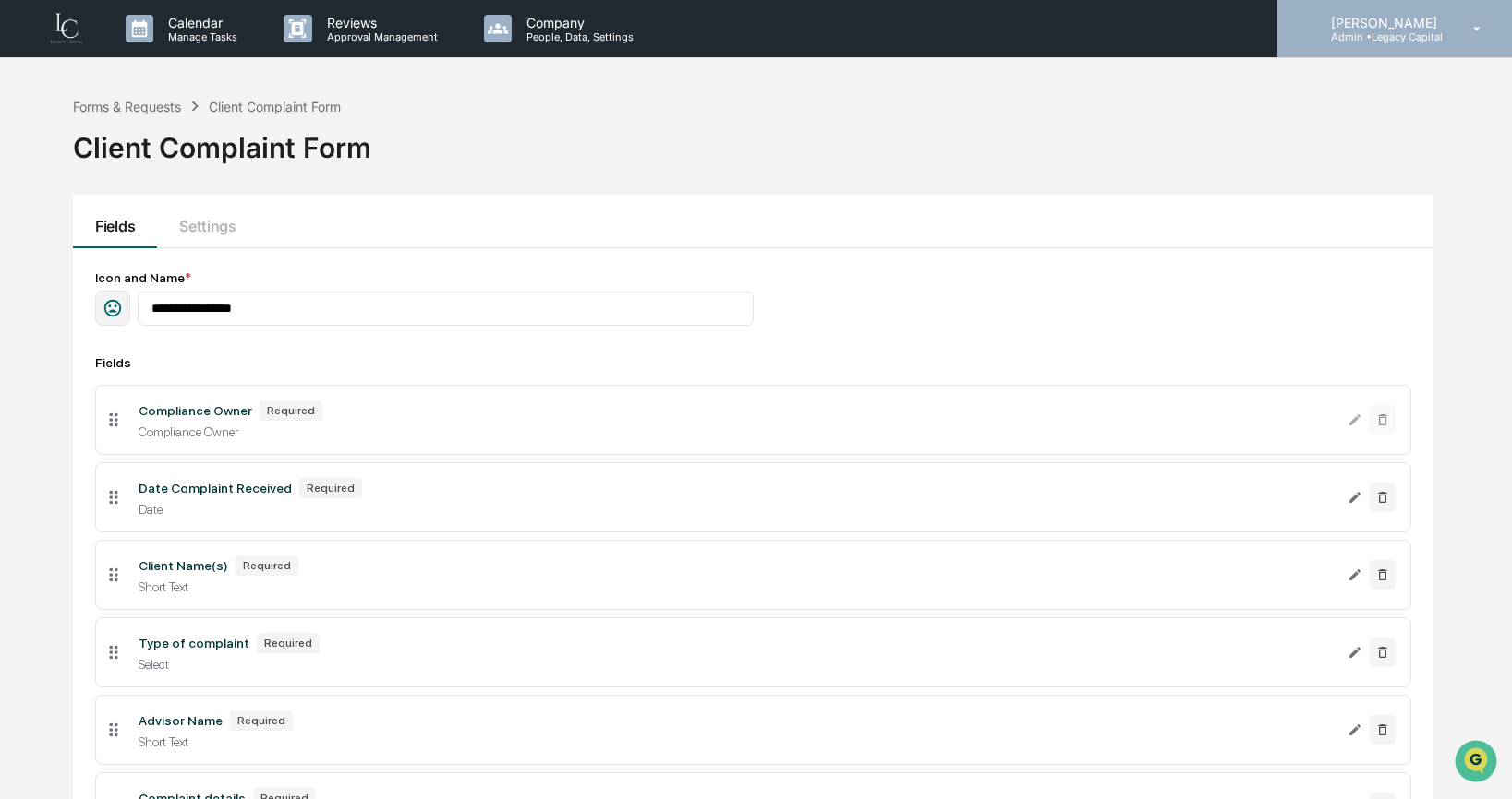
click at [1358, 36] on p "Admin • Legacy Capital" at bounding box center [1381, 37] width 130 height 13
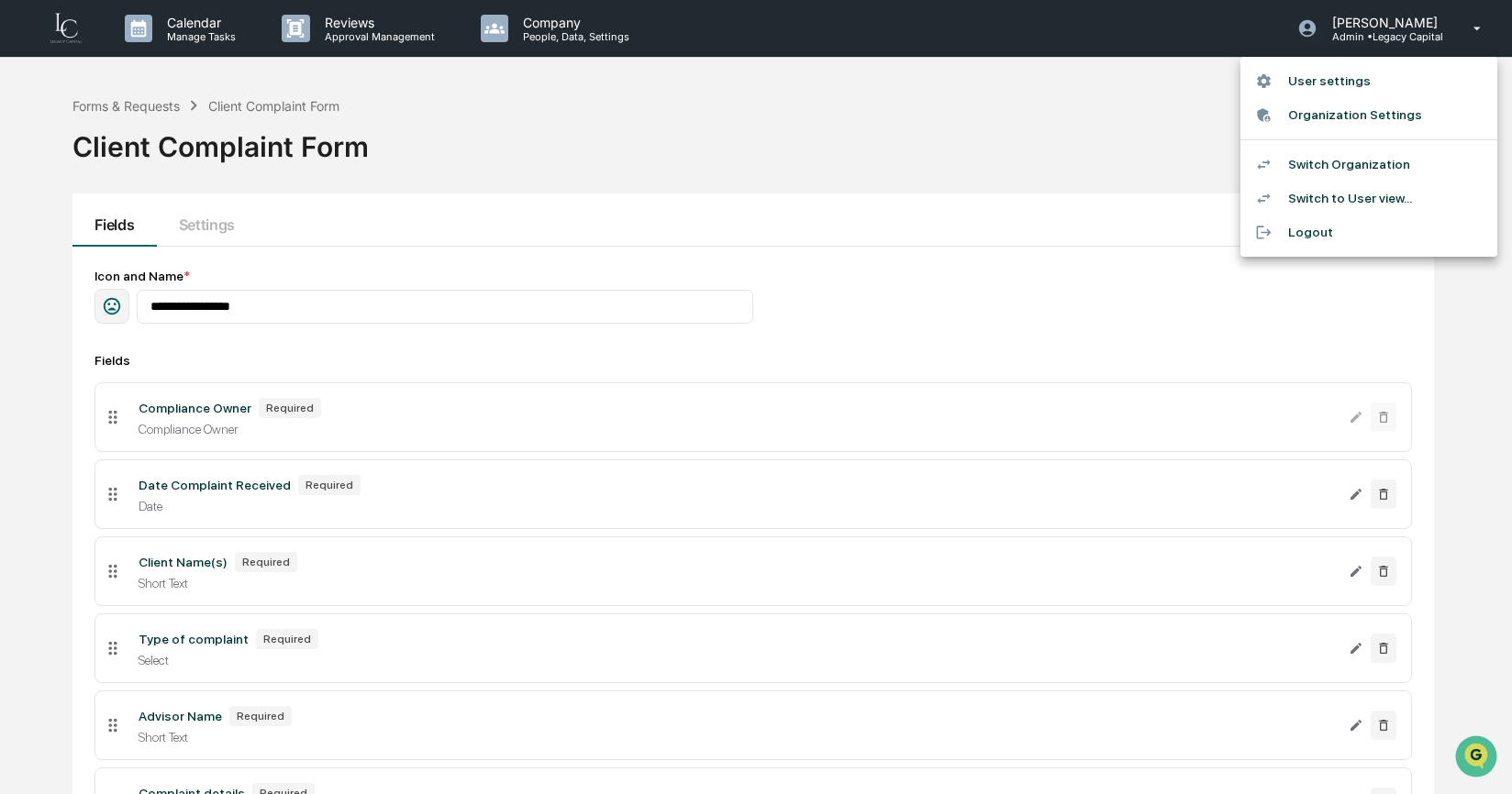
click at [1345, 171] on li "Switch Organization" at bounding box center [1369, 165] width 257 height 34
